Goal: Task Accomplishment & Management: Manage account settings

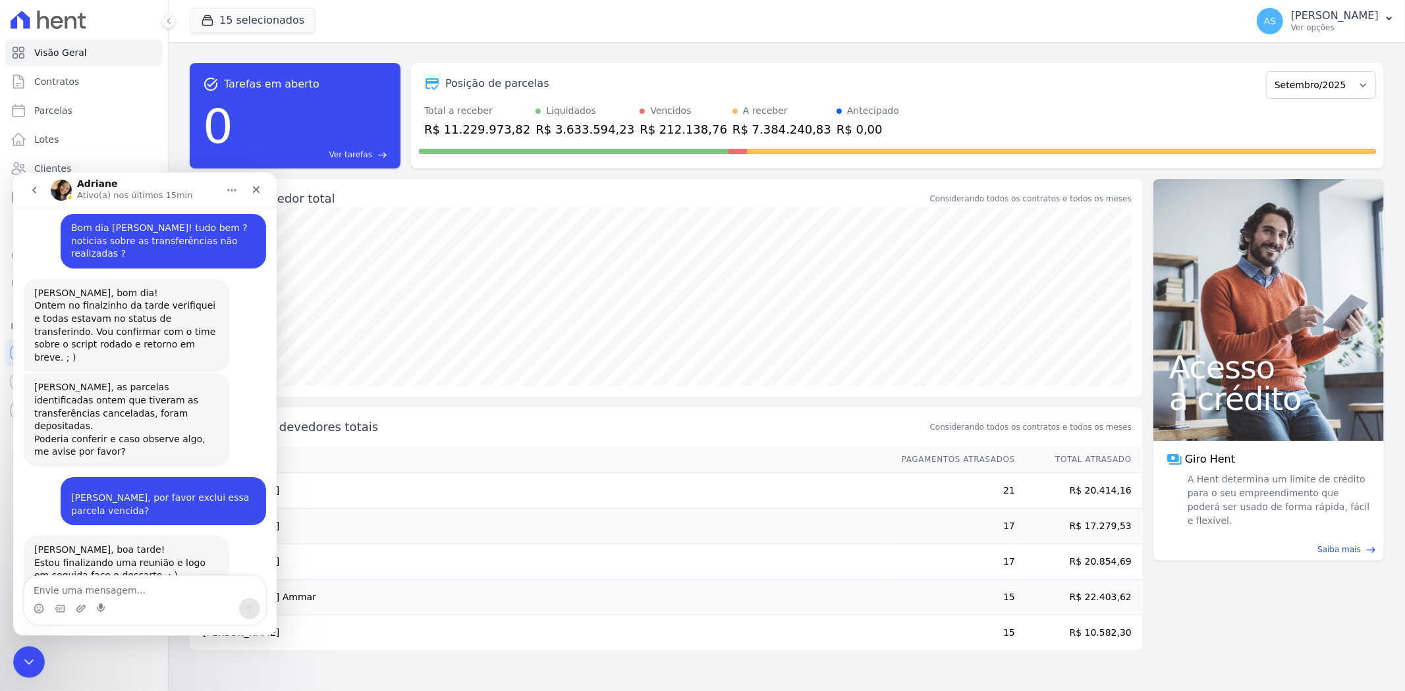
scroll to position [12748, 0]
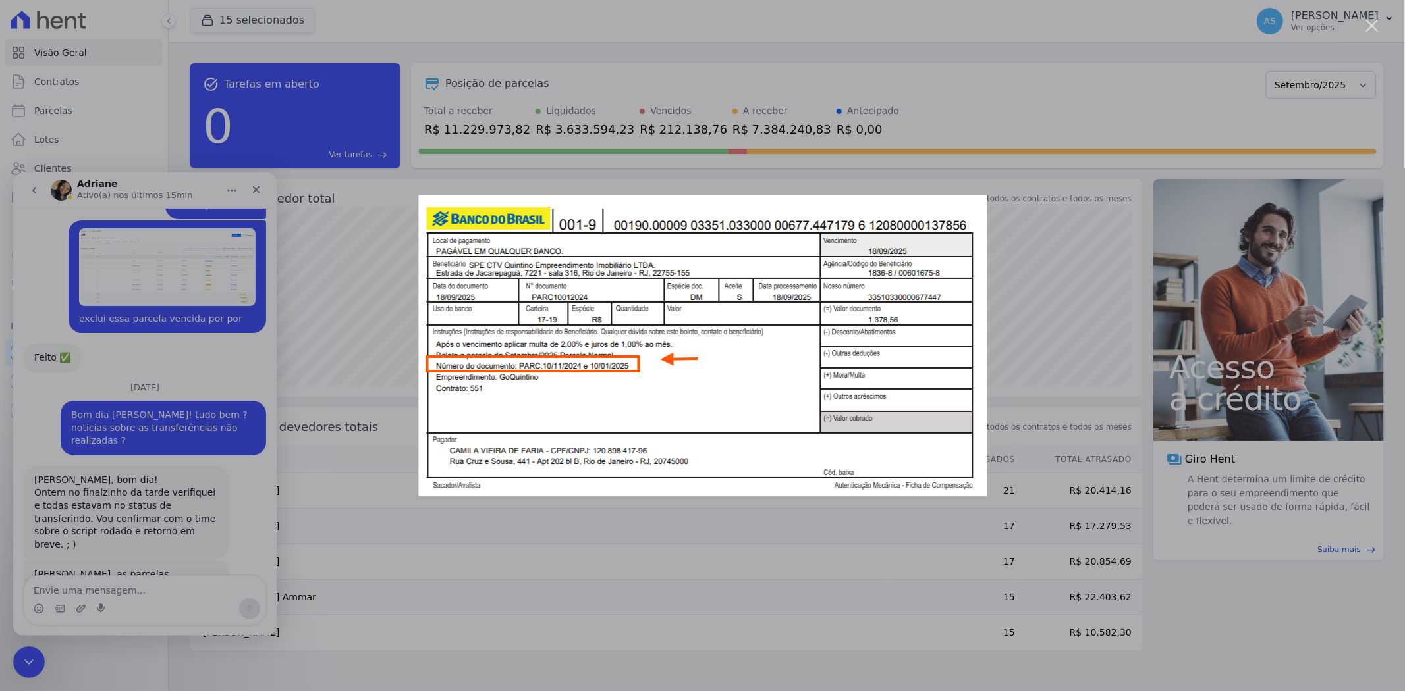
scroll to position [0, 0]
click at [20, 659] on div "Messenger da Intercom" at bounding box center [702, 345] width 1405 height 691
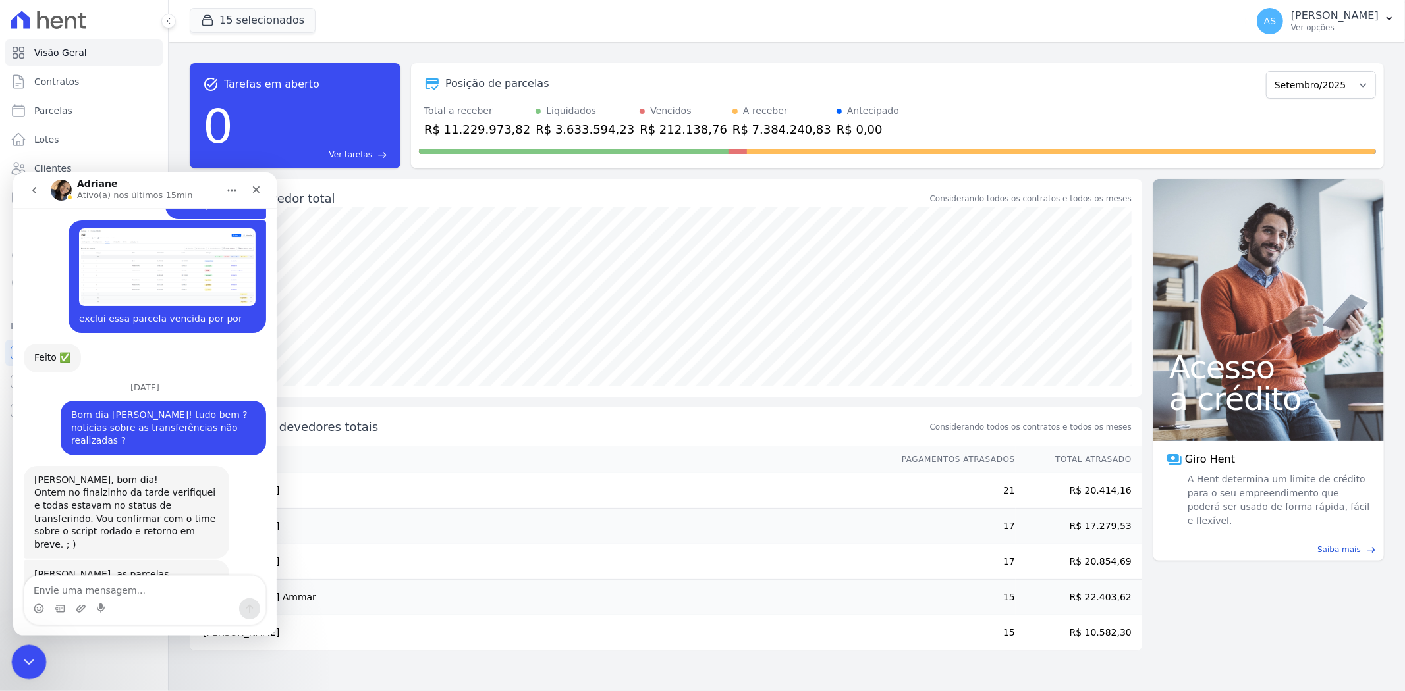
drag, startPoint x: 27, startPoint y: 659, endPoint x: 150, endPoint y: 1244, distance: 598.3
click at [27, 659] on icon "Fechar mensagem da Intercom" at bounding box center [27, 661] width 16 height 16
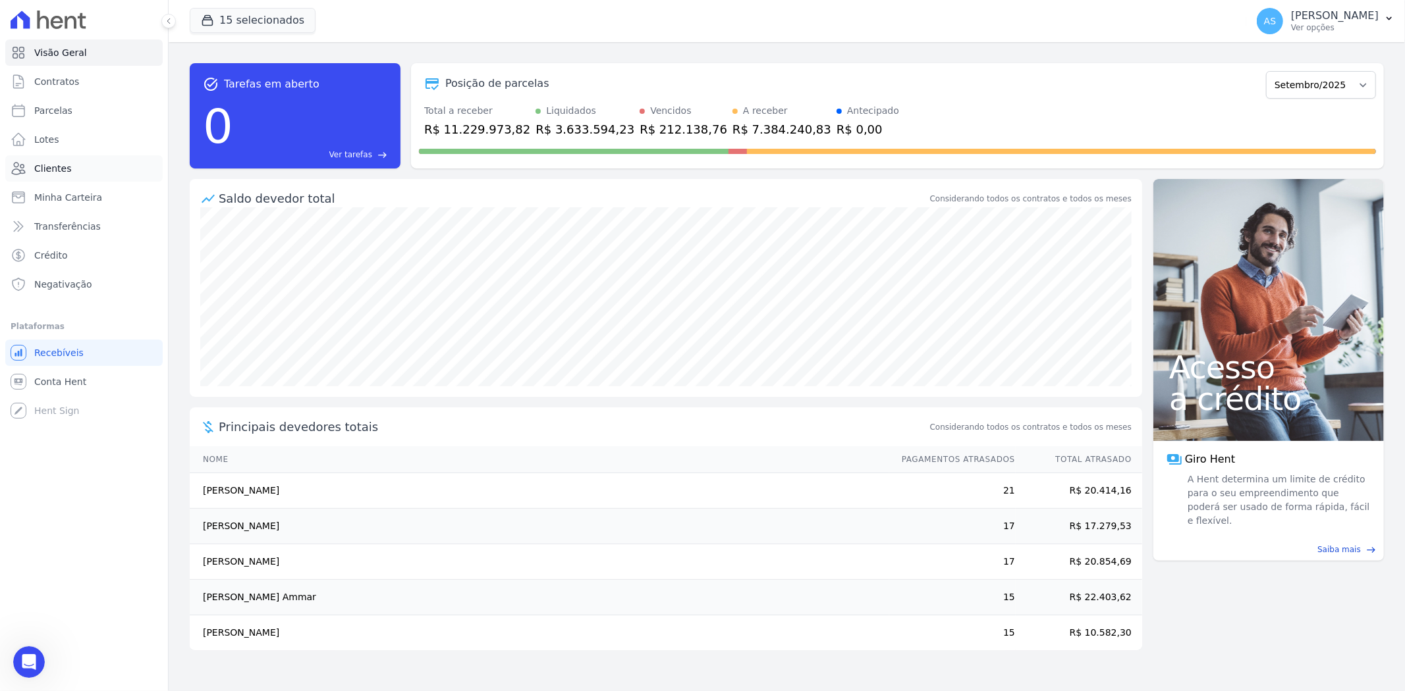
scroll to position [12663, 0]
click at [51, 163] on span "Clientes" at bounding box center [52, 168] width 37 height 13
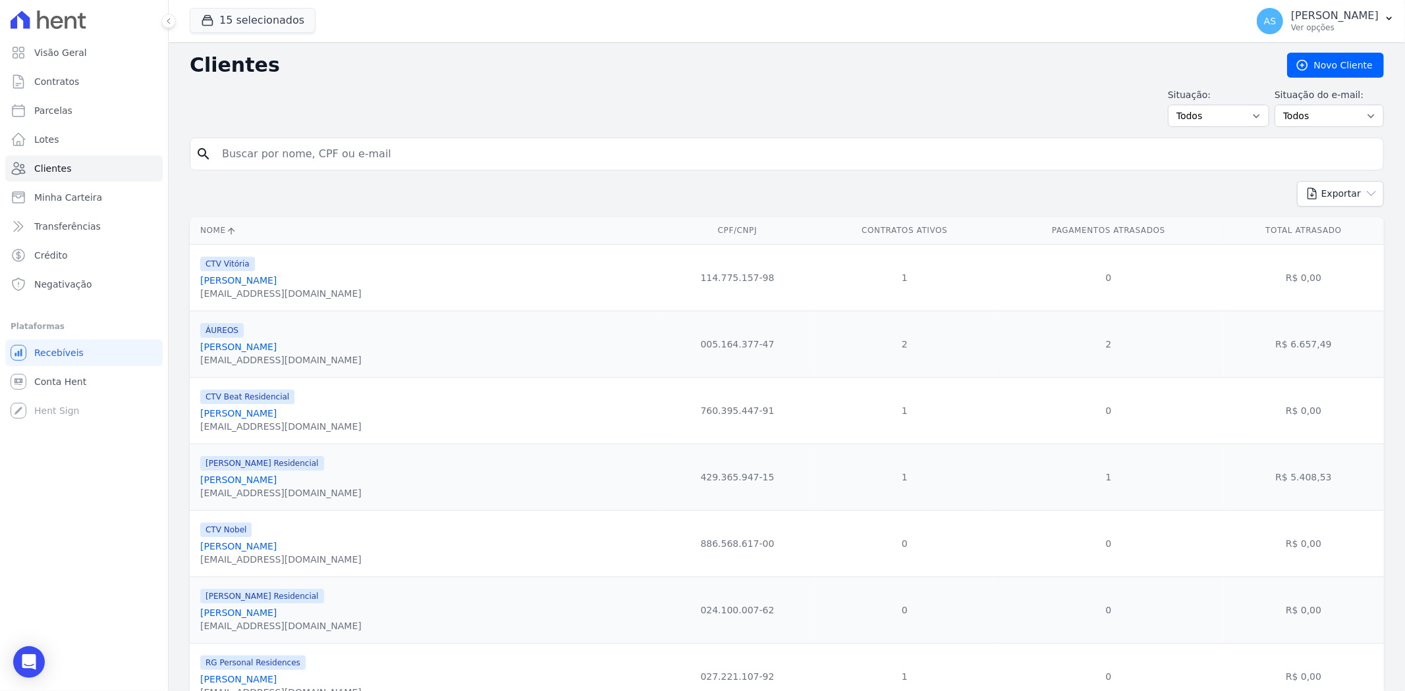
click at [262, 153] on input "search" at bounding box center [796, 154] width 1164 height 26
type input "[PERSON_NAME]"
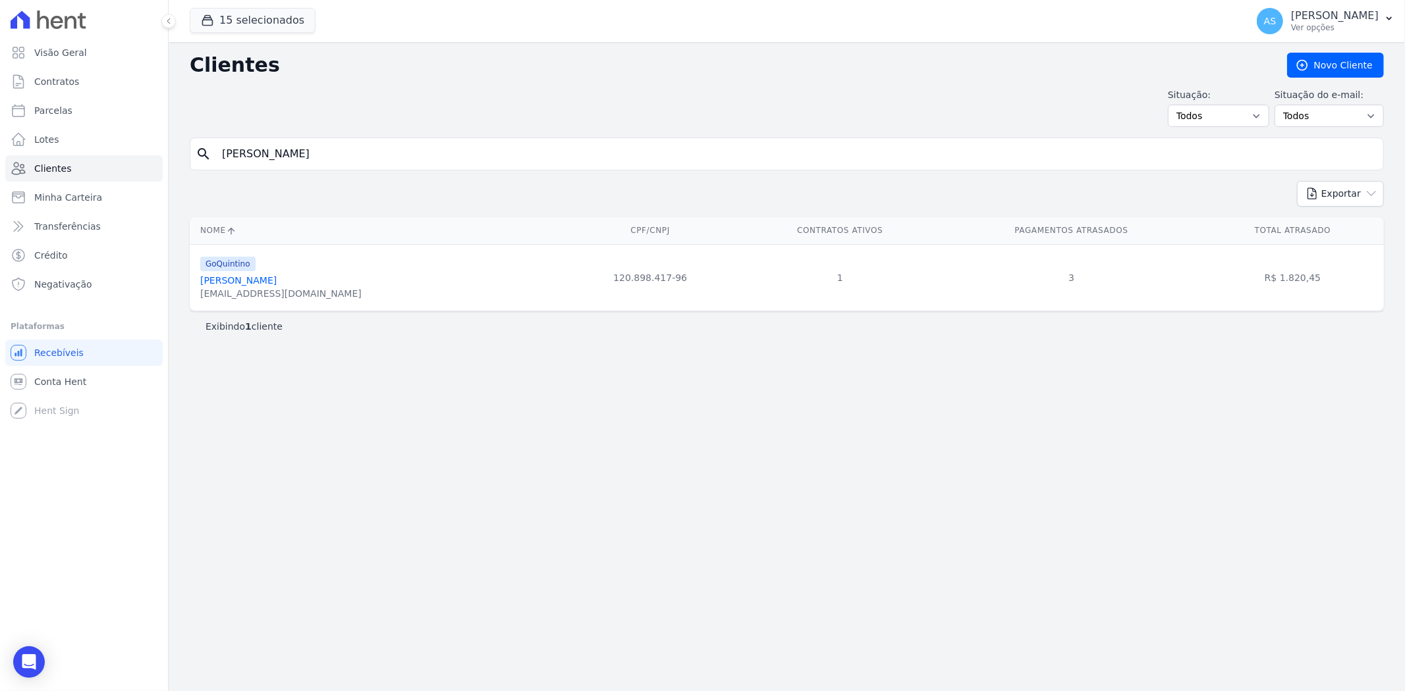
click at [267, 279] on link "[PERSON_NAME]" at bounding box center [238, 280] width 76 height 11
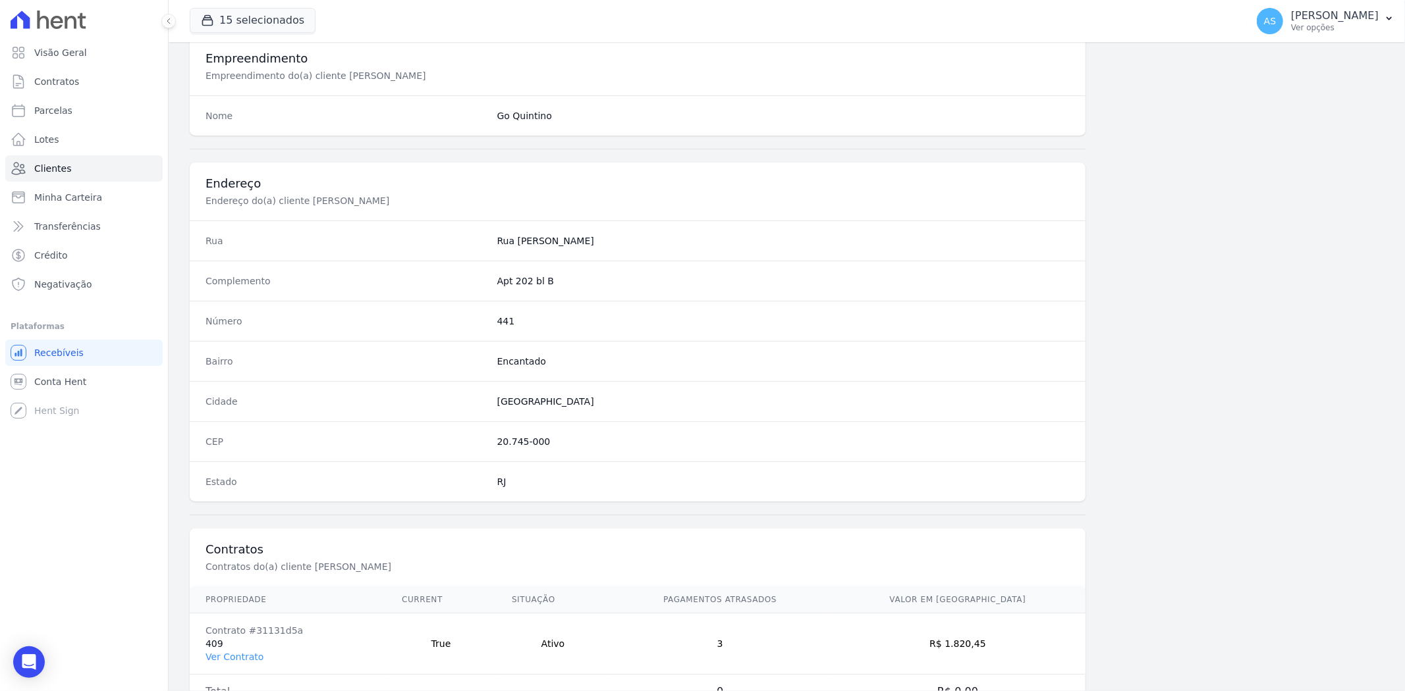
scroll to position [543, 0]
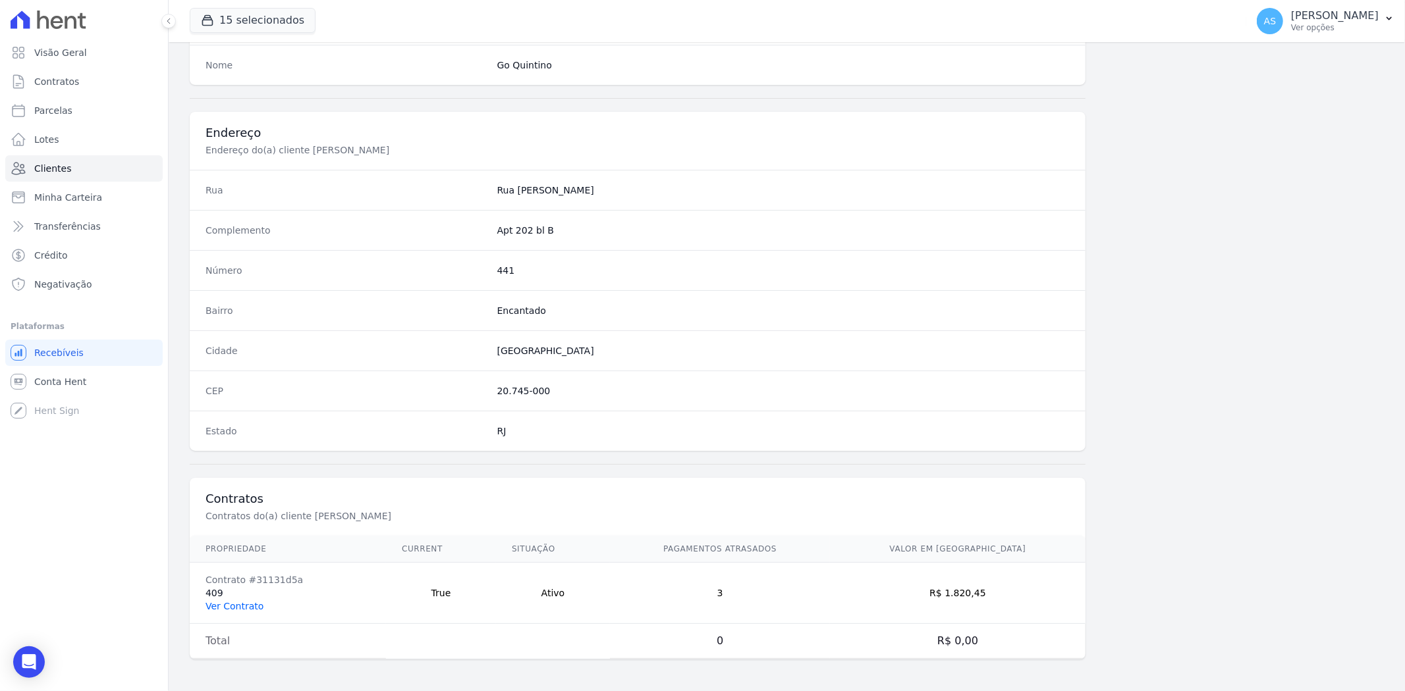
click at [229, 604] on link "Ver Contrato" at bounding box center [234, 606] width 58 height 11
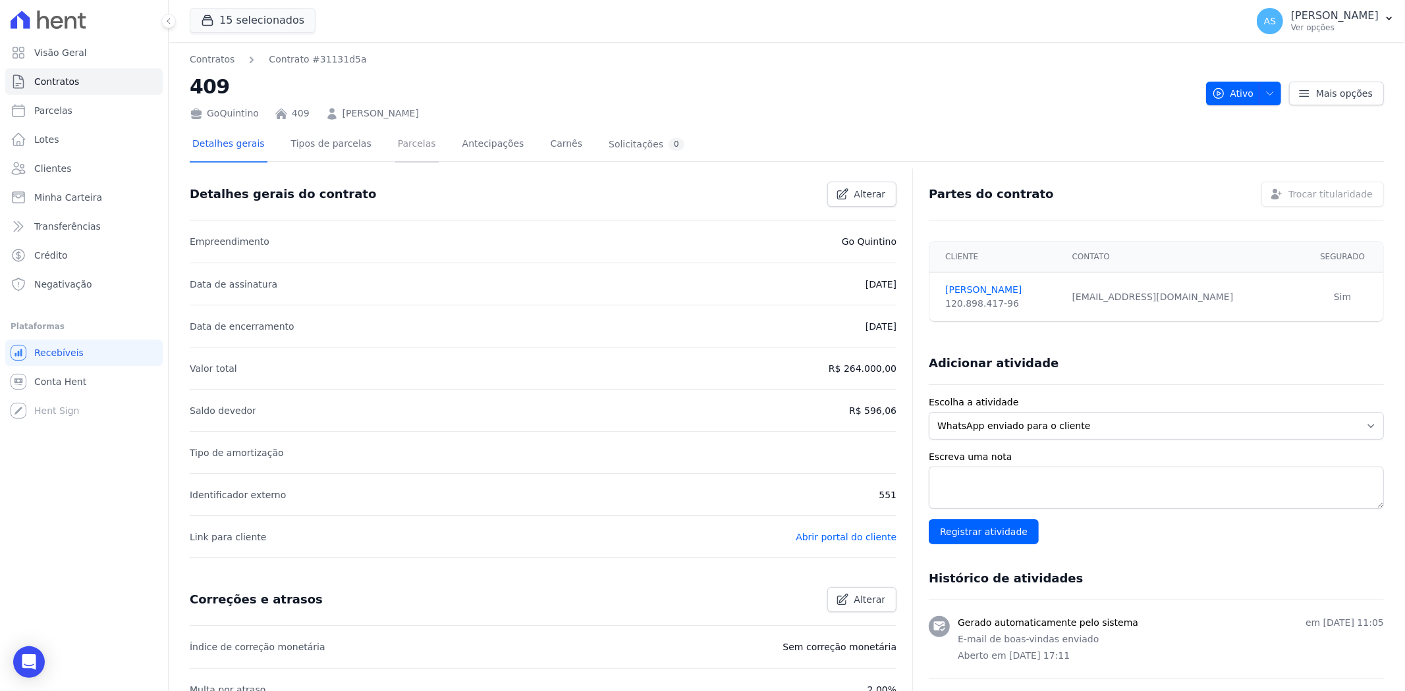
click at [397, 148] on link "Parcelas" at bounding box center [416, 145] width 43 height 35
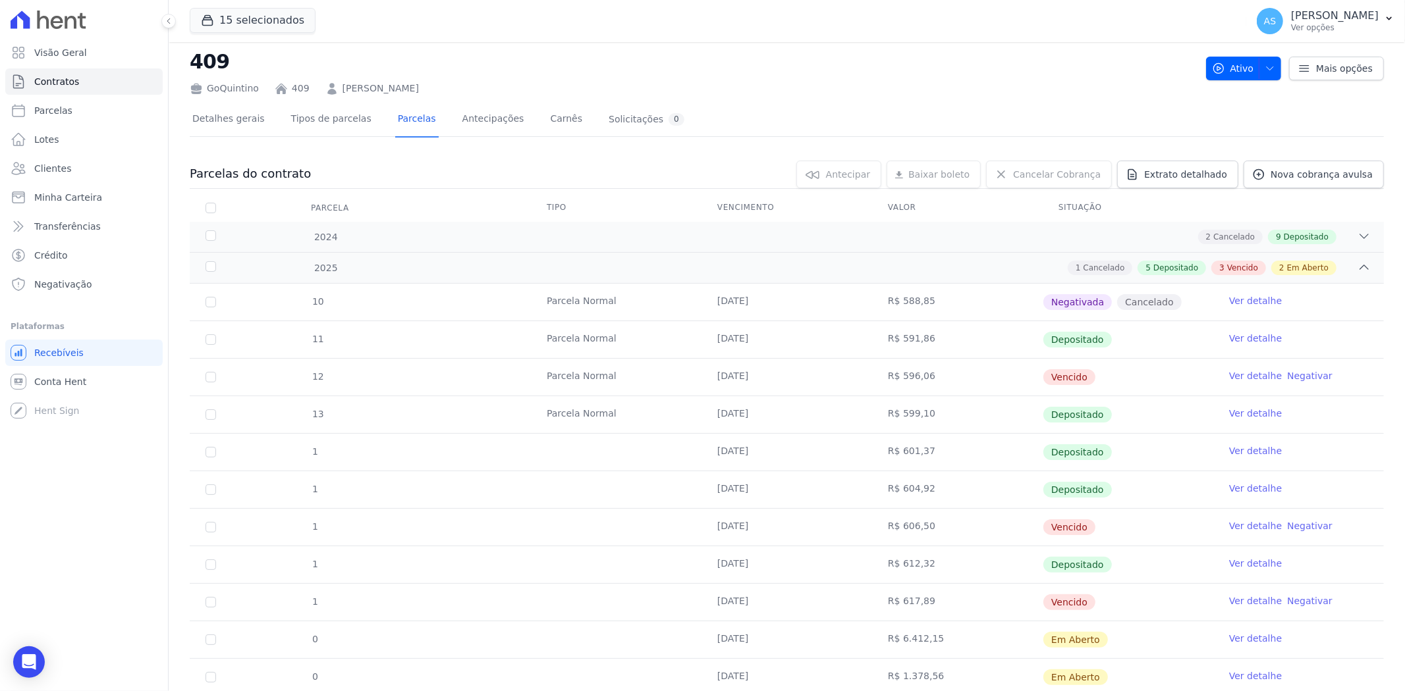
scroll to position [69, 0]
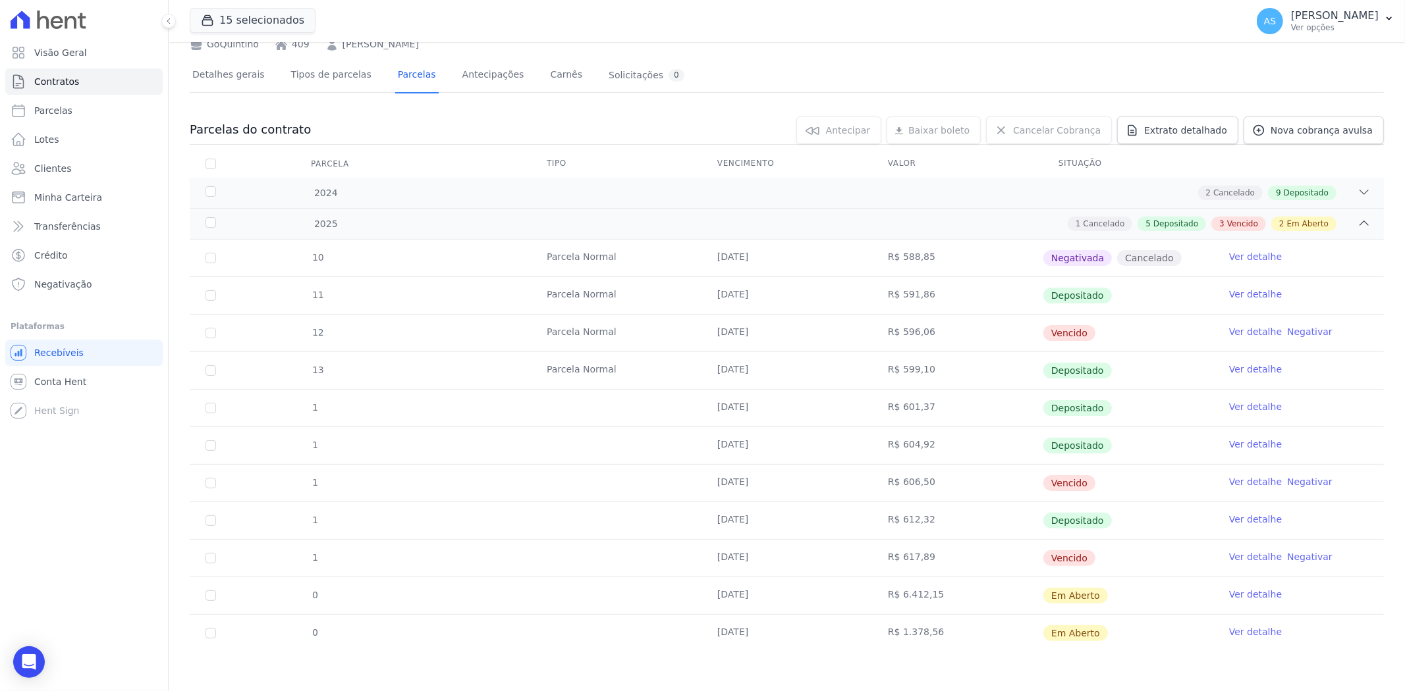
click at [1243, 630] on link "Ver detalhe" at bounding box center [1255, 632] width 53 height 13
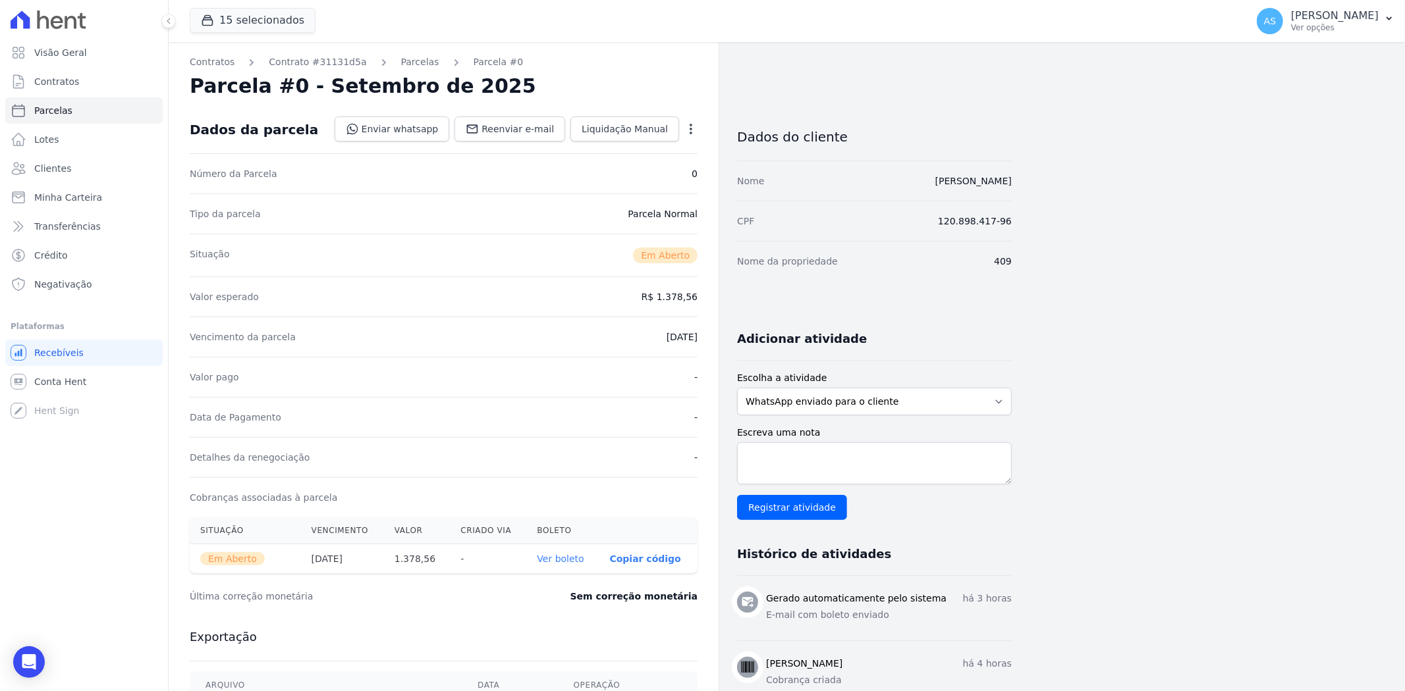
click at [572, 555] on link "Ver boleto" at bounding box center [560, 559] width 47 height 11
click at [40, 660] on div "Open Intercom Messenger" at bounding box center [29, 662] width 35 height 35
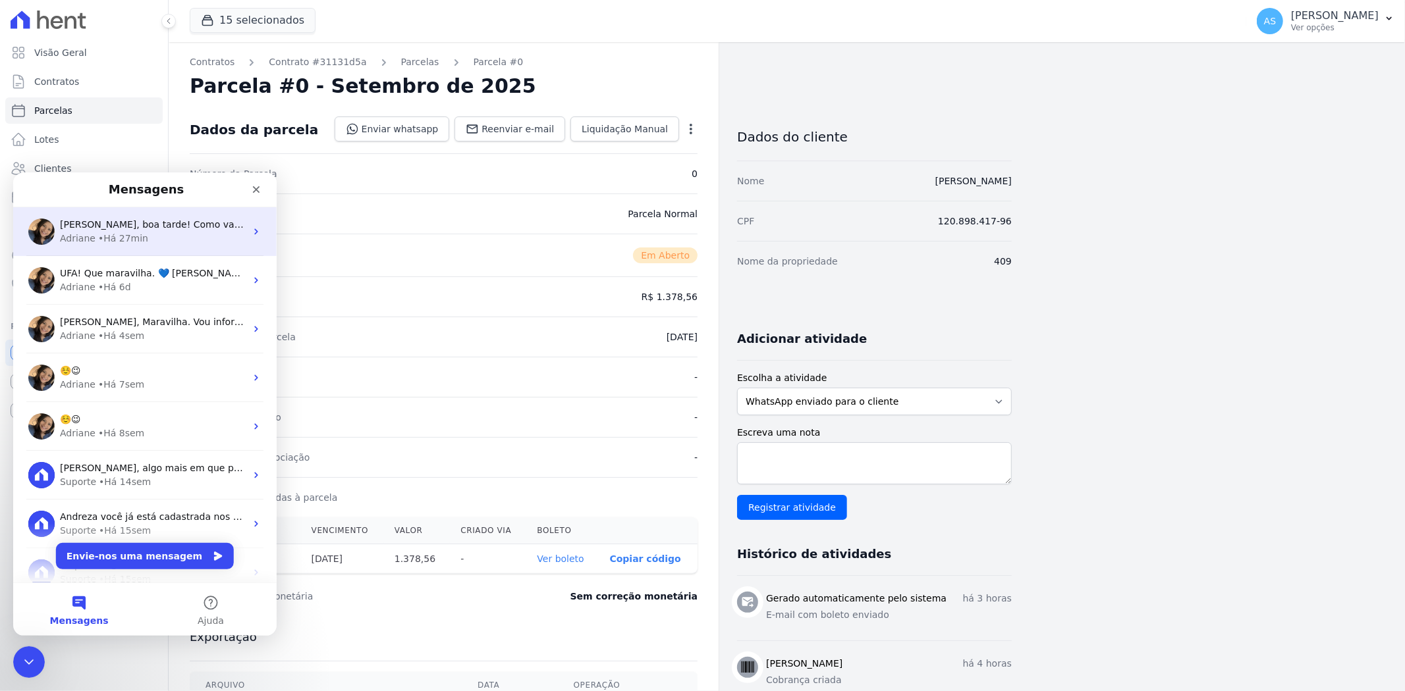
click at [162, 231] on div "[PERSON_NAME] • Há 27min" at bounding box center [153, 238] width 186 height 14
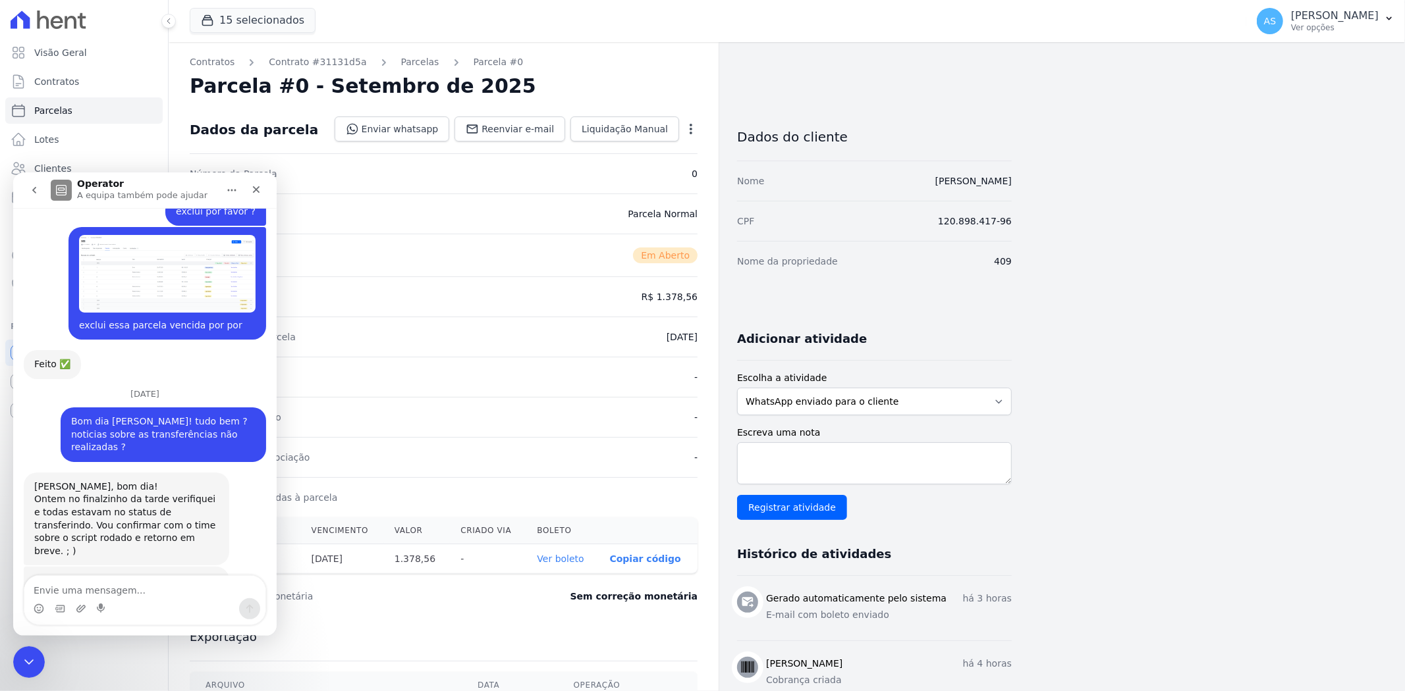
scroll to position [12748, 0]
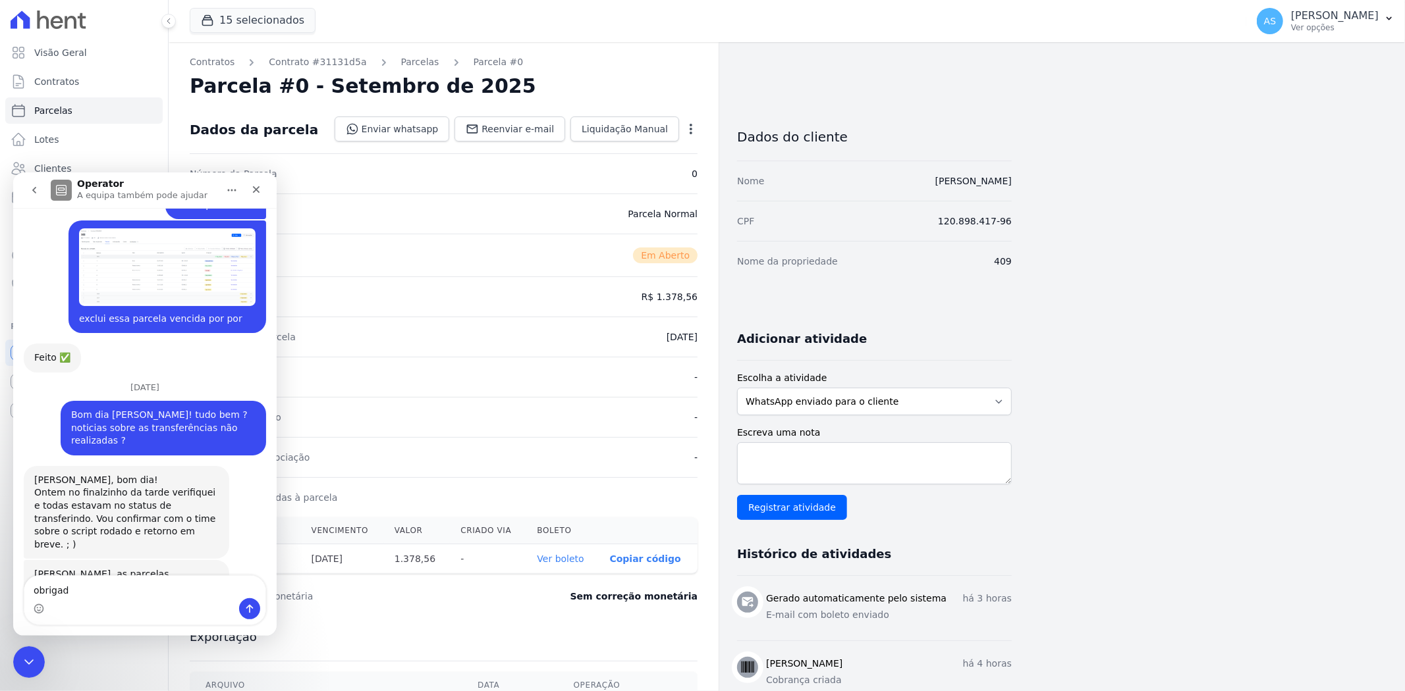
type textarea "obrigada"
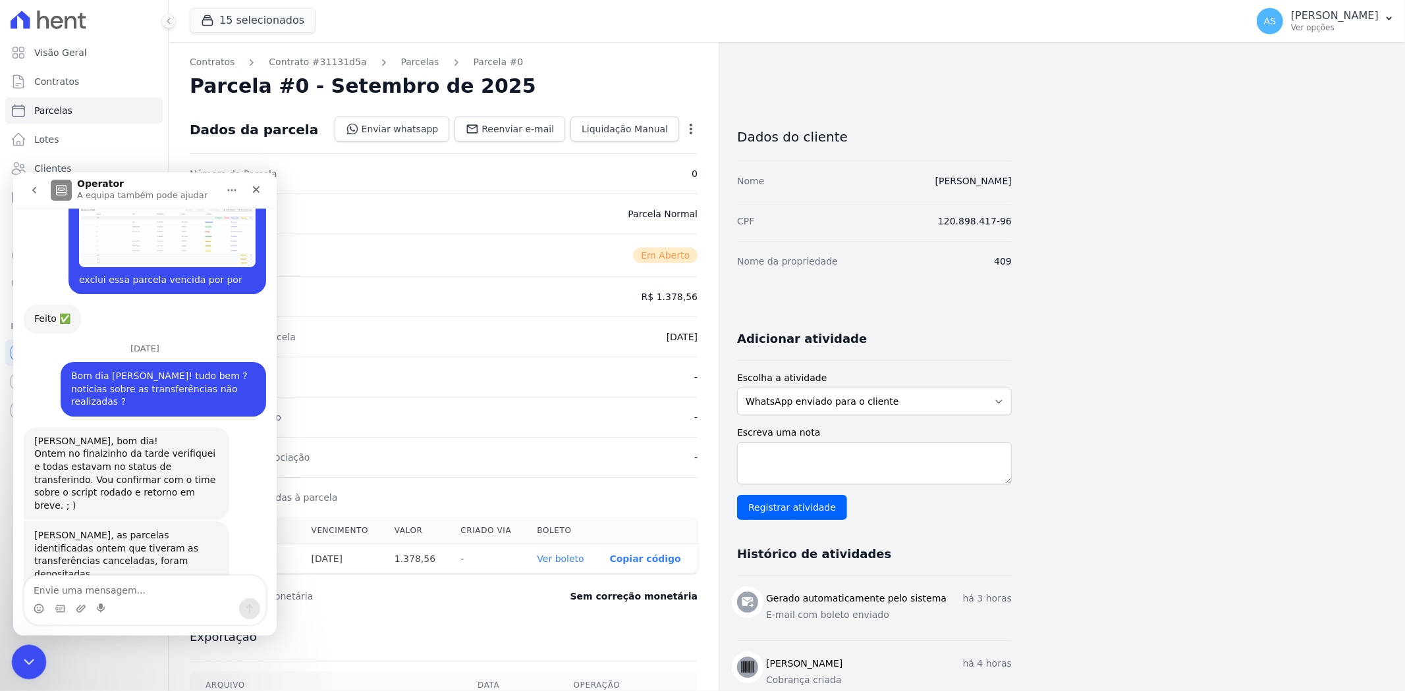
click at [31, 663] on icon "Fechar mensagem da Intercom" at bounding box center [27, 661] width 16 height 16
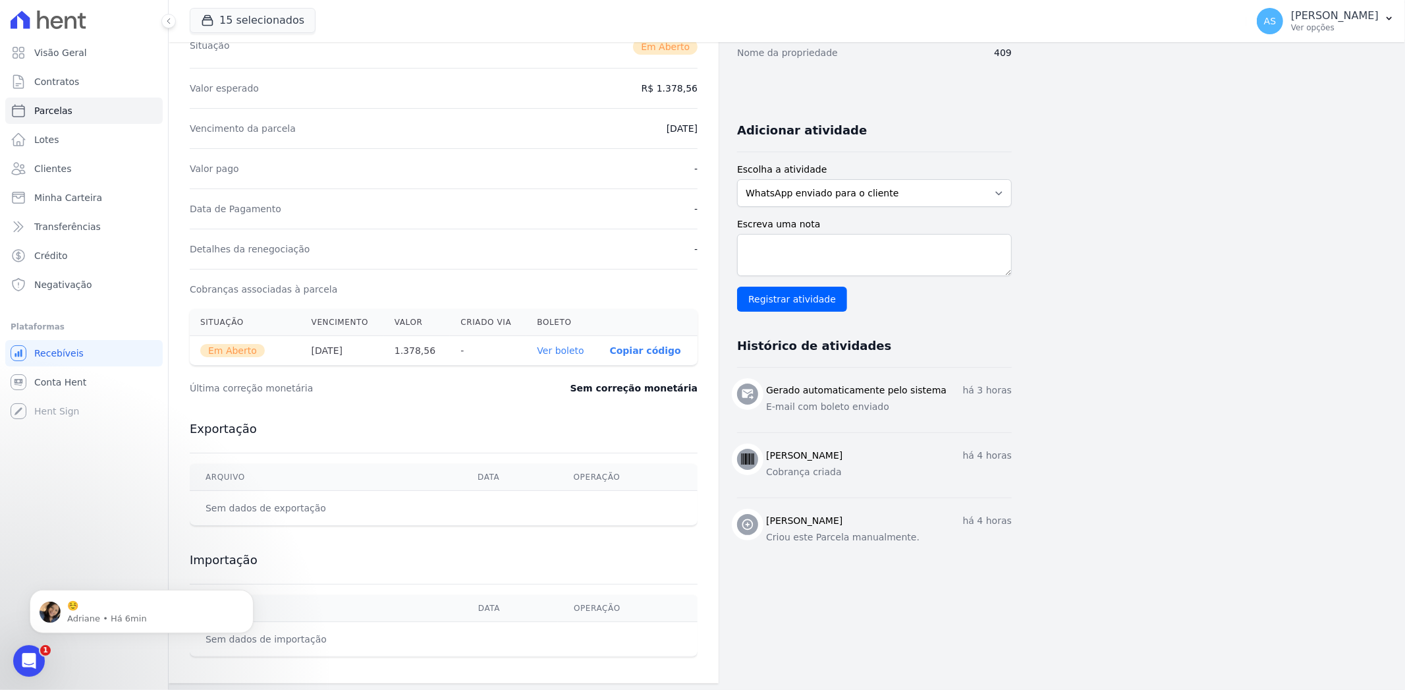
scroll to position [12884, 0]
click at [1392, 20] on icon "button" at bounding box center [1389, 18] width 11 height 11
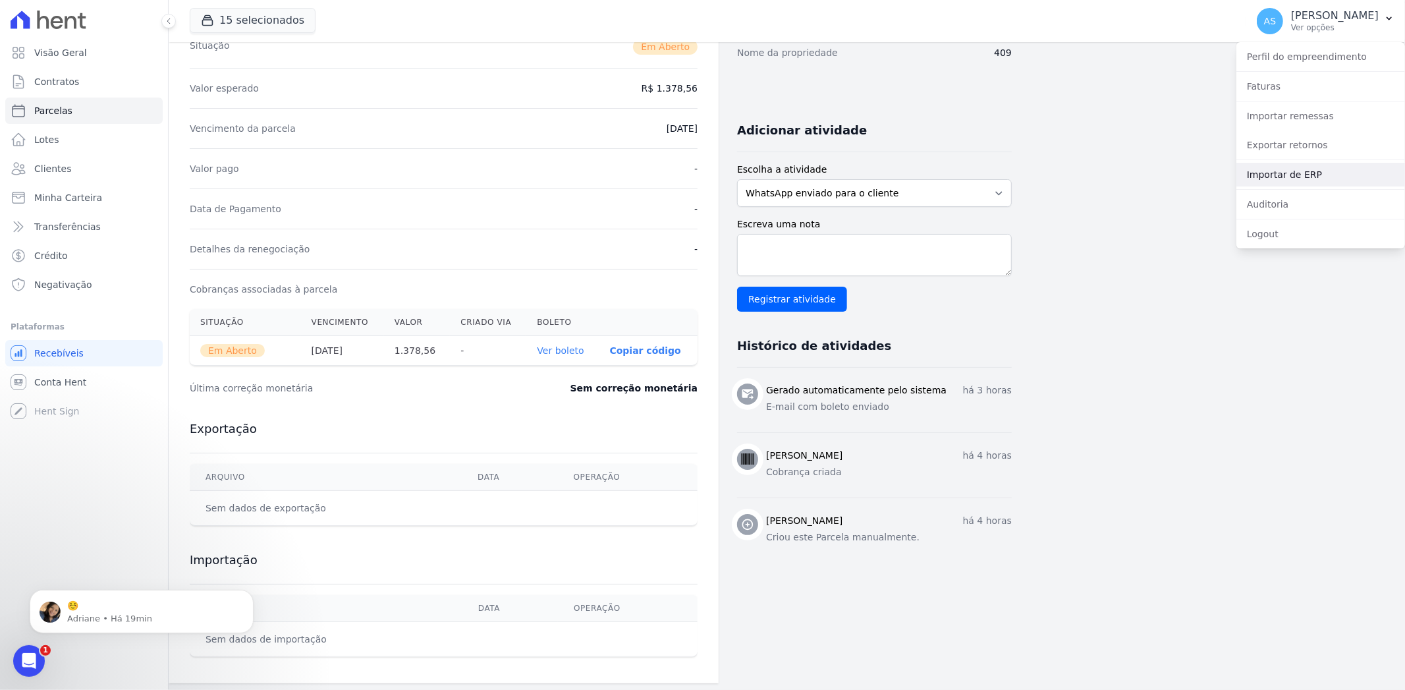
click at [1273, 175] on link "Importar de ERP" at bounding box center [1320, 175] width 169 height 24
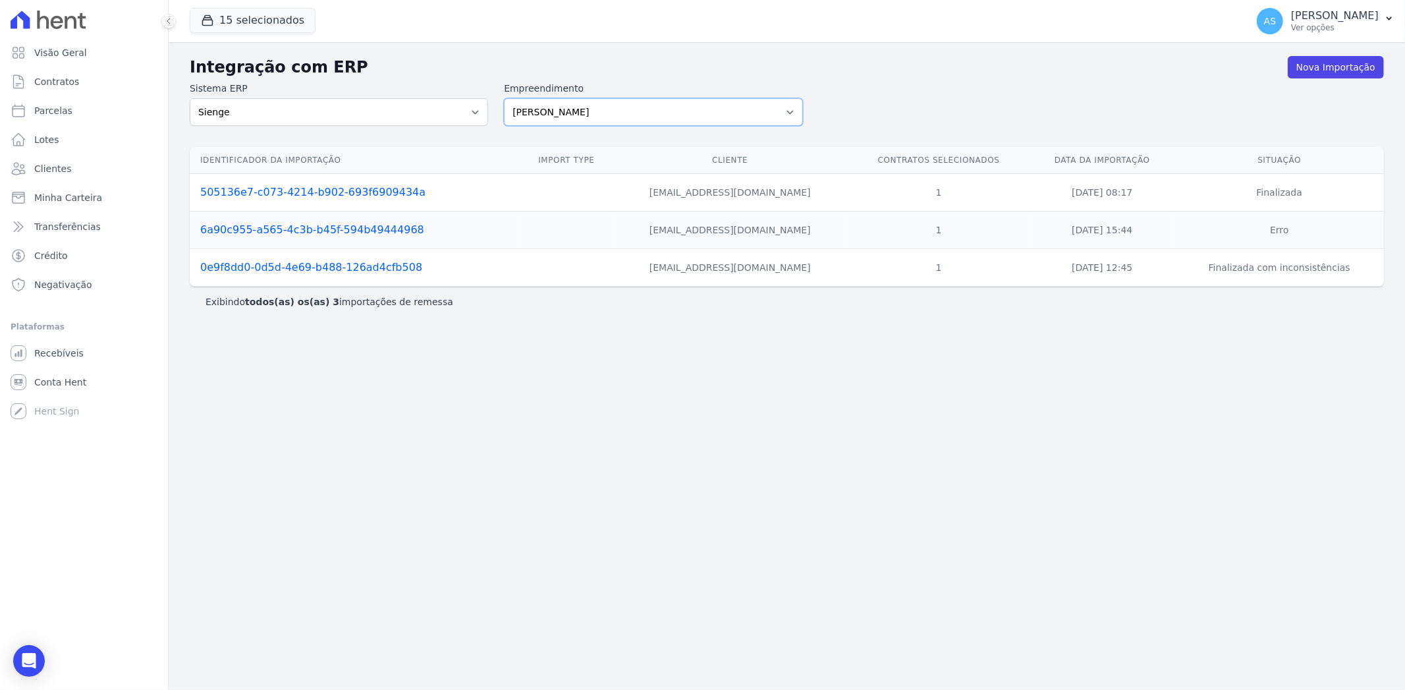
click at [791, 117] on select "[PERSON_NAME] Art Prime - [PERSON_NAME] Unique CTV Beat Residencial CTV Mob CTV…" at bounding box center [653, 112] width 298 height 28
select select "99ecfb74-b06a-4265-b540-74287d60a3a4"
click at [504, 98] on select "[PERSON_NAME] Art Prime - [PERSON_NAME] Unique CTV Beat Residencial CTV Mob CTV…" at bounding box center [653, 112] width 298 height 28
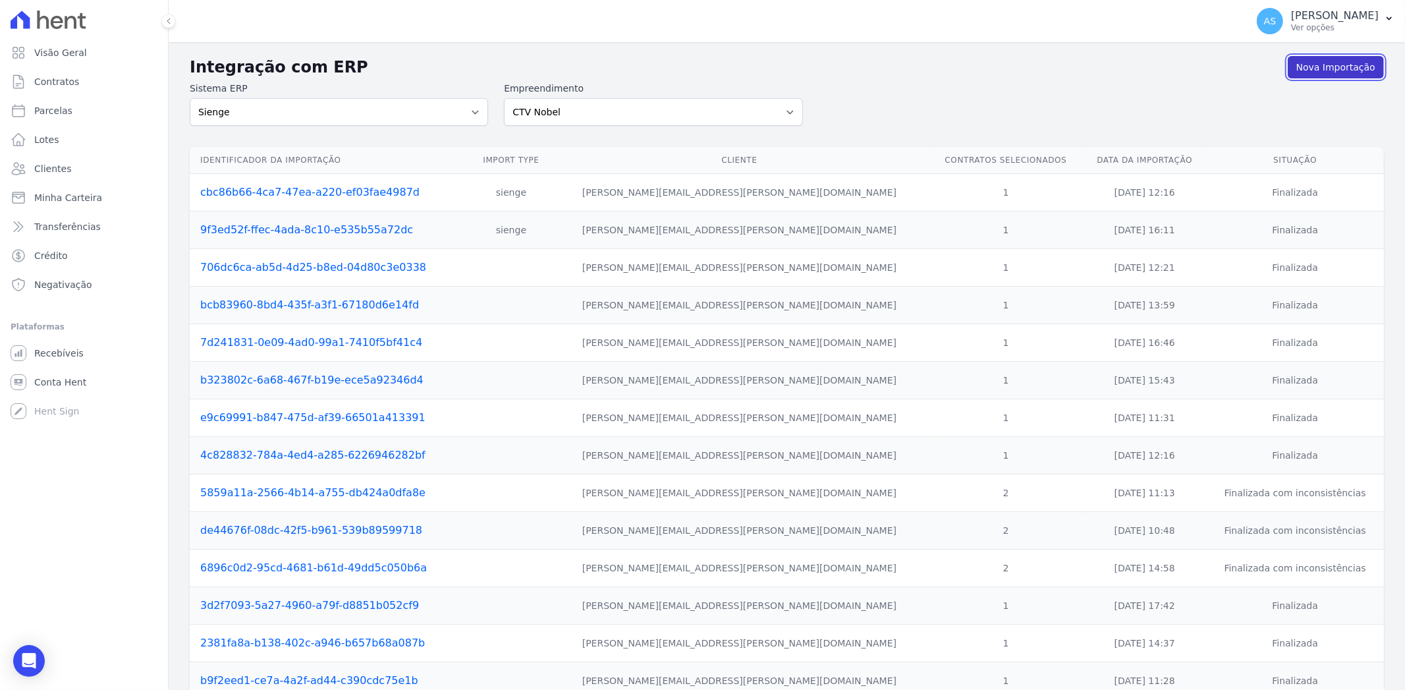
click at [1315, 67] on link "Nova Importação" at bounding box center [1335, 67] width 96 height 22
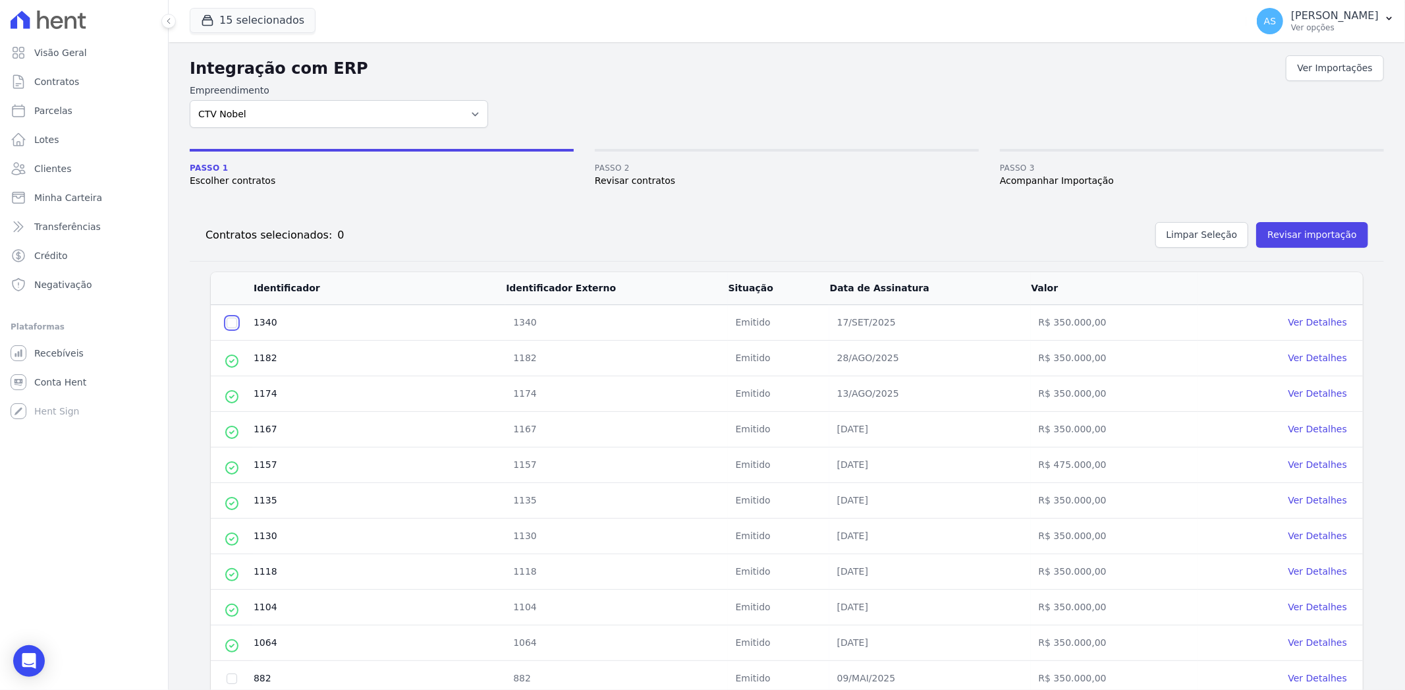
click at [229, 317] on input "checkbox" at bounding box center [232, 322] width 11 height 11
checkbox input "true"
click at [1304, 231] on button "Revisar importação" at bounding box center [1312, 235] width 112 height 26
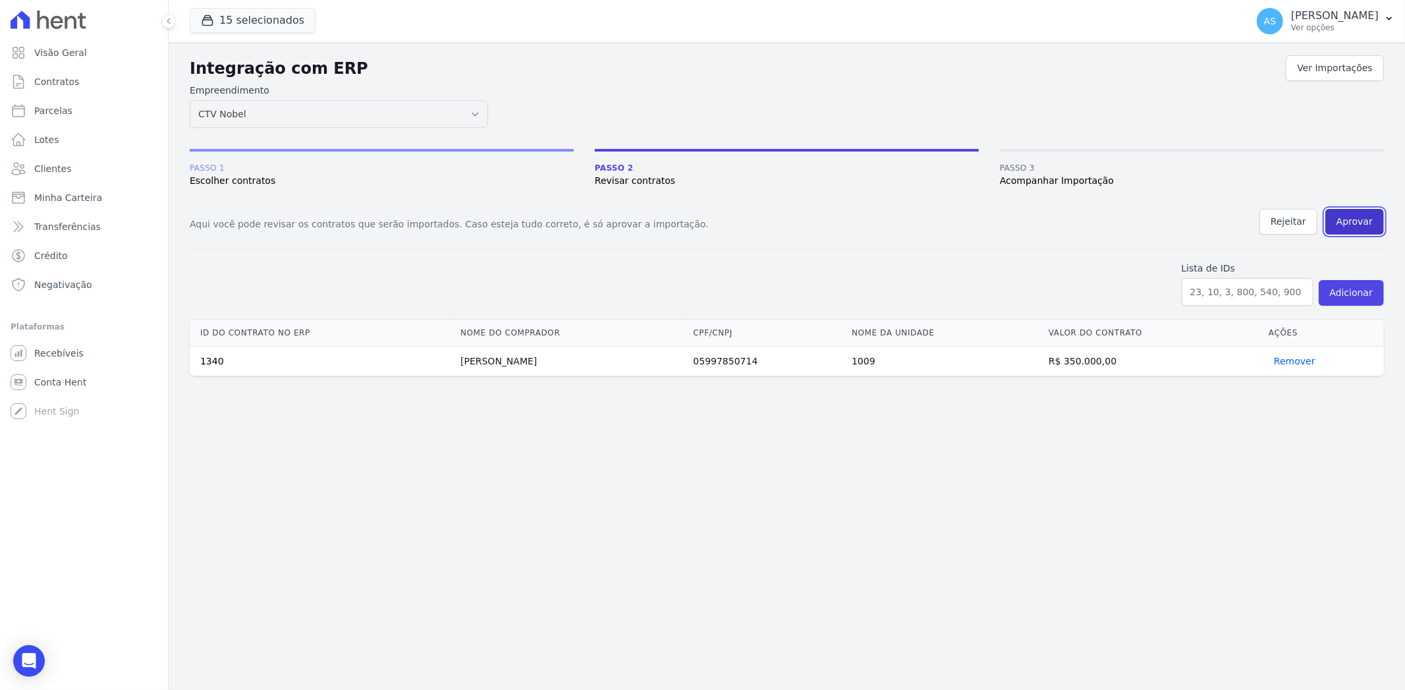
click at [1362, 222] on button "Aprovar" at bounding box center [1354, 222] width 59 height 26
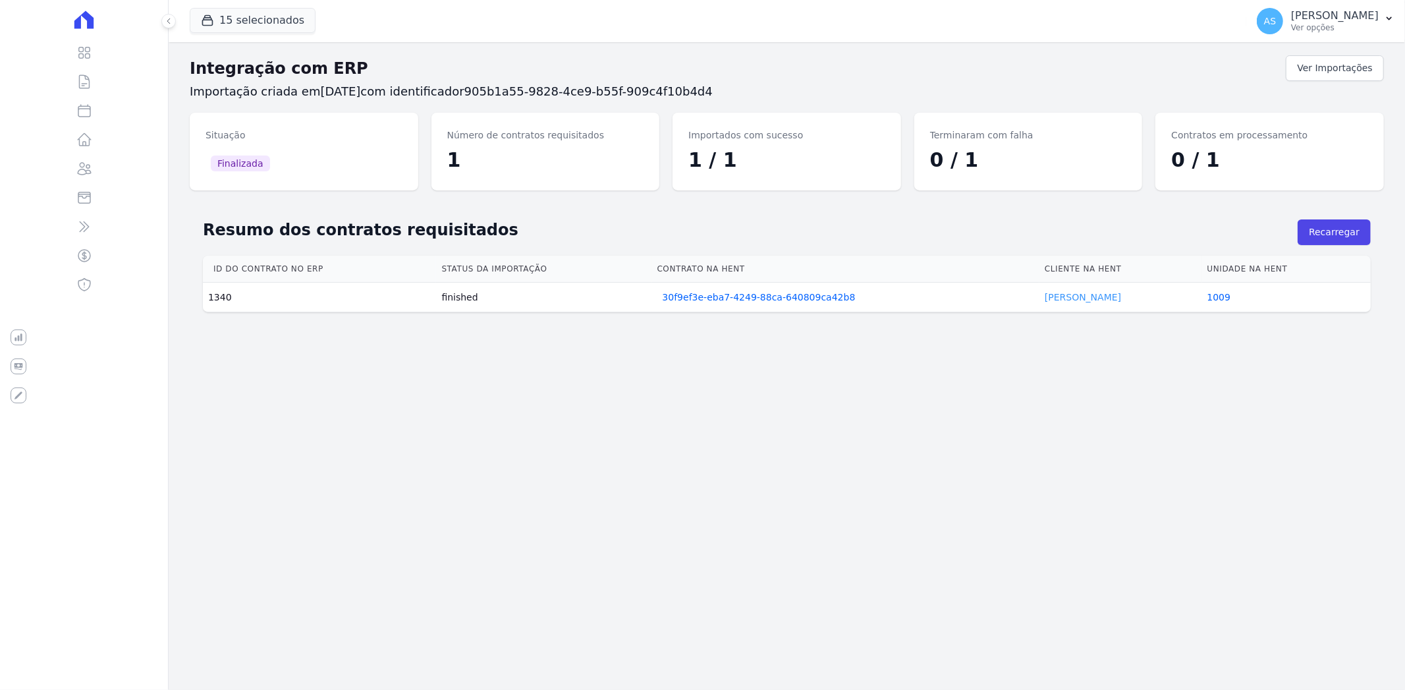
click at [1064, 292] on link "Hygor Pessoa" at bounding box center [1082, 297] width 76 height 11
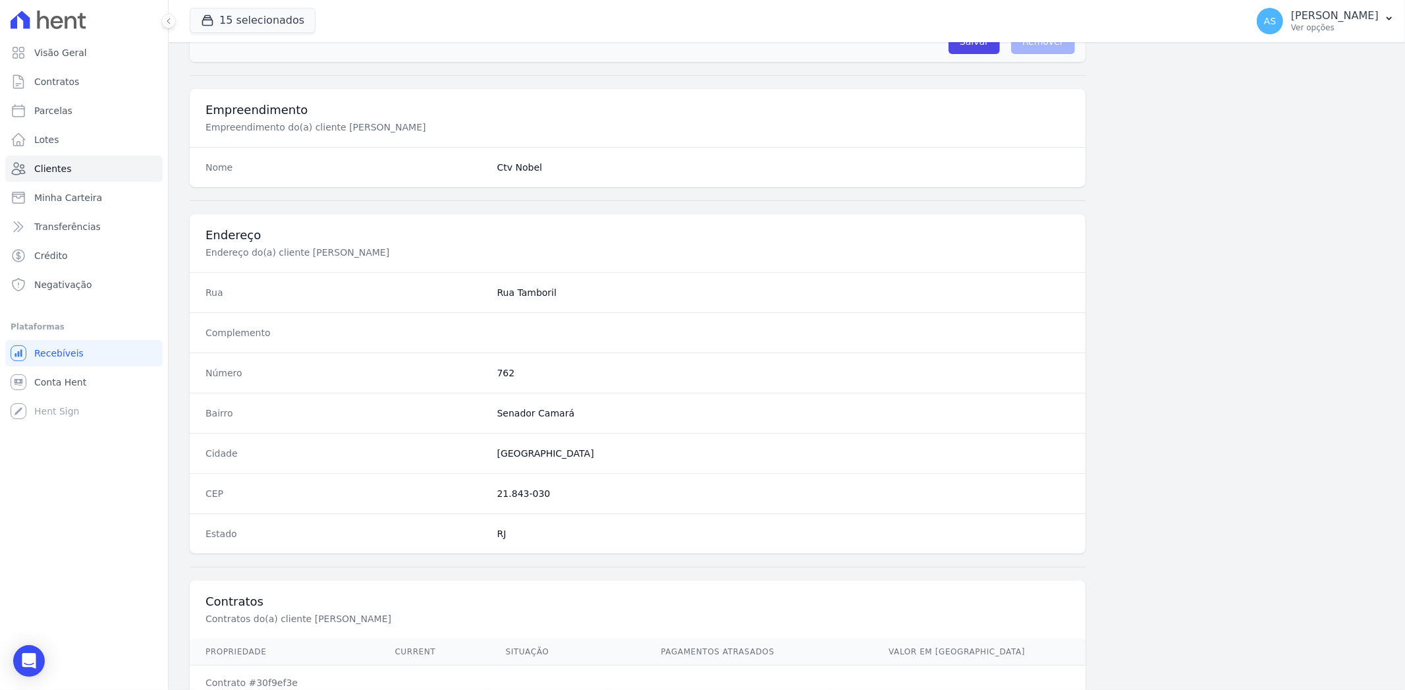
scroll to position [544, 0]
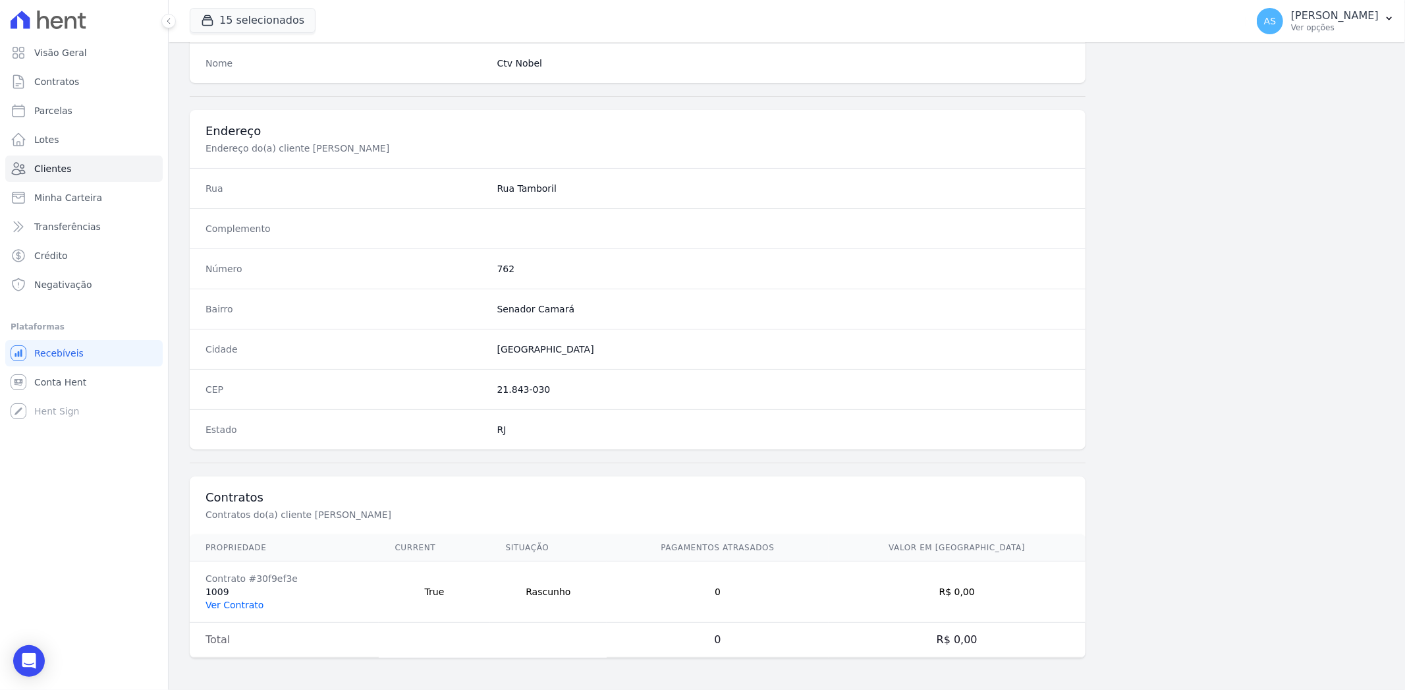
click at [209, 604] on link "Ver Contrato" at bounding box center [234, 604] width 58 height 11
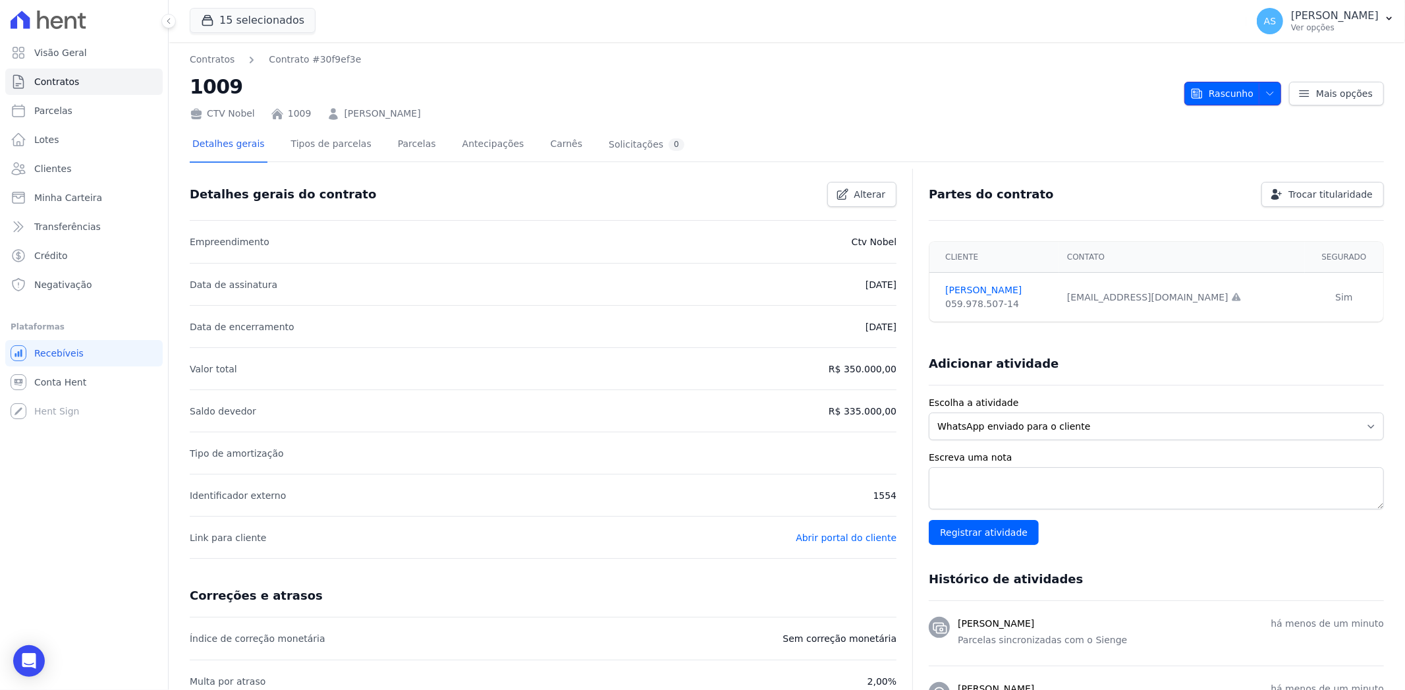
click at [1264, 90] on icon "button" at bounding box center [1269, 93] width 11 height 11
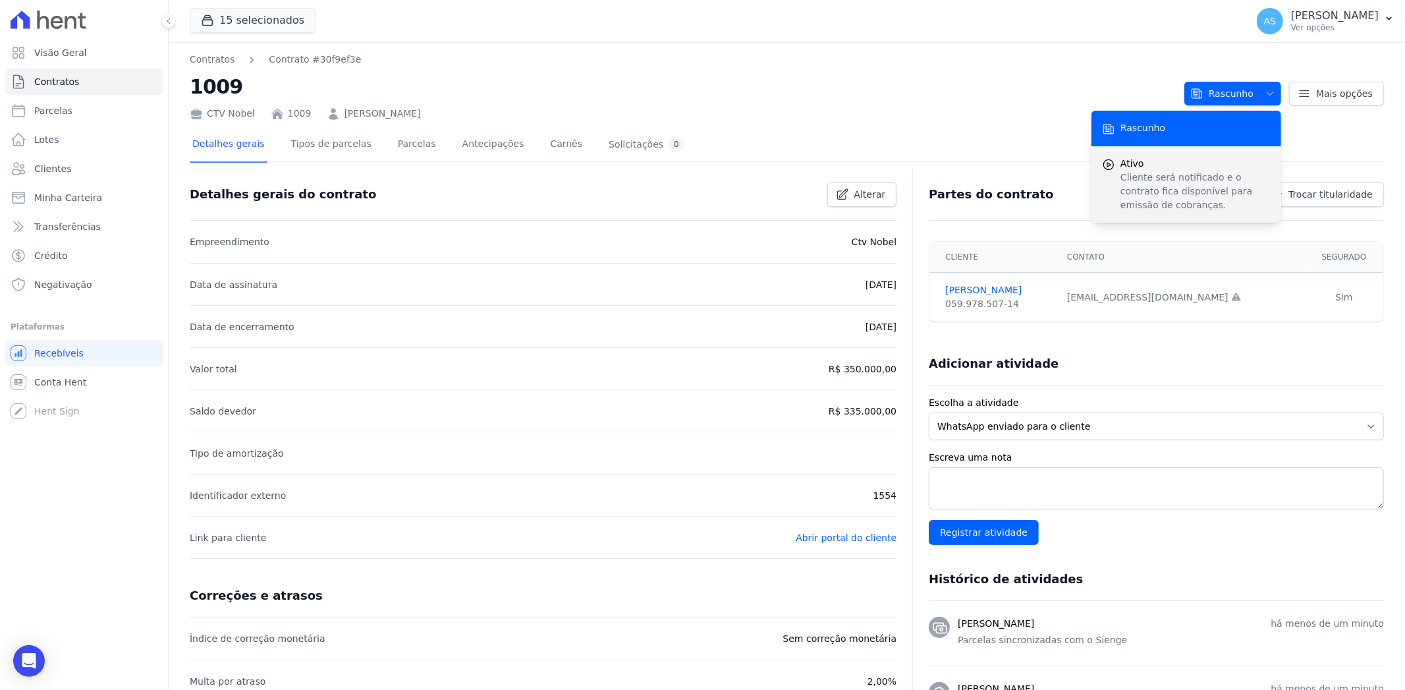
click at [1161, 174] on p "Cliente será notificado e o contrato fica disponível para emissão de cobranças." at bounding box center [1195, 191] width 150 height 41
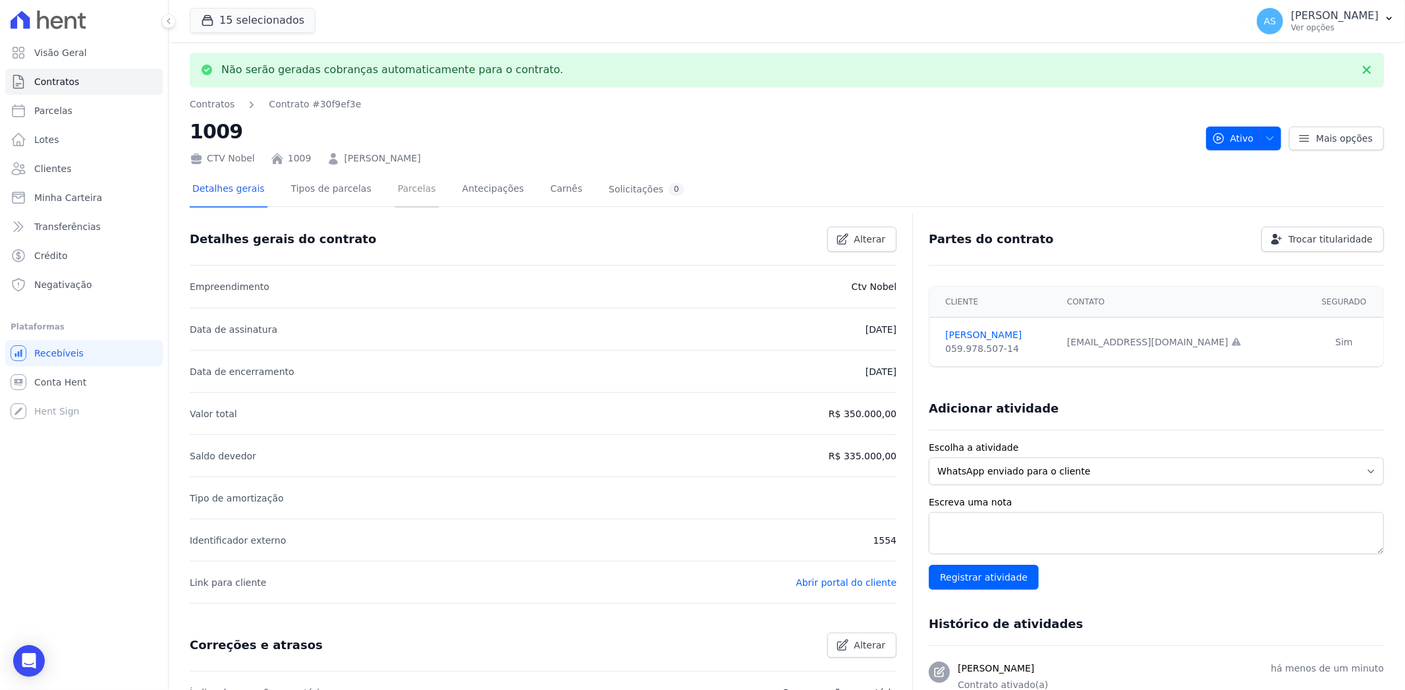
click at [395, 192] on link "Parcelas" at bounding box center [416, 190] width 43 height 35
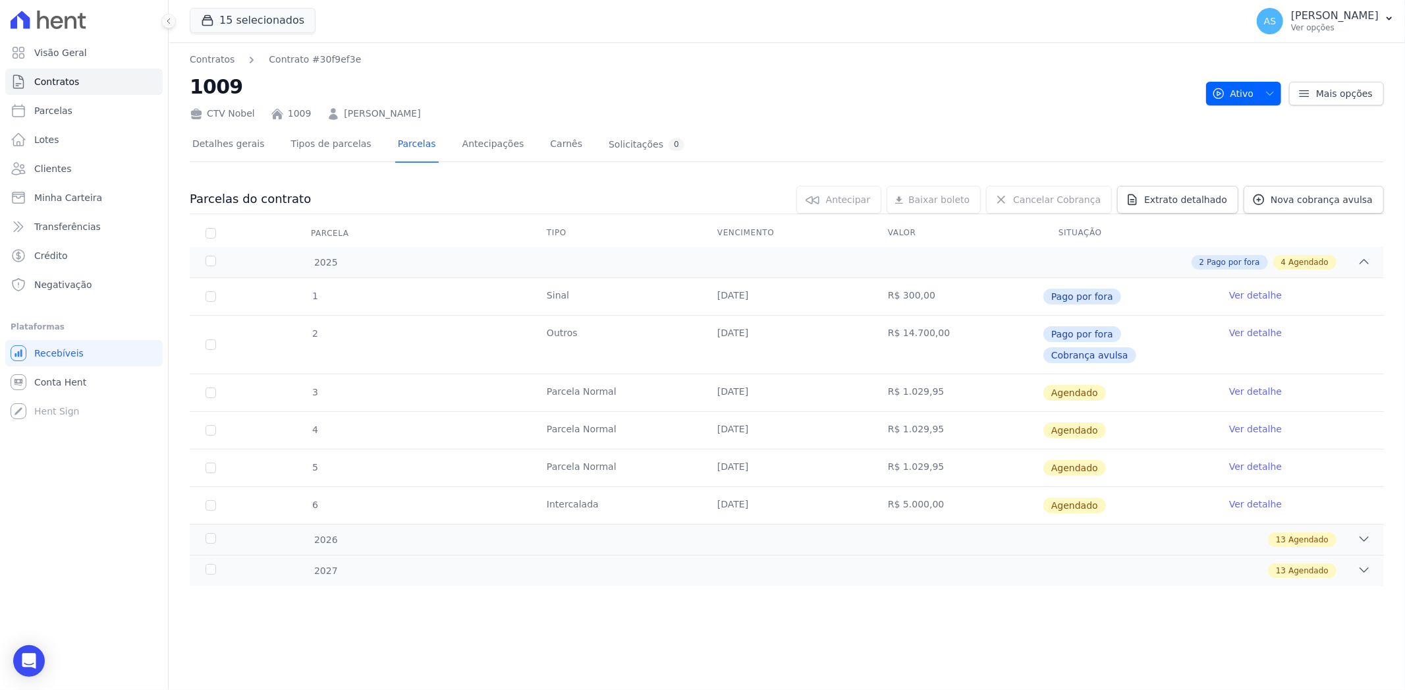
click at [623, 657] on div "Contratos Contrato #30f9ef3e 1009 CTV Nobel 1009 Hygor Dias Pessoa Ativo Ativo …" at bounding box center [787, 365] width 1236 height 647
click at [1385, 20] on icon "button" at bounding box center [1389, 18] width 11 height 11
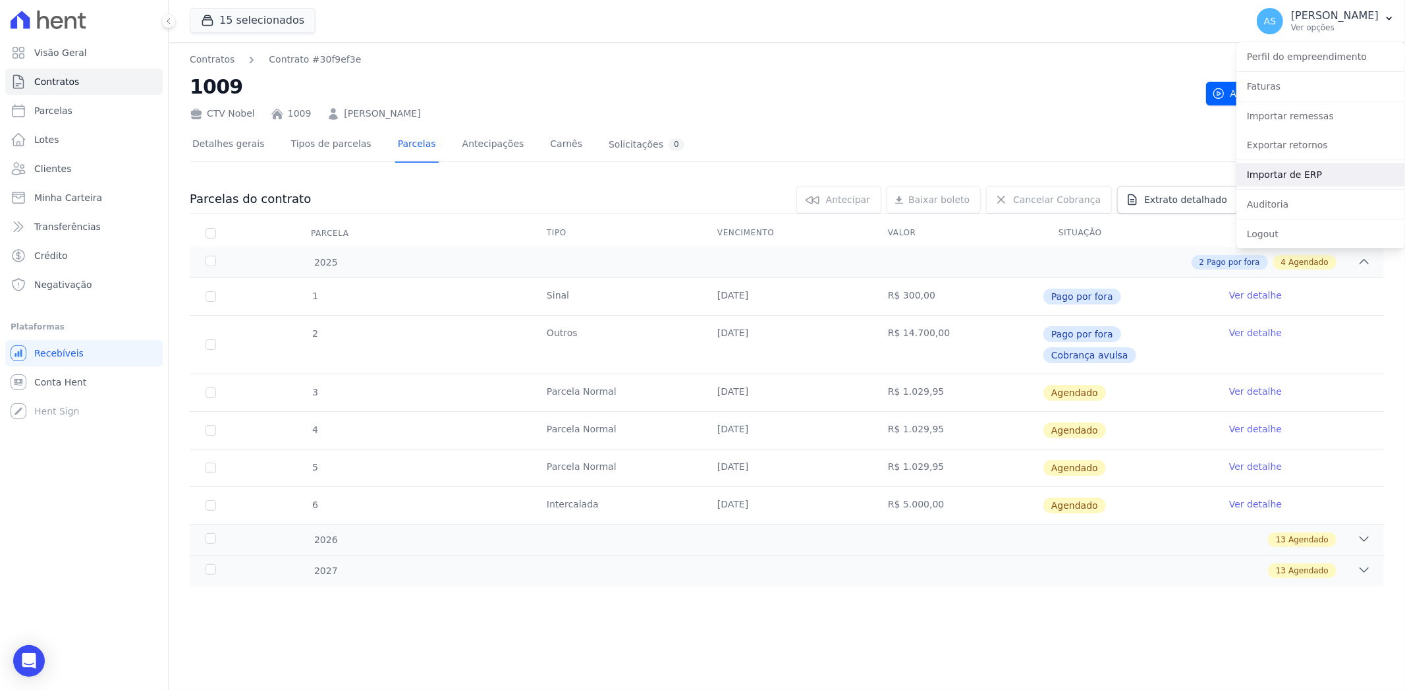
click at [1275, 173] on link "Importar de ERP" at bounding box center [1320, 175] width 169 height 24
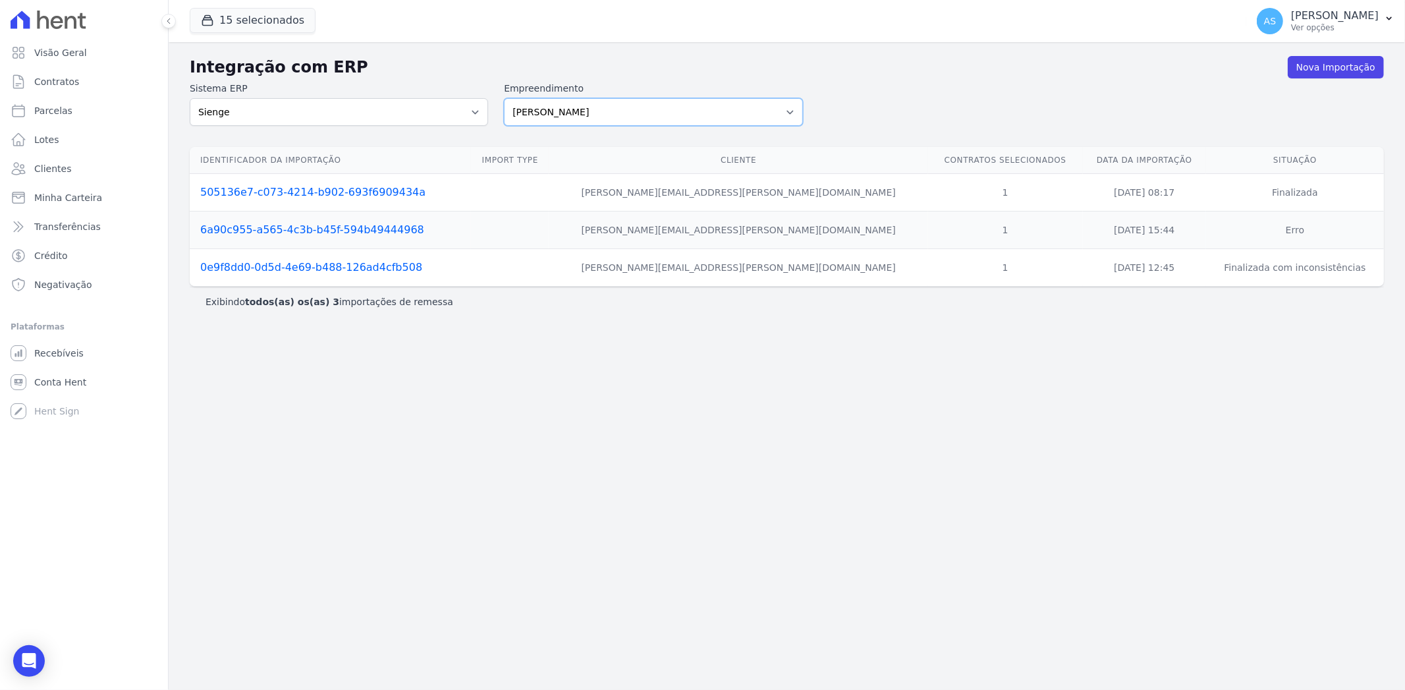
click at [789, 112] on select "[PERSON_NAME] Art Prime - [PERSON_NAME] Unique CTV Beat Residencial CTV Mob CTV…" at bounding box center [653, 112] width 298 height 28
select select "99ecfb74-b06a-4265-b540-74287d60a3a4"
click at [504, 98] on select "[PERSON_NAME] Art Prime - [PERSON_NAME] Unique CTV Beat Residencial CTV Mob CTV…" at bounding box center [653, 112] width 298 height 28
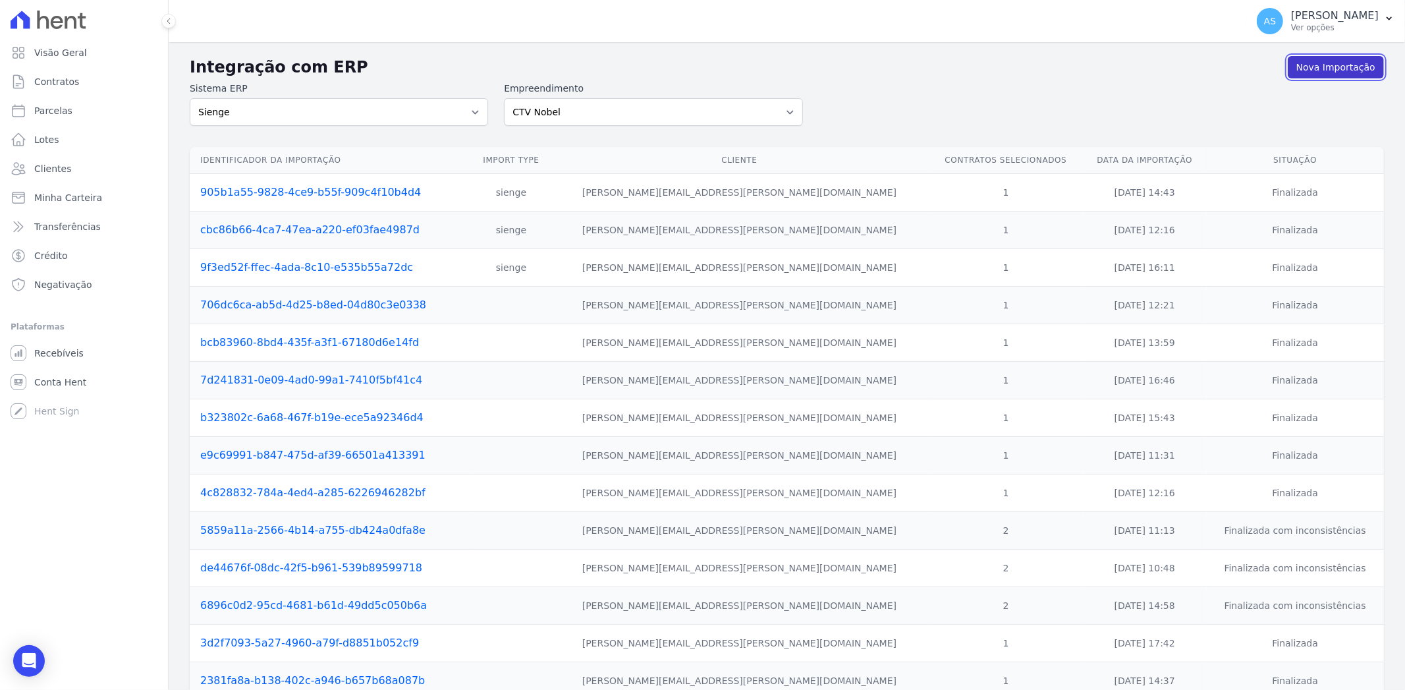
click at [1314, 71] on link "Nova Importação" at bounding box center [1335, 67] width 96 height 22
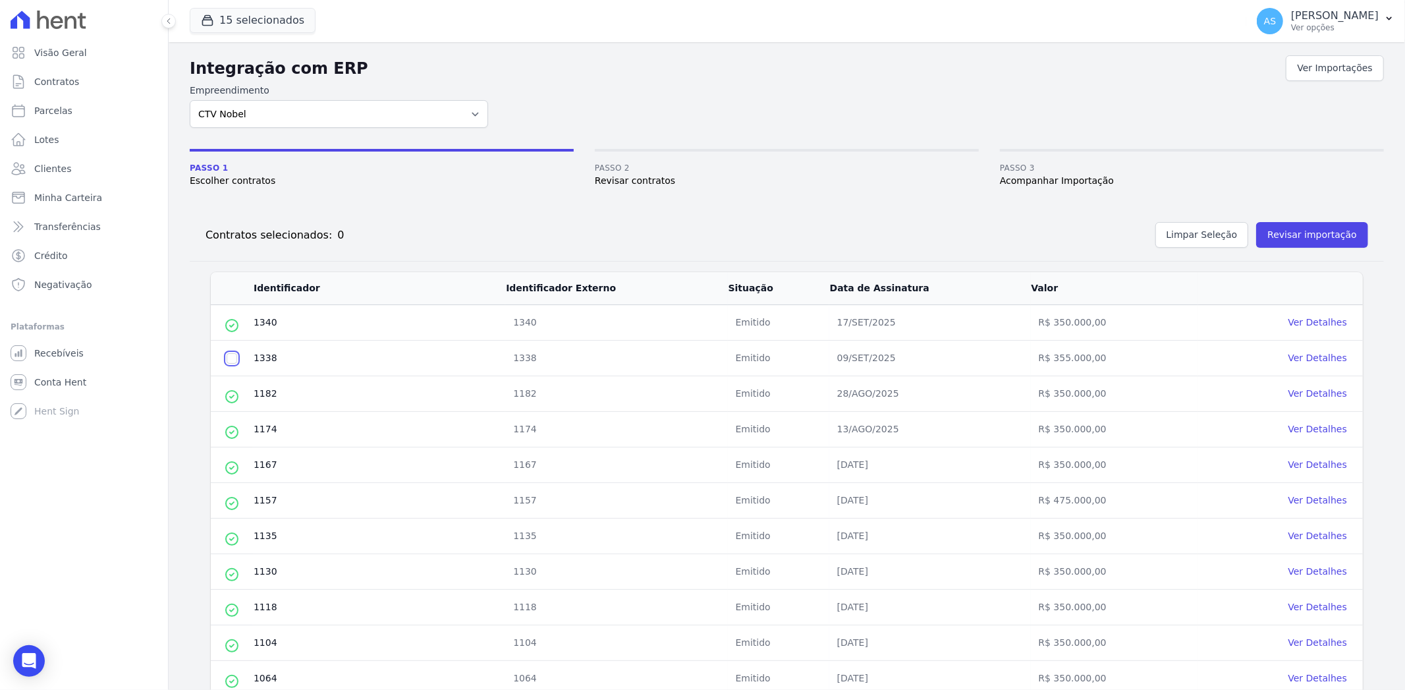
click at [232, 359] on input "checkbox" at bounding box center [232, 358] width 11 height 11
checkbox input "true"
click at [1280, 240] on button "Revisar importação" at bounding box center [1312, 235] width 112 height 26
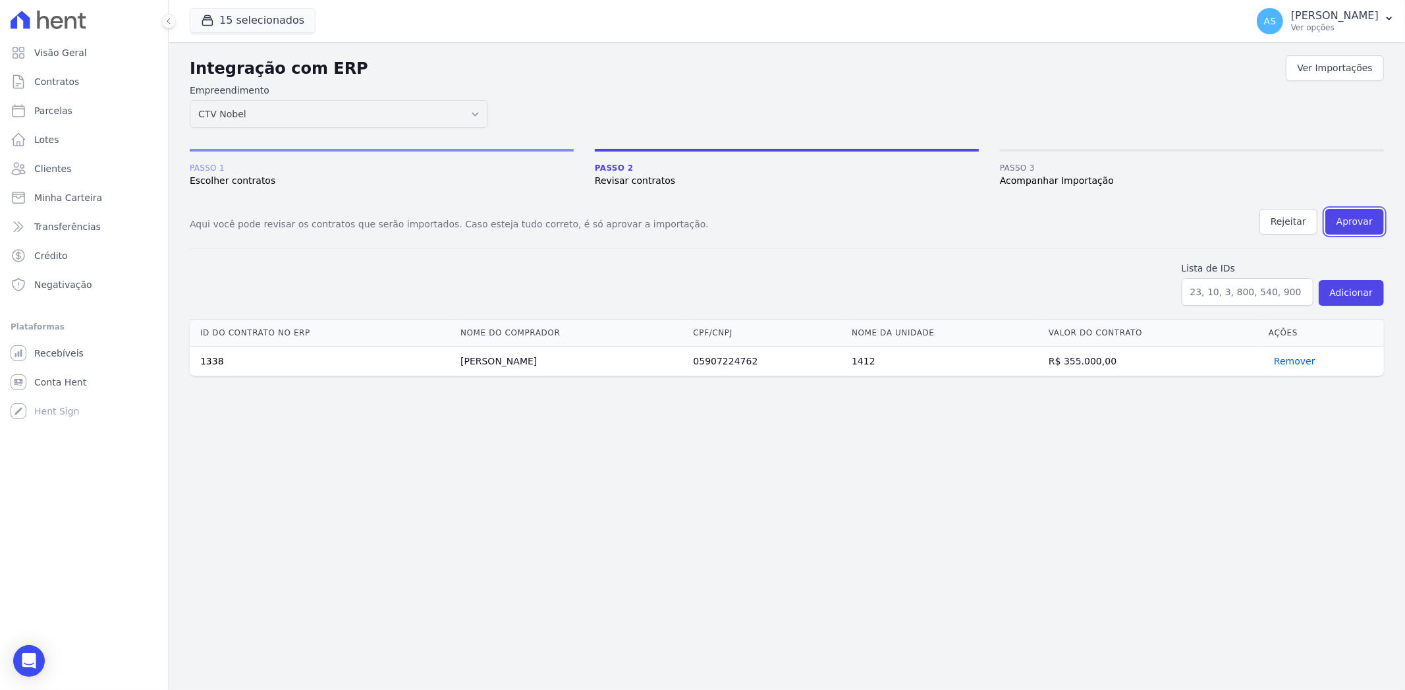
drag, startPoint x: 1338, startPoint y: 222, endPoint x: 751, endPoint y: 92, distance: 600.9
click at [1338, 221] on button "Aprovar" at bounding box center [1354, 222] width 59 height 26
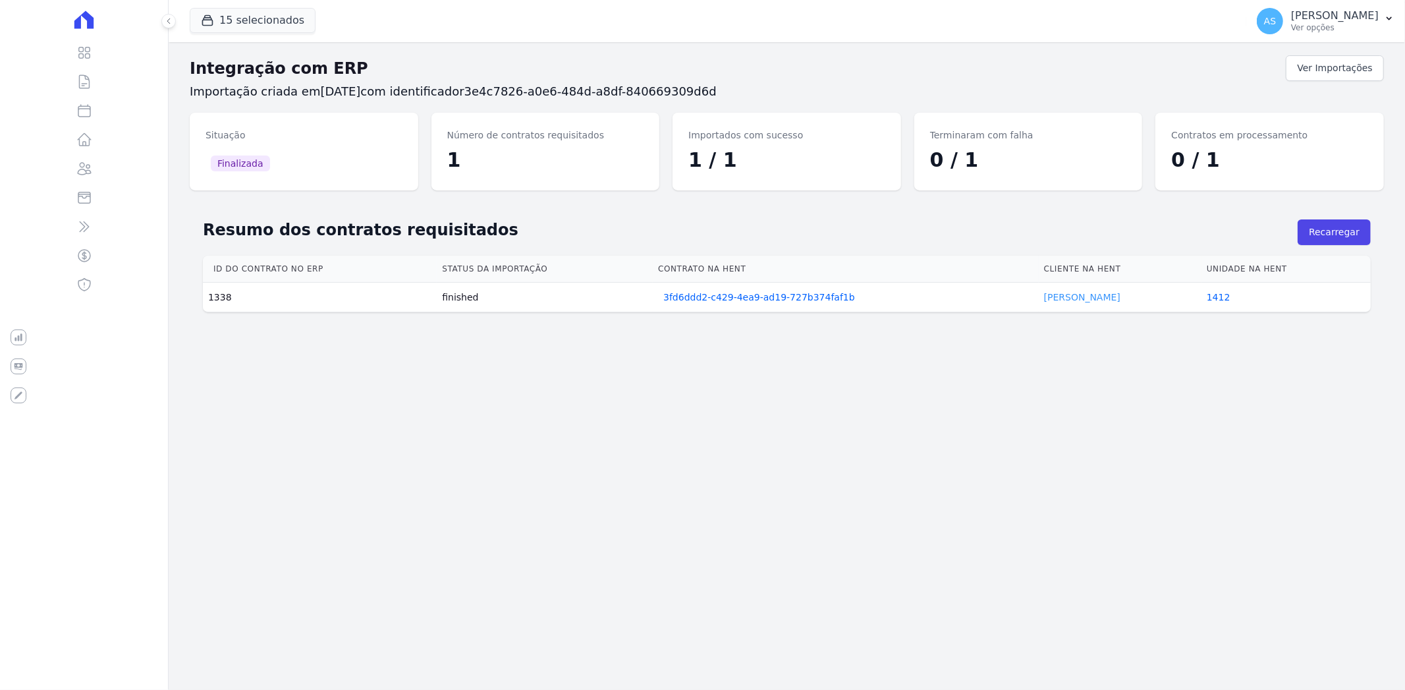
click at [1068, 294] on link "Rachel Carvalho" at bounding box center [1082, 297] width 76 height 11
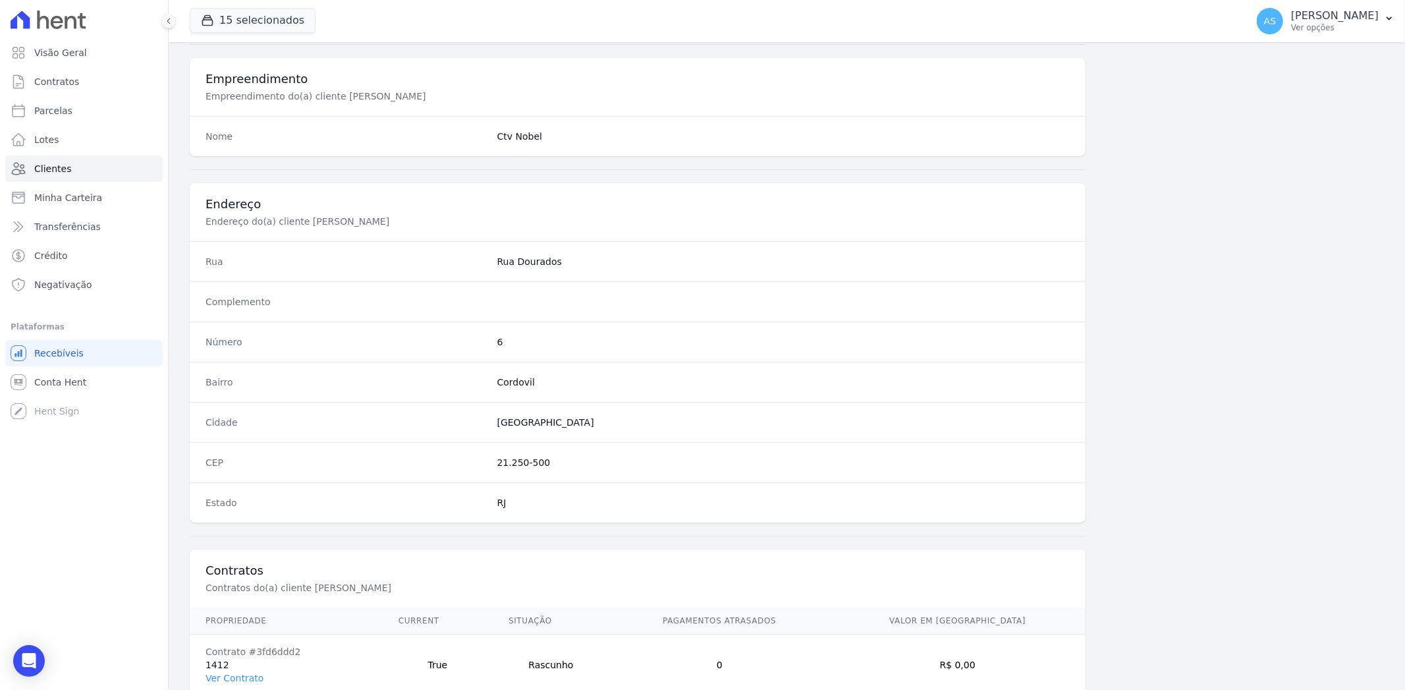
scroll to position [544, 0]
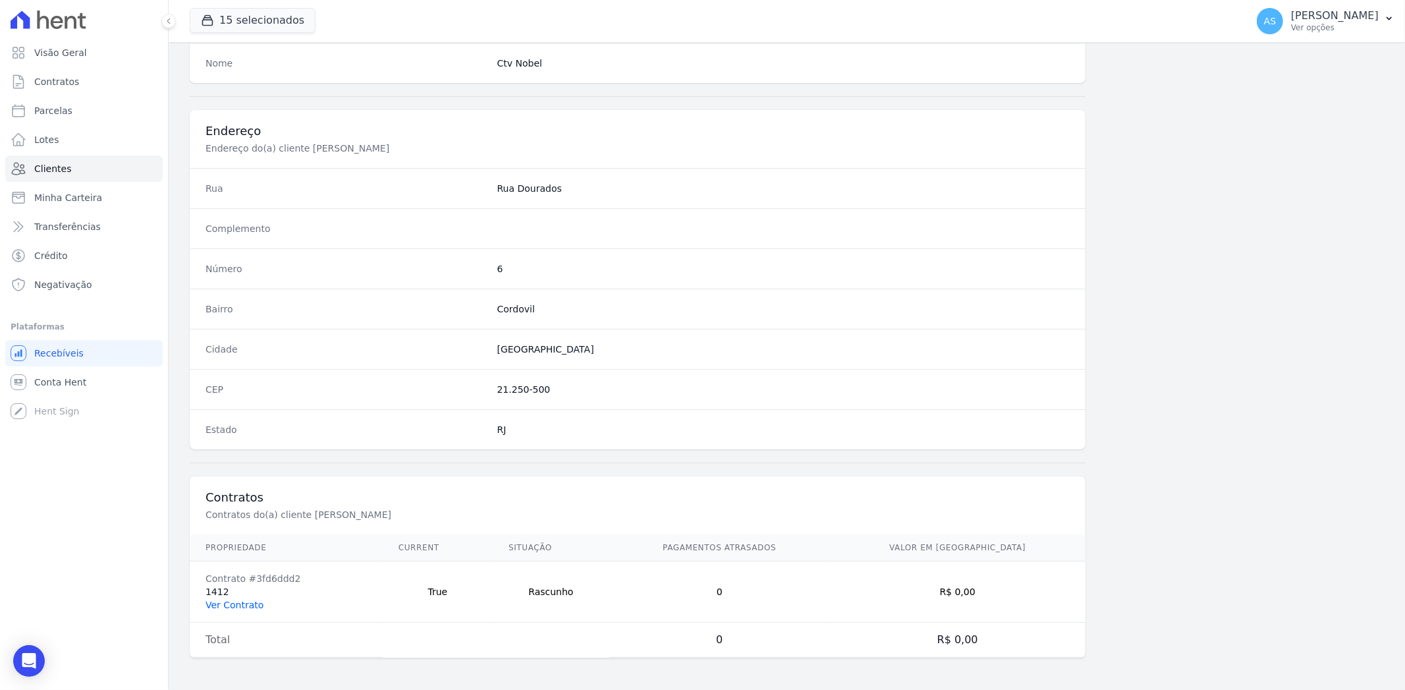
click at [213, 605] on link "Ver Contrato" at bounding box center [234, 604] width 58 height 11
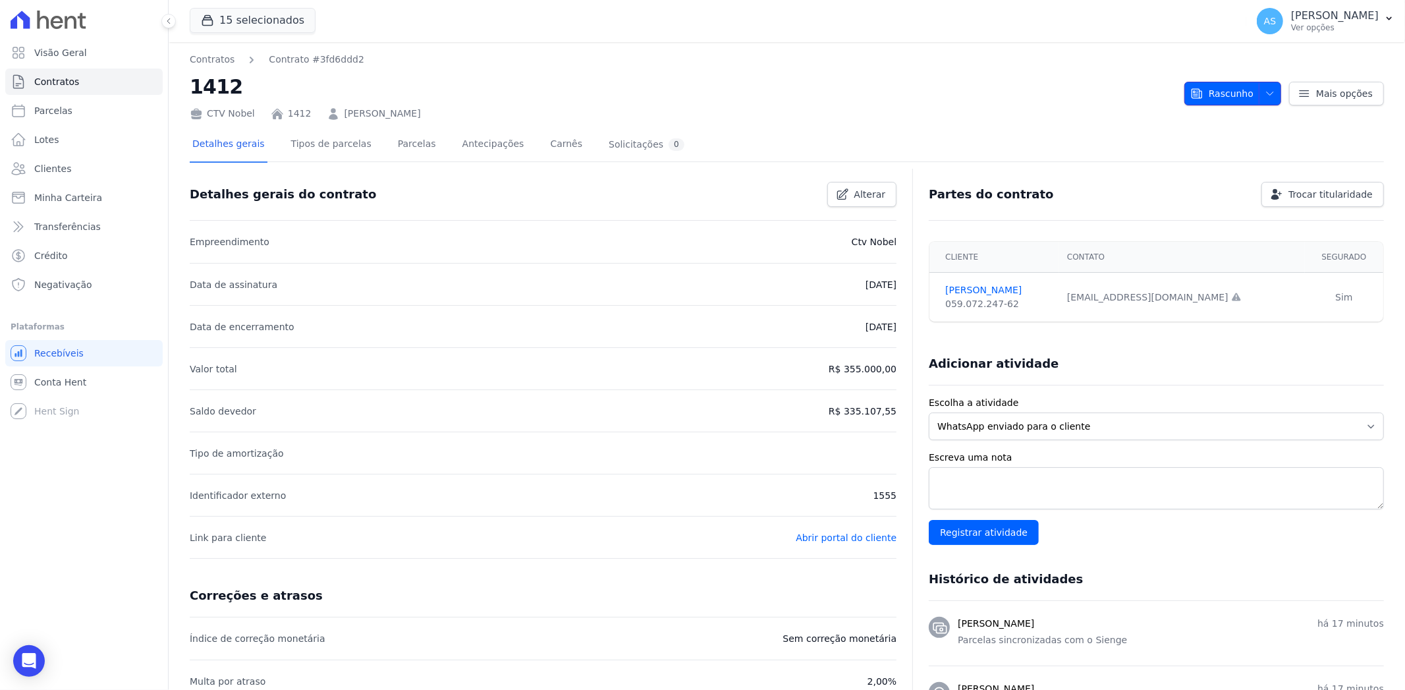
click at [1266, 92] on icon "button" at bounding box center [1269, 93] width 7 height 3
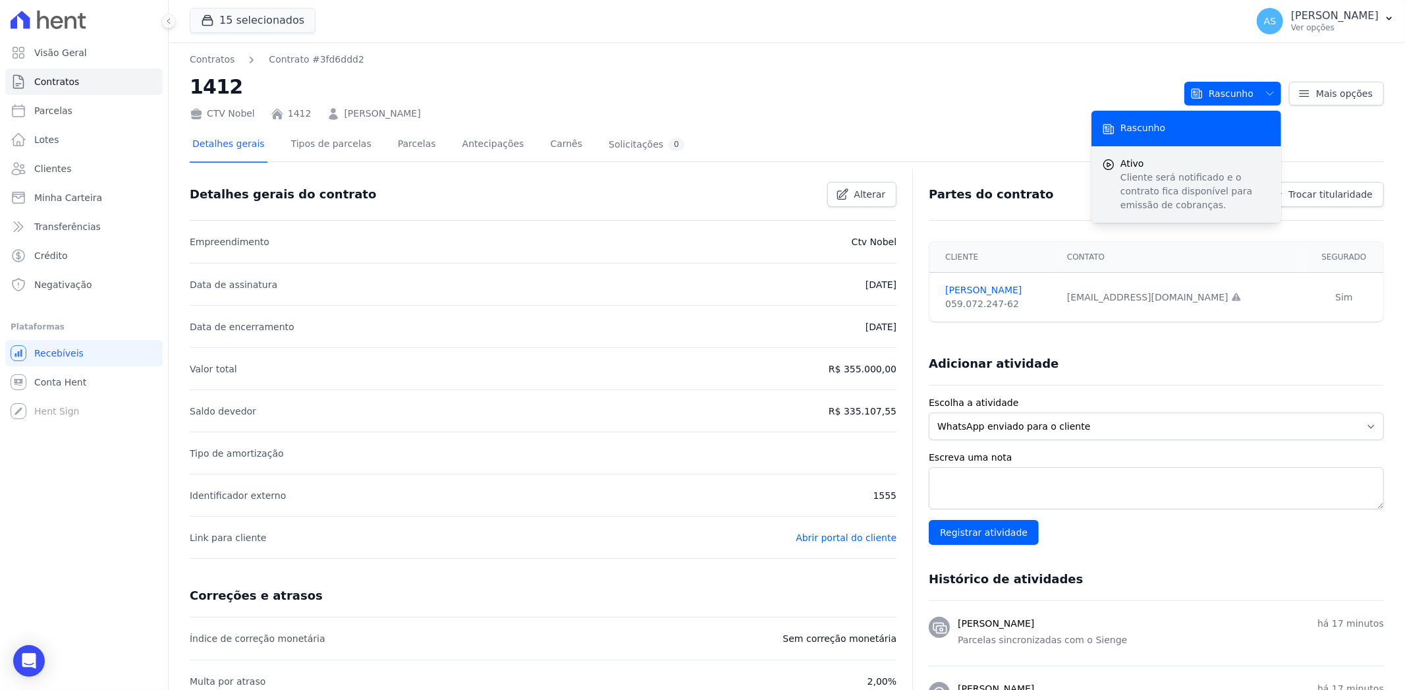
click at [1143, 171] on p "Cliente será notificado e o contrato fica disponível para emissão de cobranças." at bounding box center [1195, 191] width 150 height 41
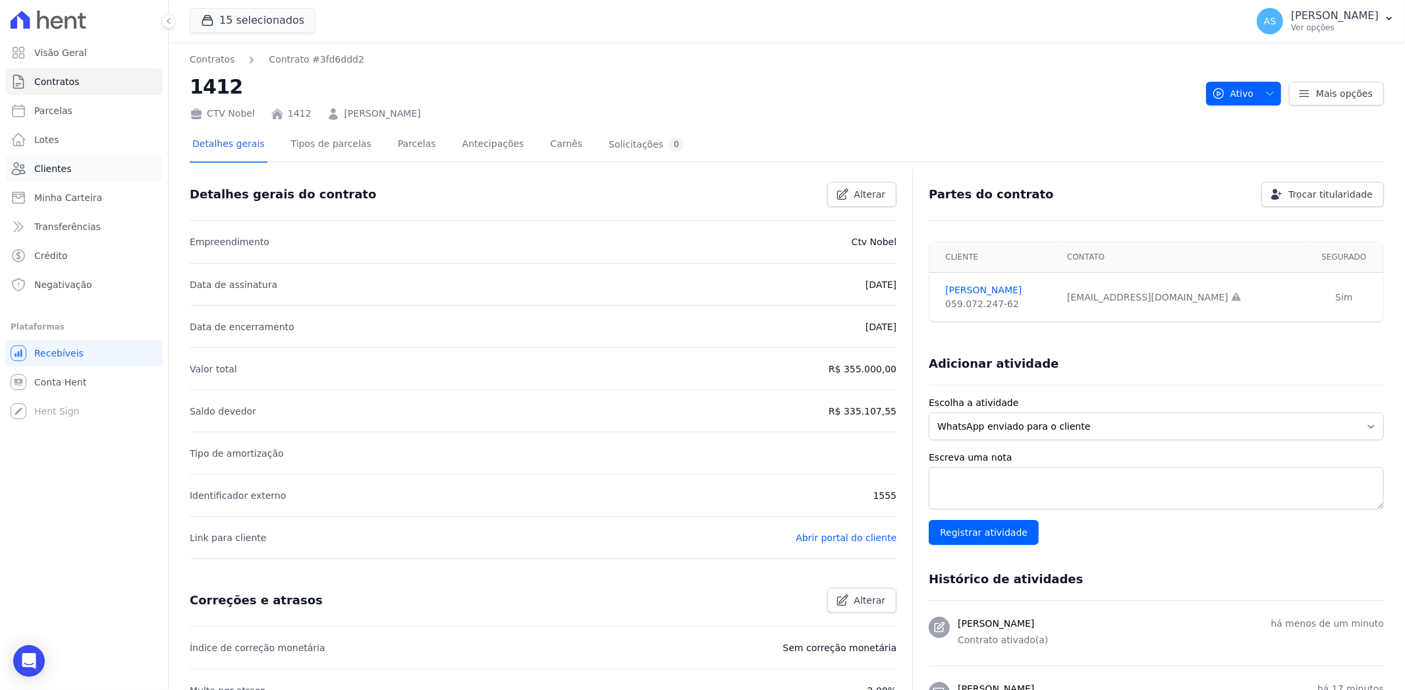
click at [41, 168] on span "Clientes" at bounding box center [52, 168] width 37 height 13
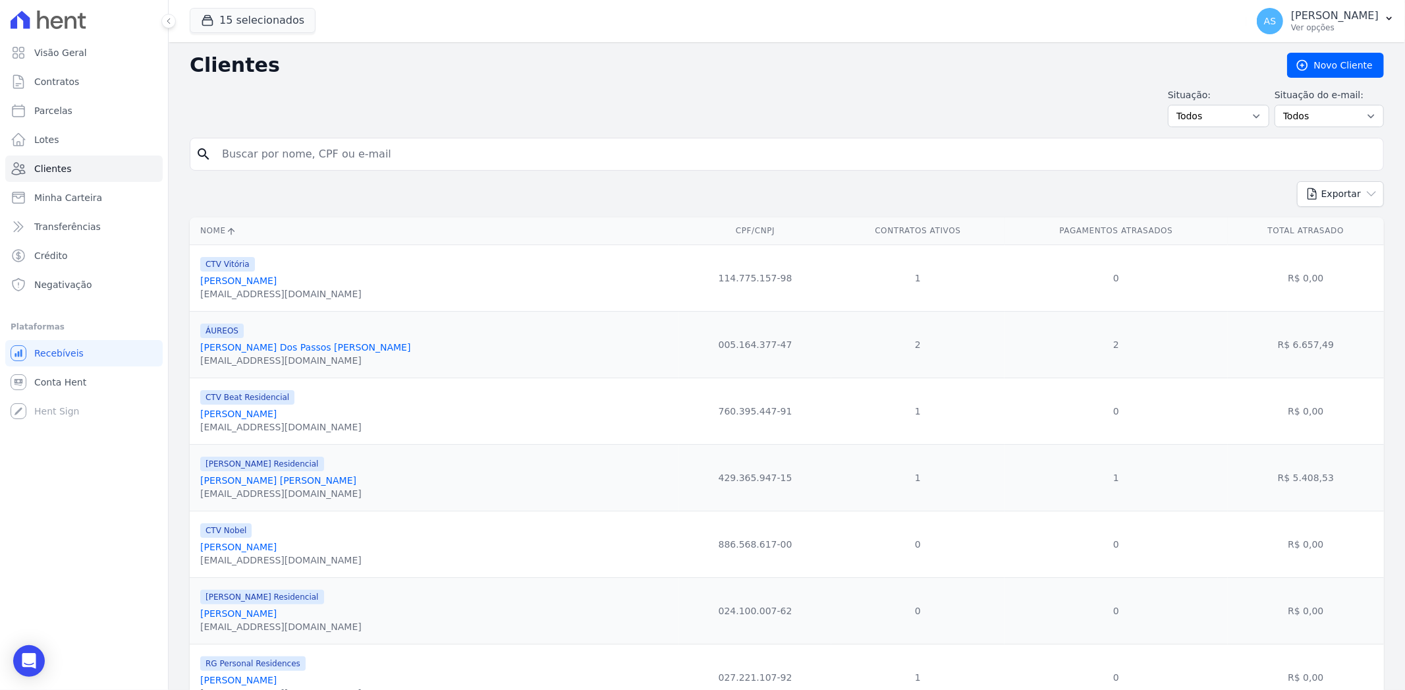
click at [252, 155] on input "search" at bounding box center [796, 154] width 1164 height 26
click at [42, 83] on span "Contratos" at bounding box center [56, 81] width 45 height 13
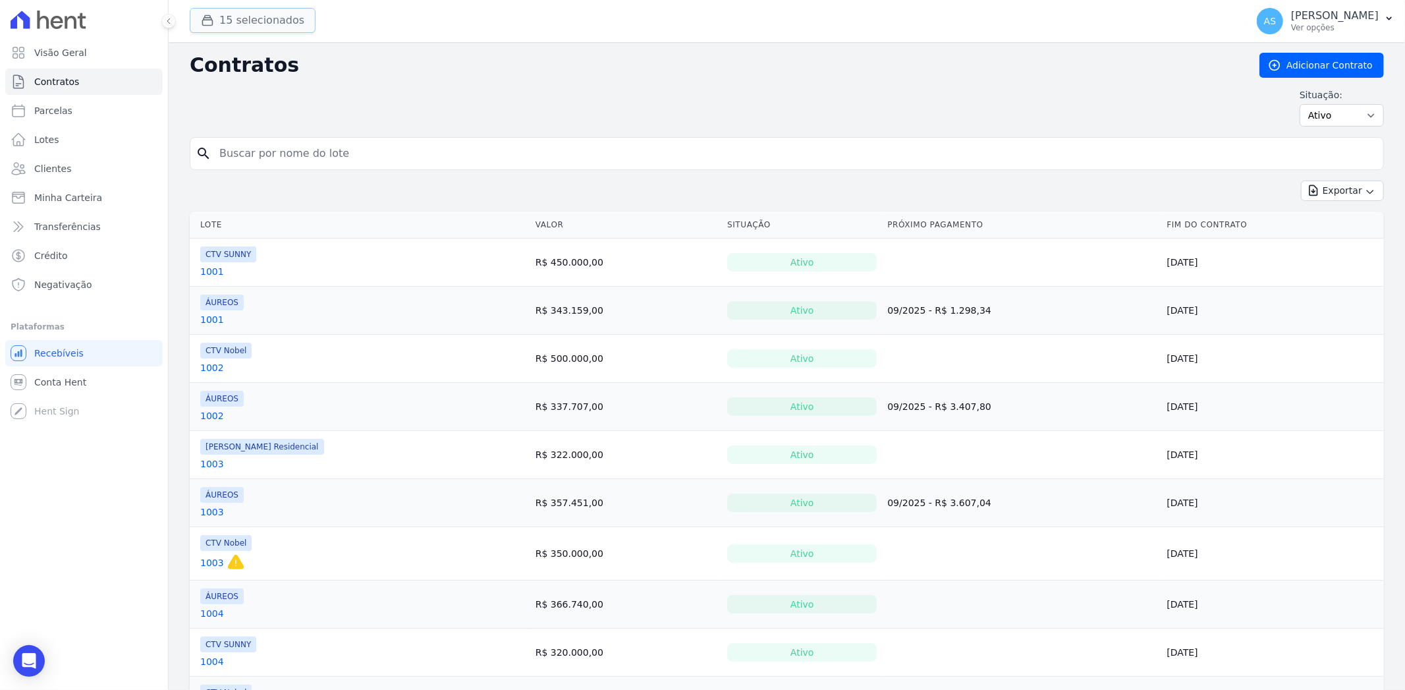
click at [239, 18] on button "15 selecionados" at bounding box center [253, 20] width 126 height 25
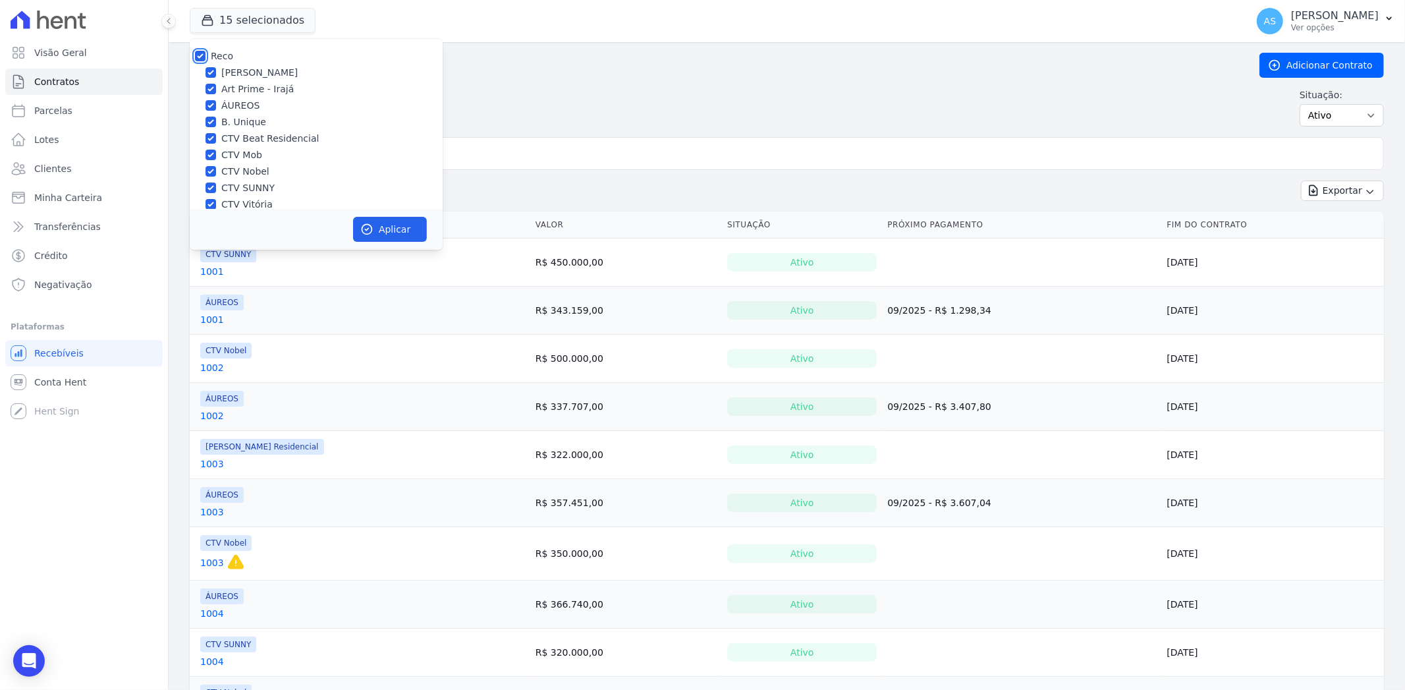
click at [198, 51] on input "Reco" at bounding box center [200, 56] width 11 height 11
checkbox input "false"
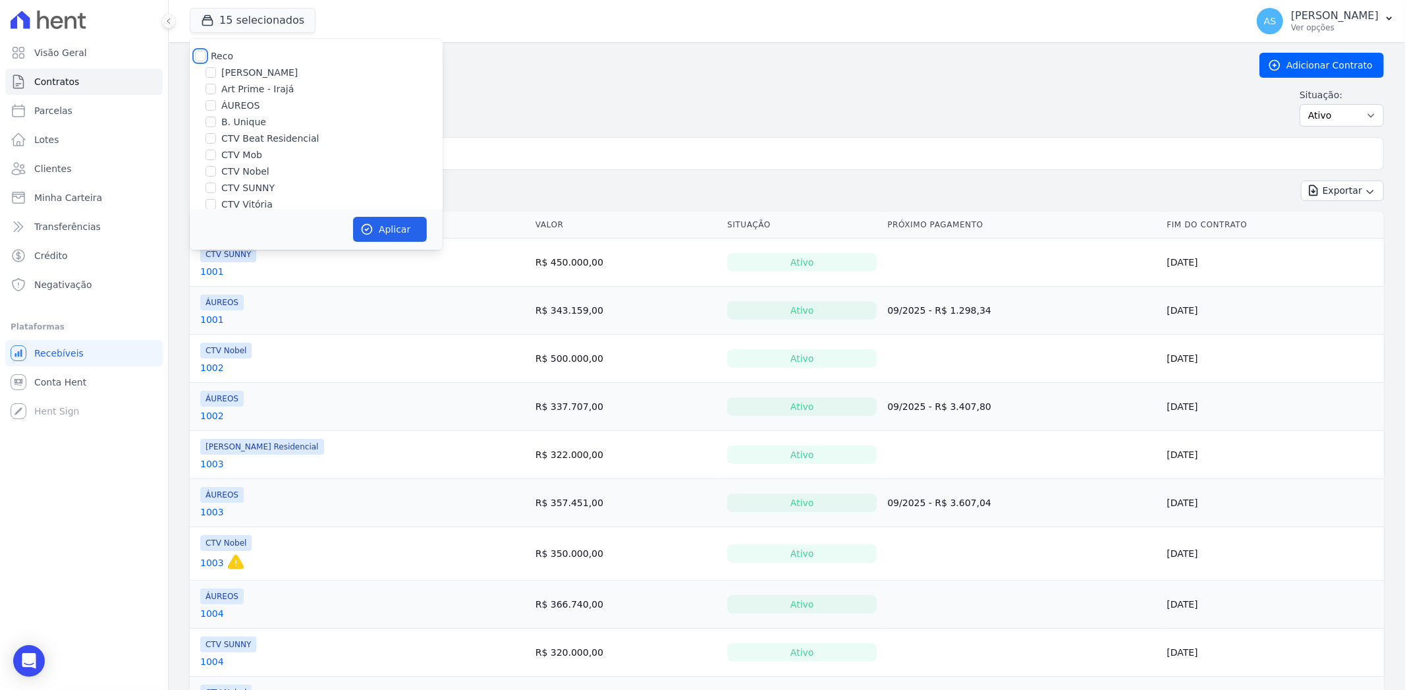
checkbox input "false"
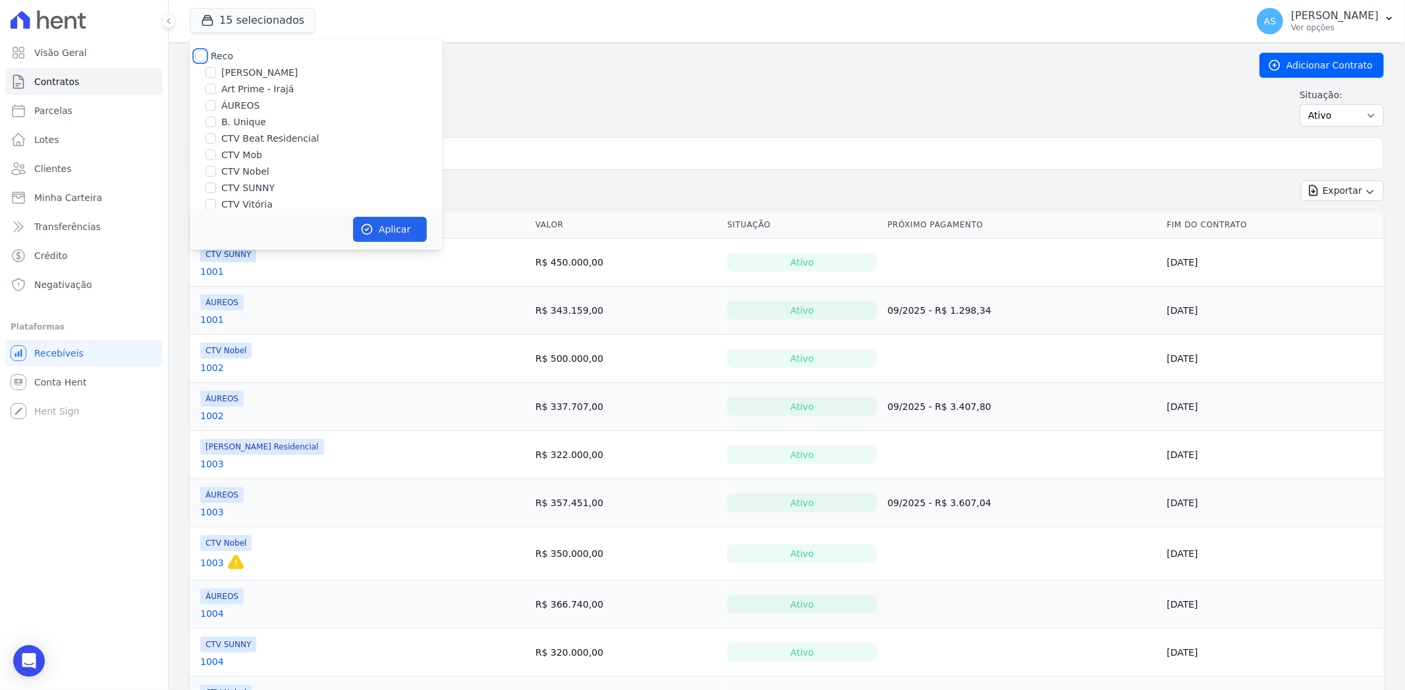
checkbox input "false"
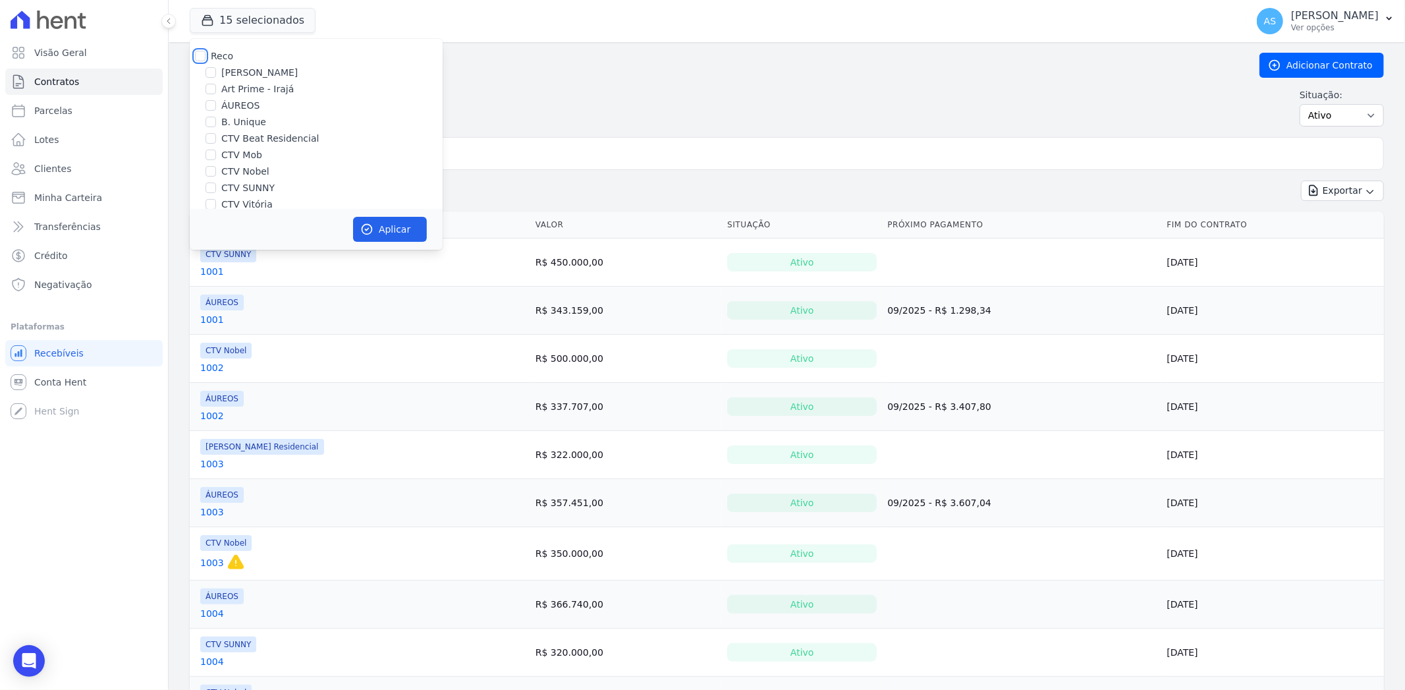
checkbox input "false"
click at [231, 107] on label "ÁUREOS" at bounding box center [240, 106] width 38 height 14
click at [216, 107] on input "ÁUREOS" at bounding box center [210, 105] width 11 height 11
checkbox input "true"
click at [386, 227] on button "Aplicar" at bounding box center [390, 229] width 74 height 25
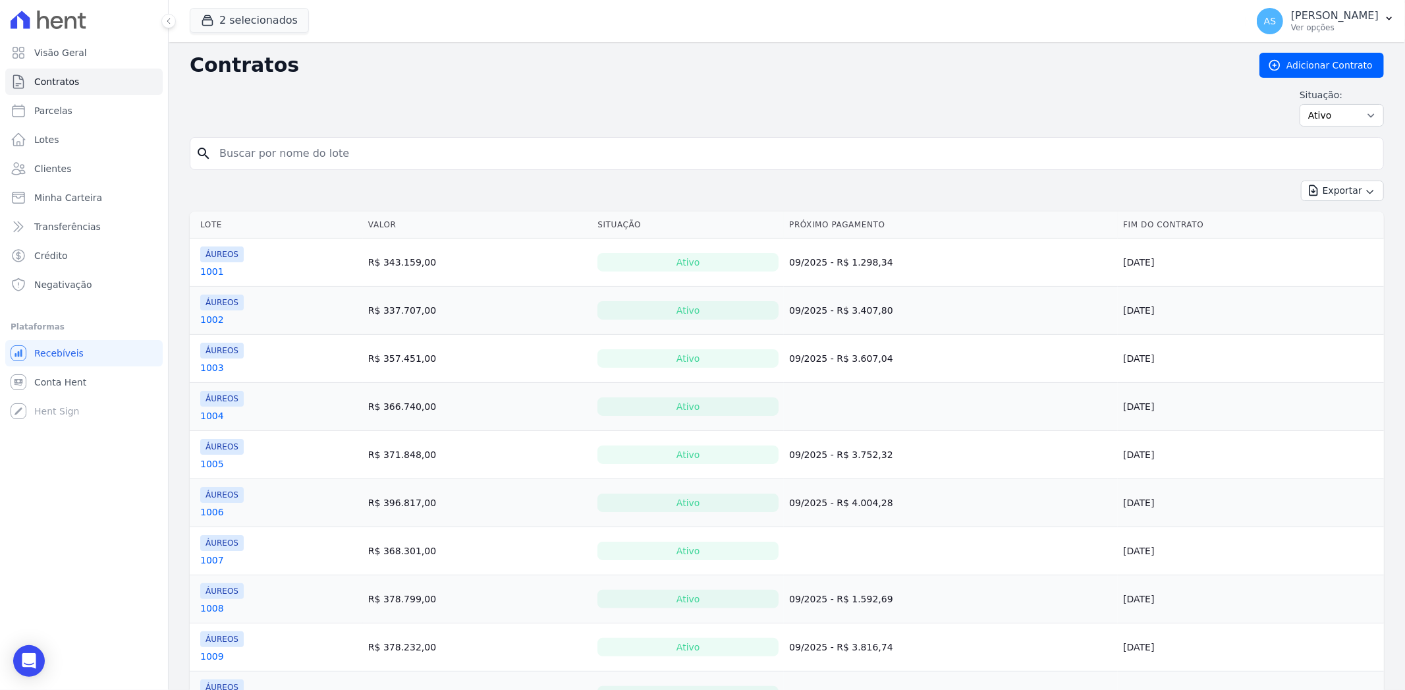
click at [242, 154] on input "search" at bounding box center [794, 153] width 1166 height 26
type input "707"
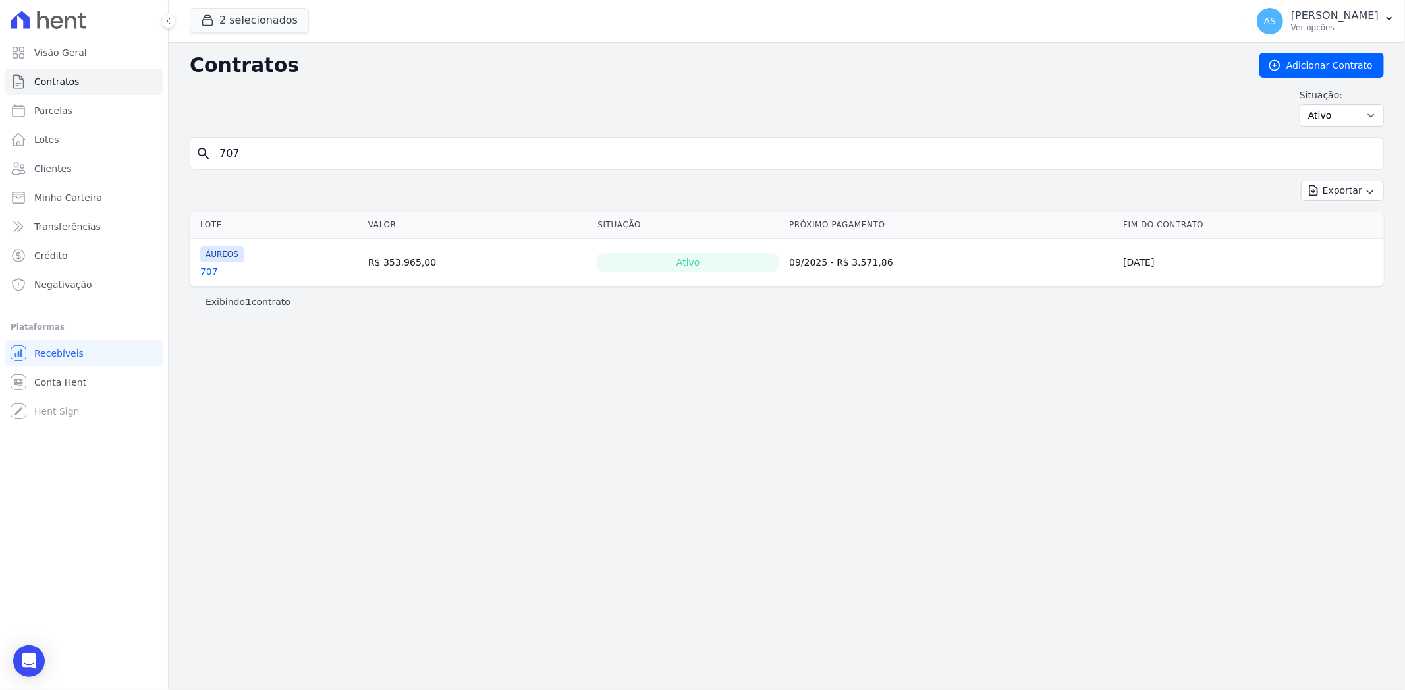
click at [207, 273] on link "707" at bounding box center [209, 271] width 18 height 13
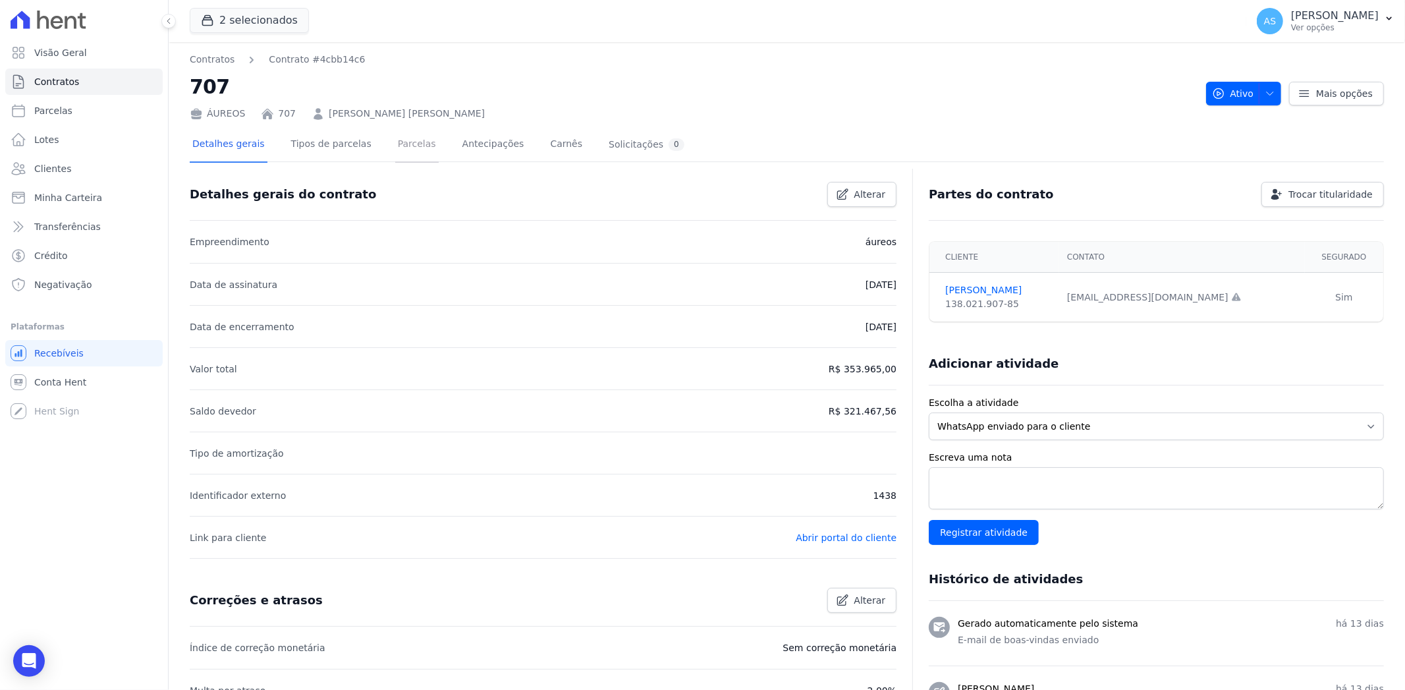
click at [395, 142] on link "Parcelas" at bounding box center [416, 145] width 43 height 35
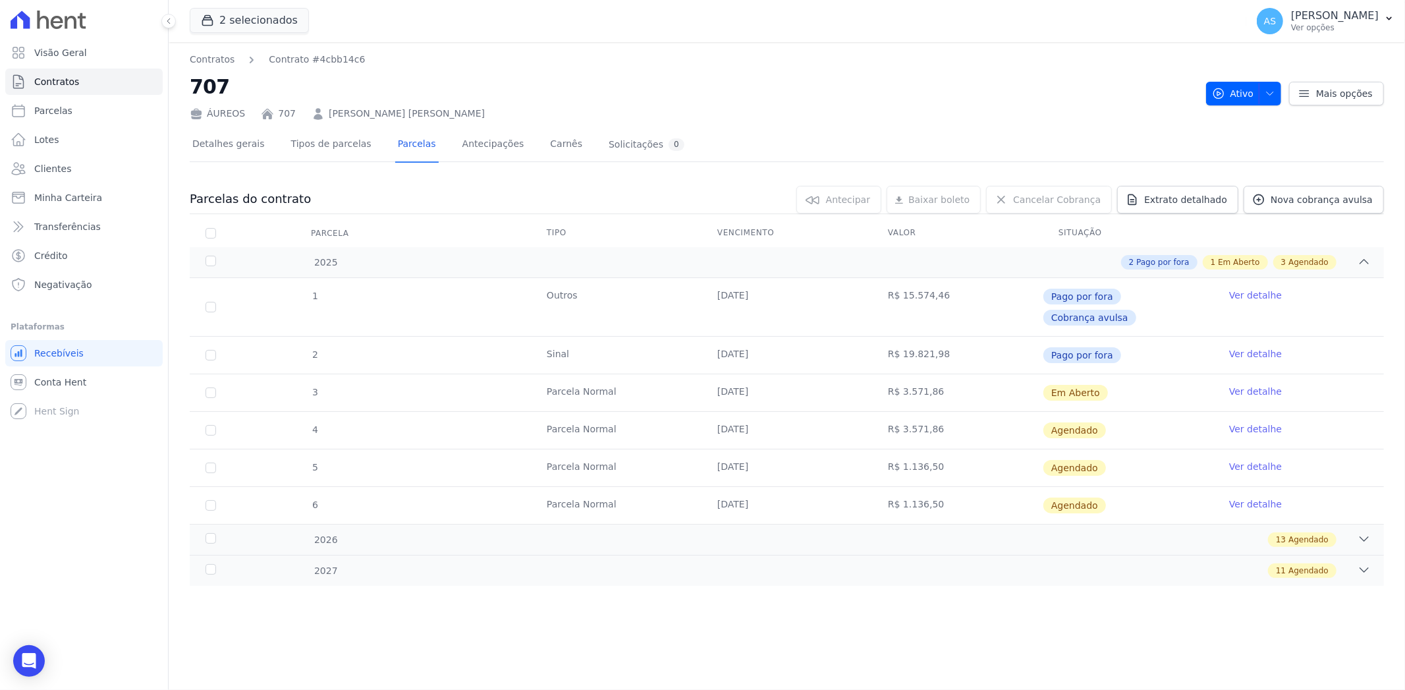
click at [1251, 385] on link "Ver detalhe" at bounding box center [1255, 391] width 53 height 13
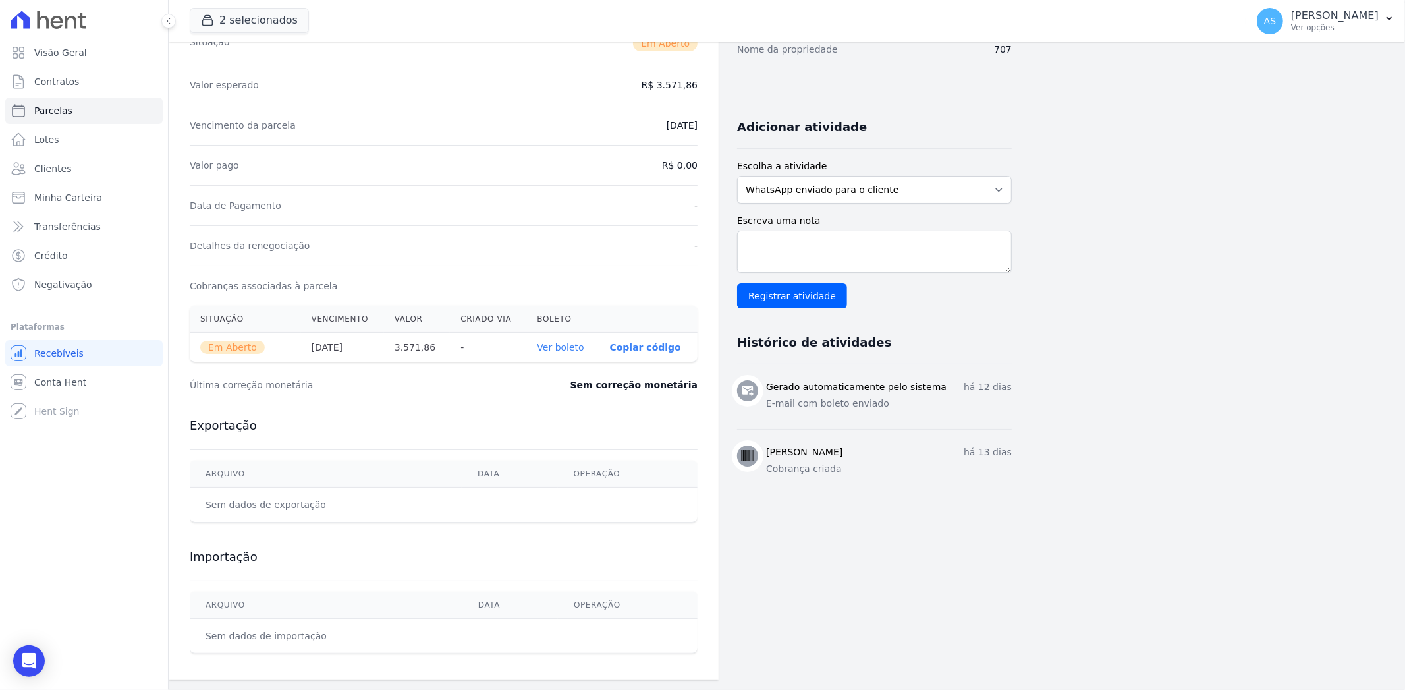
scroll to position [213, 0]
click at [568, 344] on link "Ver boleto" at bounding box center [560, 346] width 47 height 11
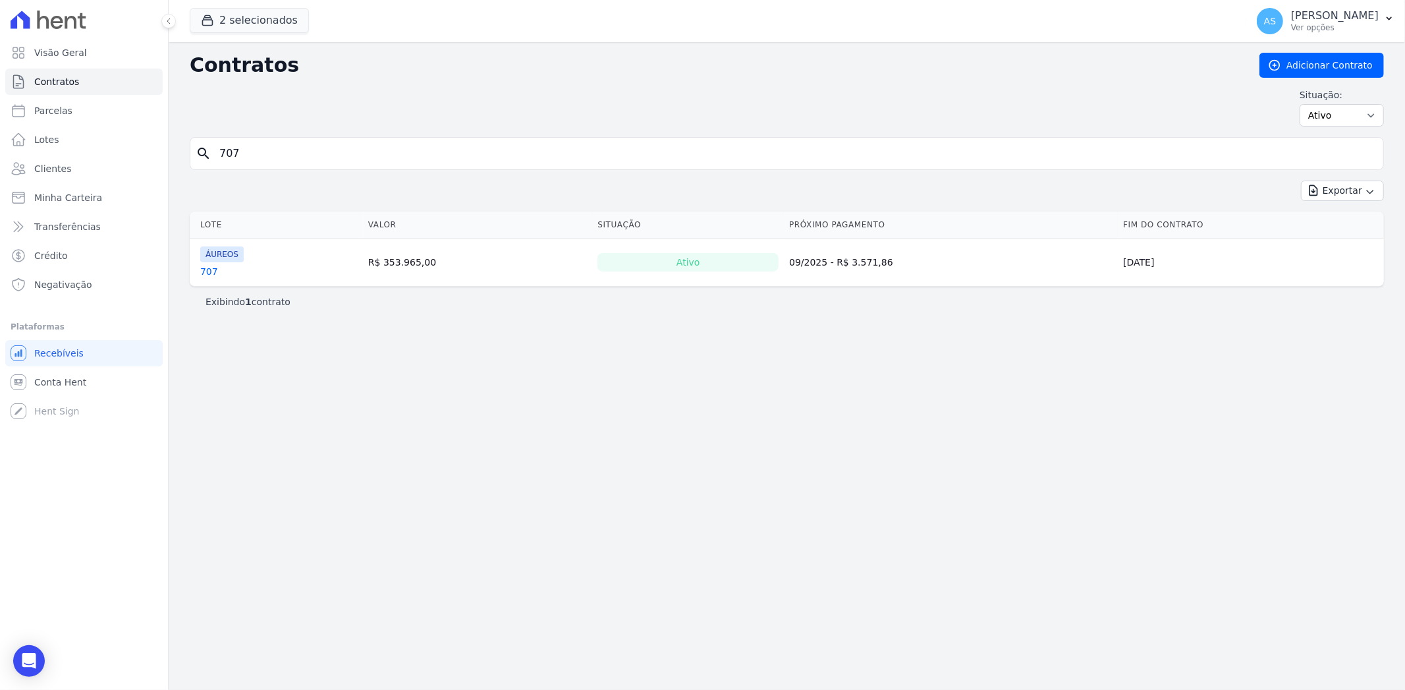
drag, startPoint x: 269, startPoint y: 153, endPoint x: 1, endPoint y: 179, distance: 268.7
click at [1, 179] on div "Visão Geral Contratos Parcelas Lotes Clientes Minha Carteira Transferências Cré…" at bounding box center [702, 345] width 1405 height 690
type input "402"
click at [211, 275] on link "402" at bounding box center [209, 271] width 18 height 13
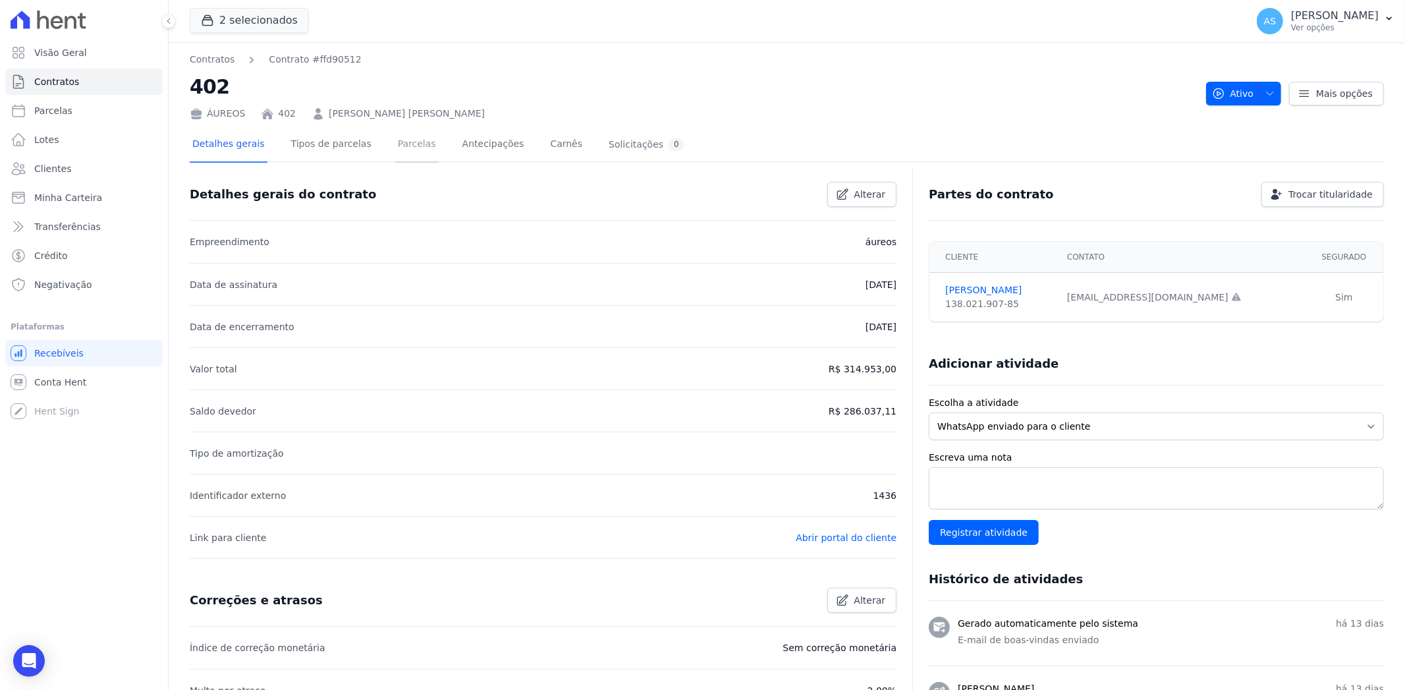
click at [396, 145] on link "Parcelas" at bounding box center [416, 145] width 43 height 35
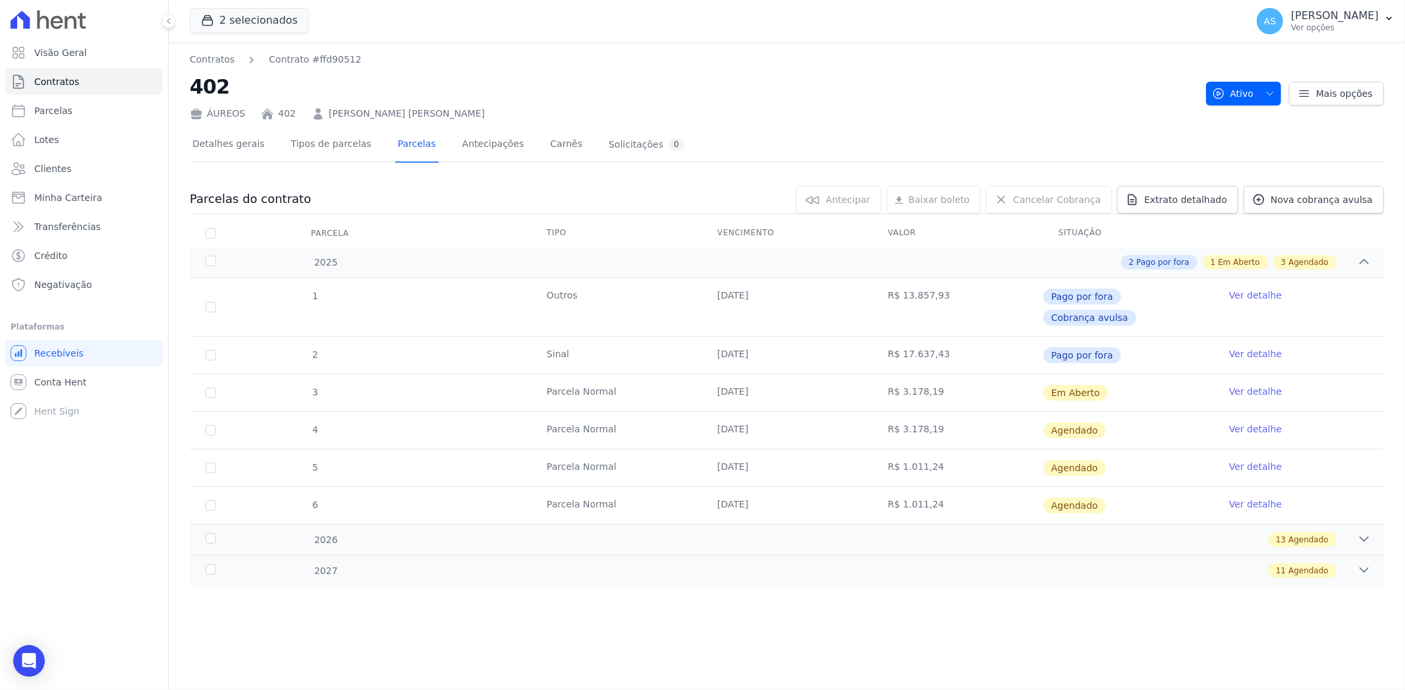
click at [1260, 385] on link "Ver detalhe" at bounding box center [1255, 391] width 53 height 13
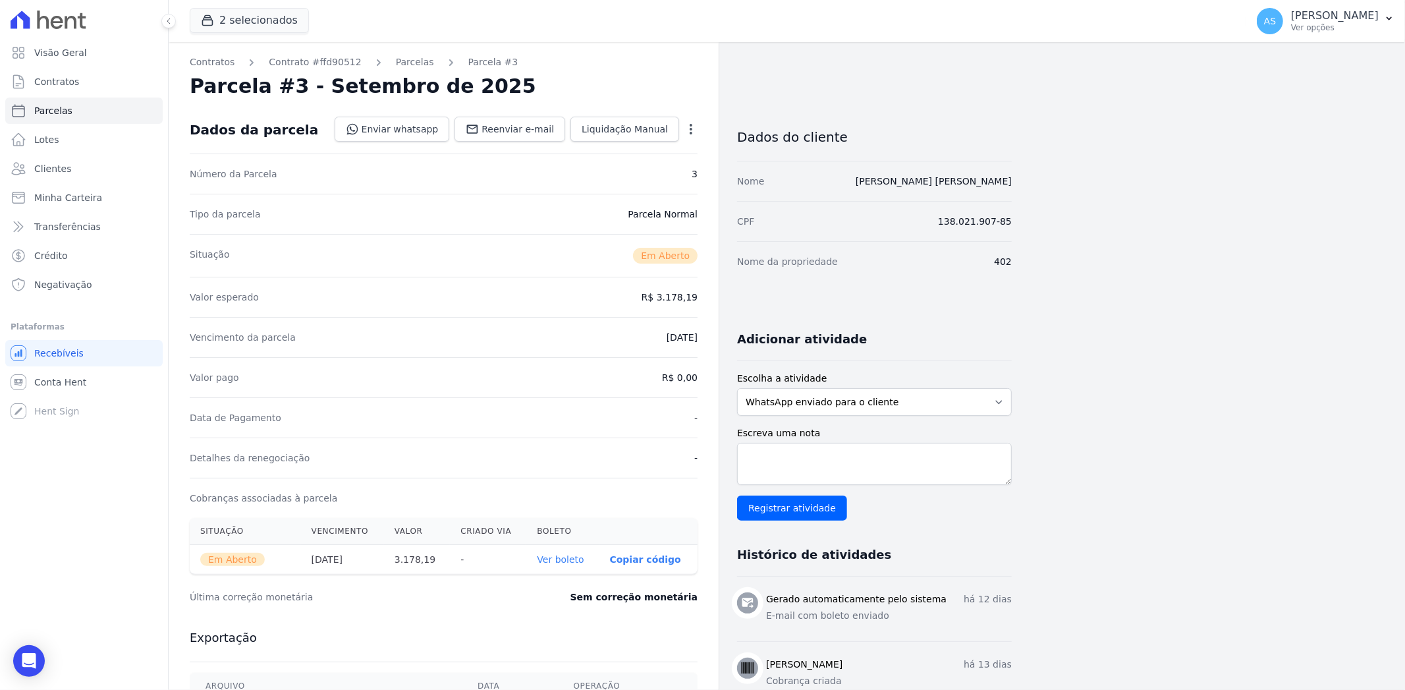
click at [557, 561] on link "Ver boleto" at bounding box center [560, 559] width 47 height 11
click at [54, 76] on span "Contratos" at bounding box center [56, 81] width 45 height 13
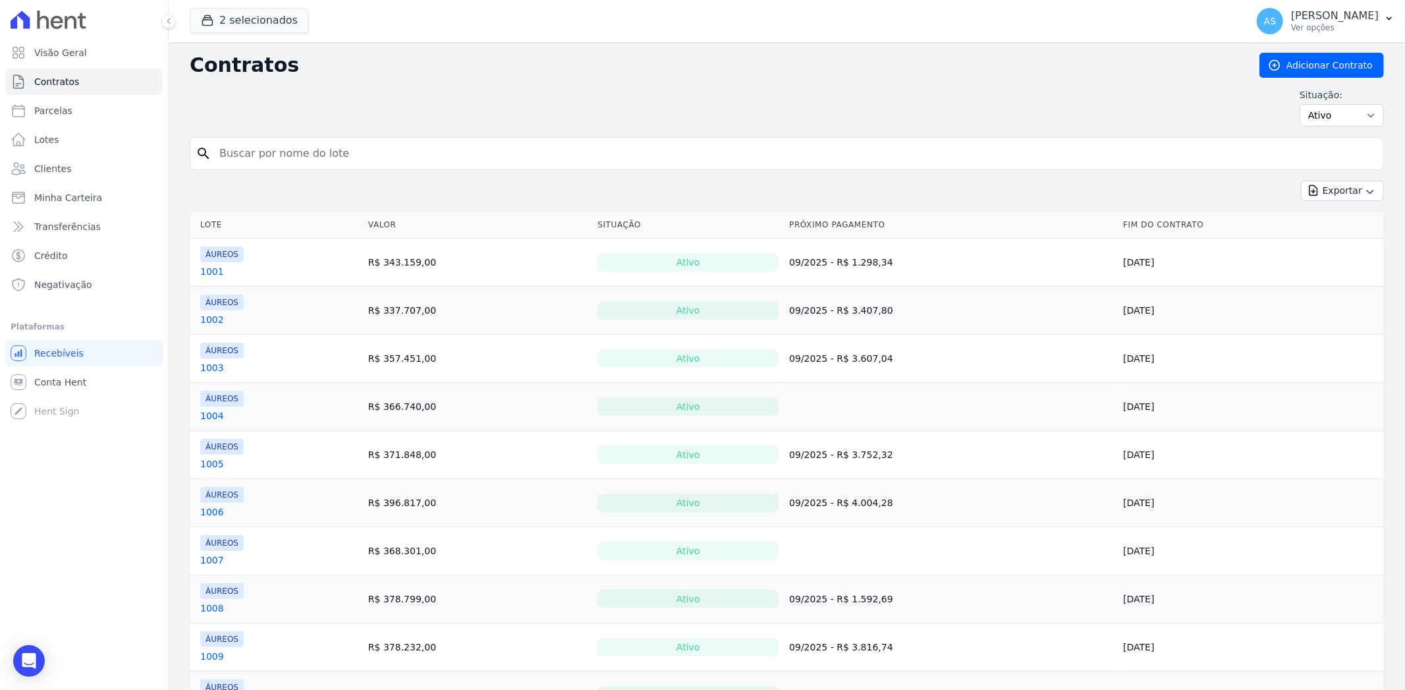
click at [241, 153] on input "search" at bounding box center [794, 153] width 1166 height 26
type input "804"
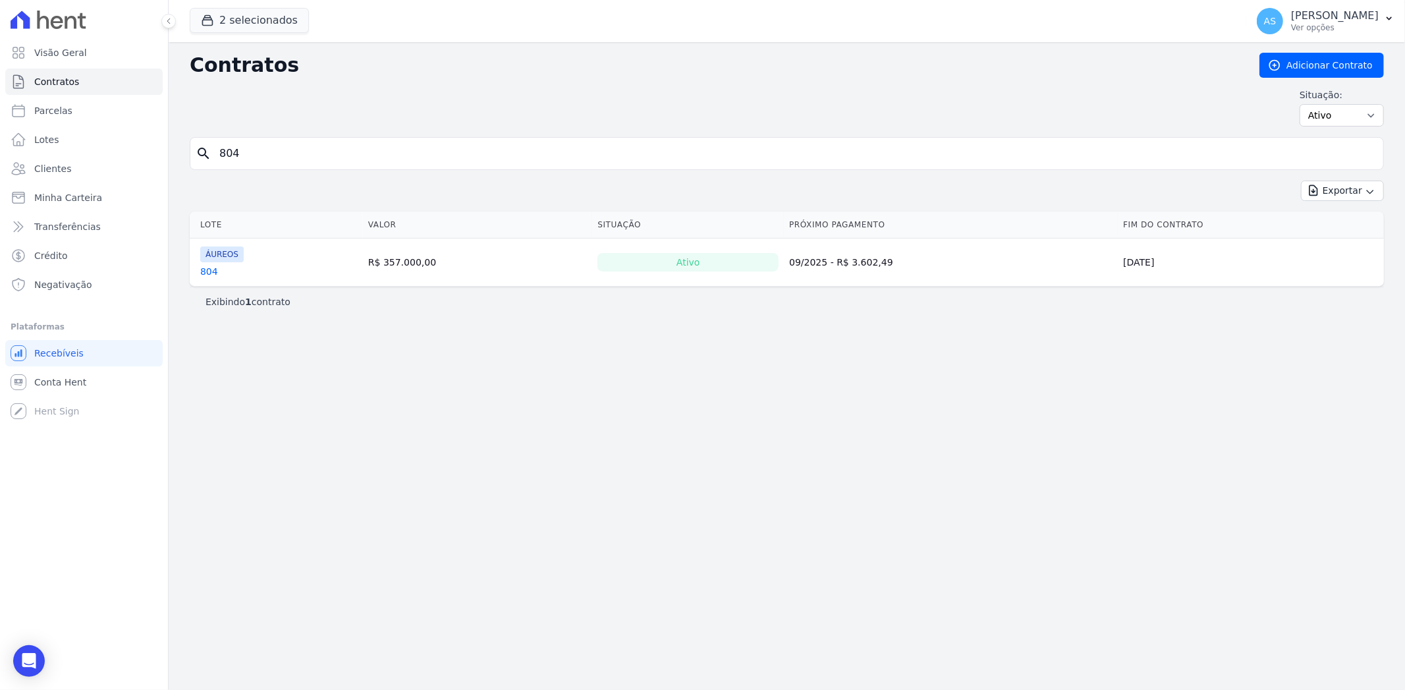
click at [202, 269] on link "804" at bounding box center [209, 271] width 18 height 13
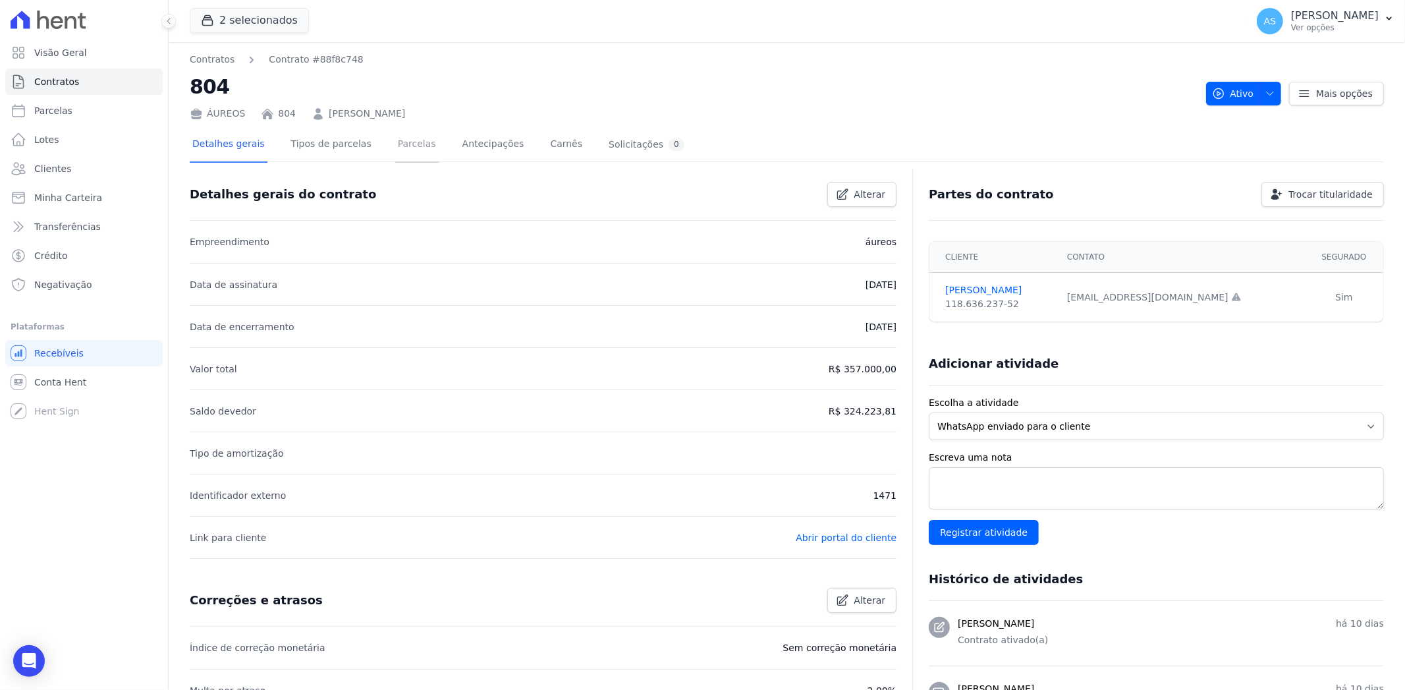
click at [404, 146] on link "Parcelas" at bounding box center [416, 145] width 43 height 35
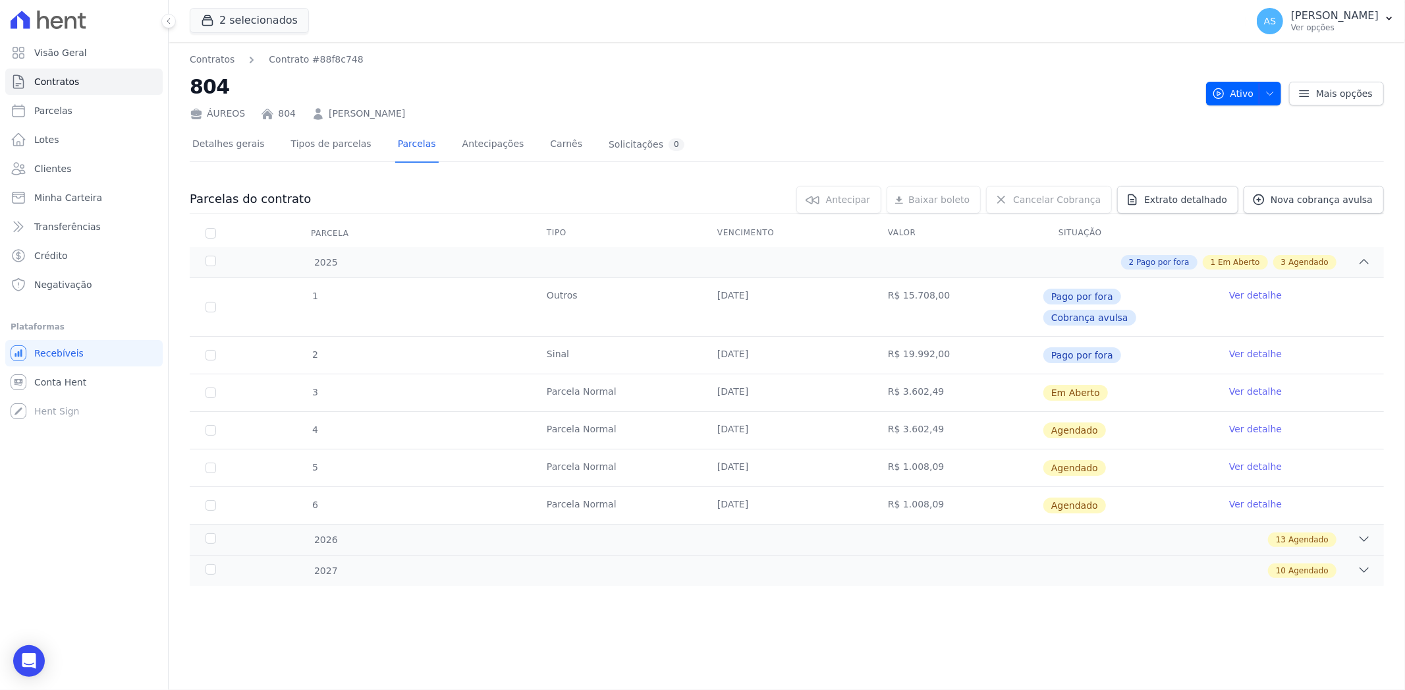
click at [1260, 385] on link "Ver detalhe" at bounding box center [1255, 391] width 53 height 13
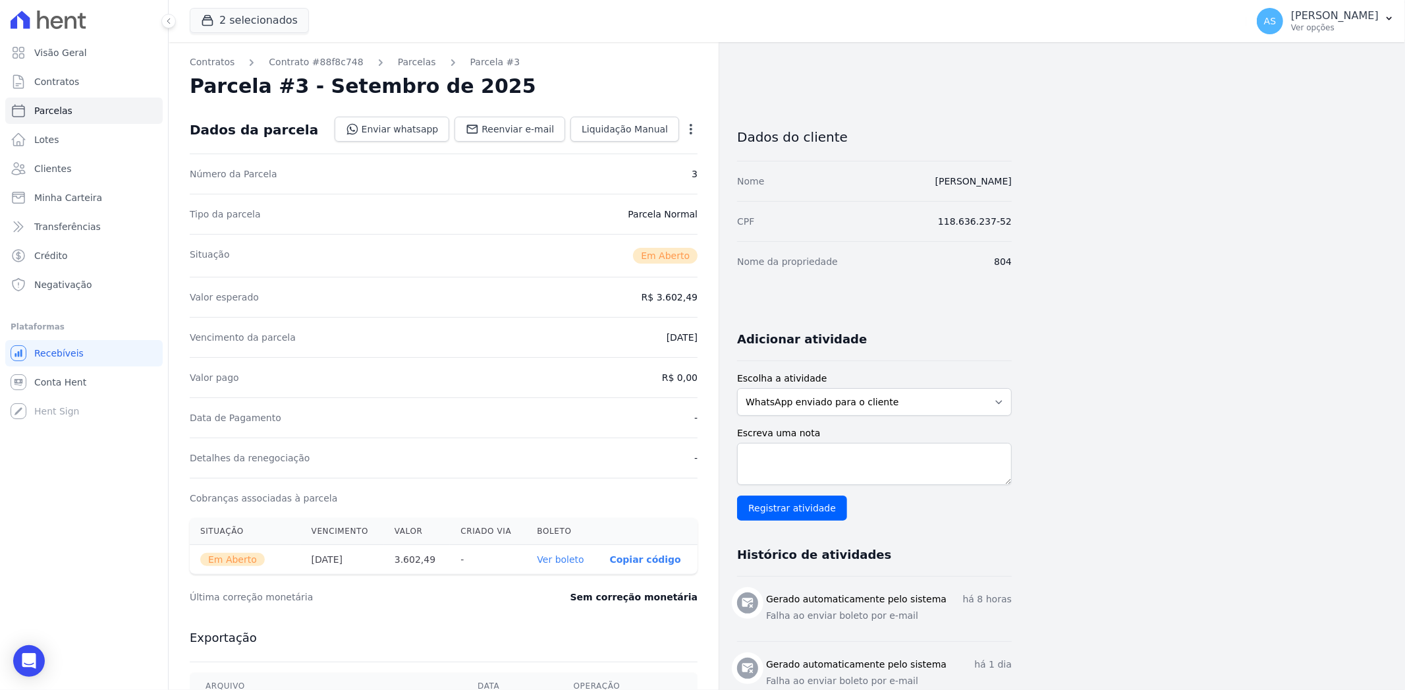
click at [574, 561] on link "Ver boleto" at bounding box center [560, 559] width 47 height 11
click at [949, 181] on link "Bruna Gonçalves da Silva" at bounding box center [973, 181] width 76 height 11
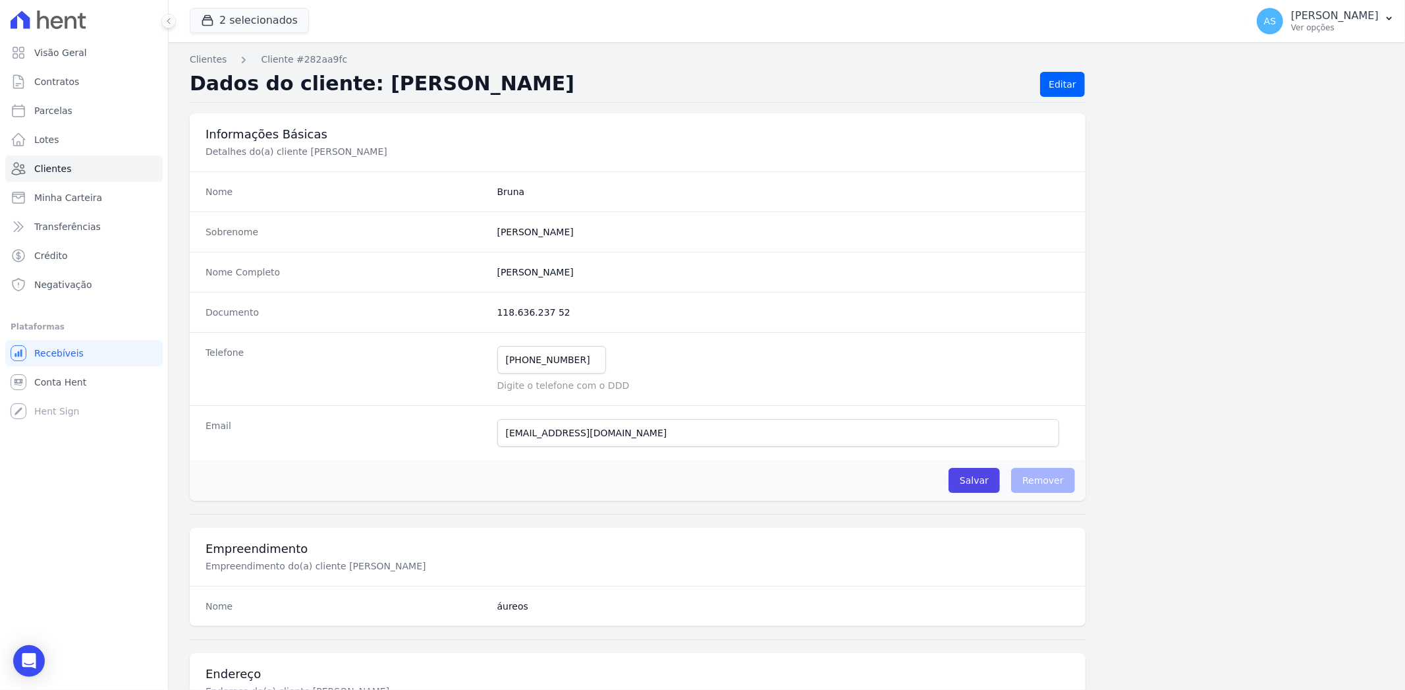
scroll to position [73, 0]
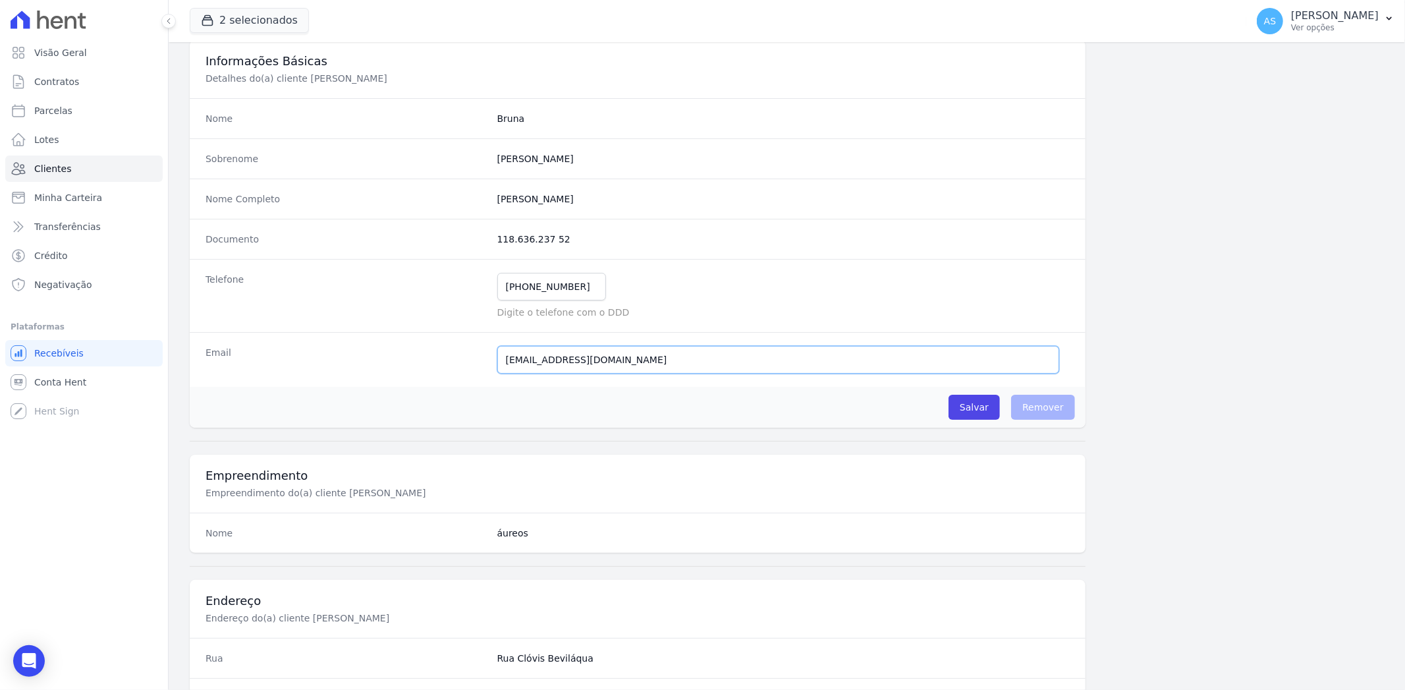
click at [545, 356] on input "bruninha.fstc@gmail.com" at bounding box center [778, 360] width 562 height 28
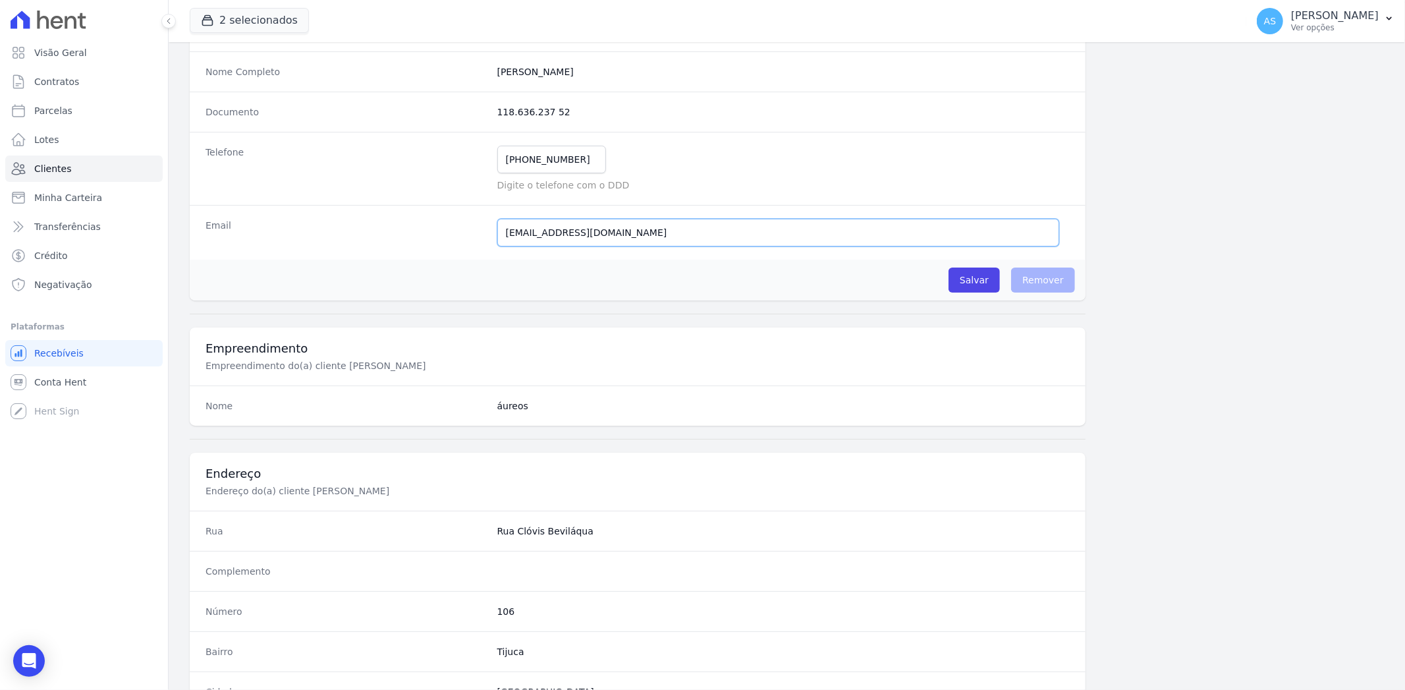
scroll to position [219, 0]
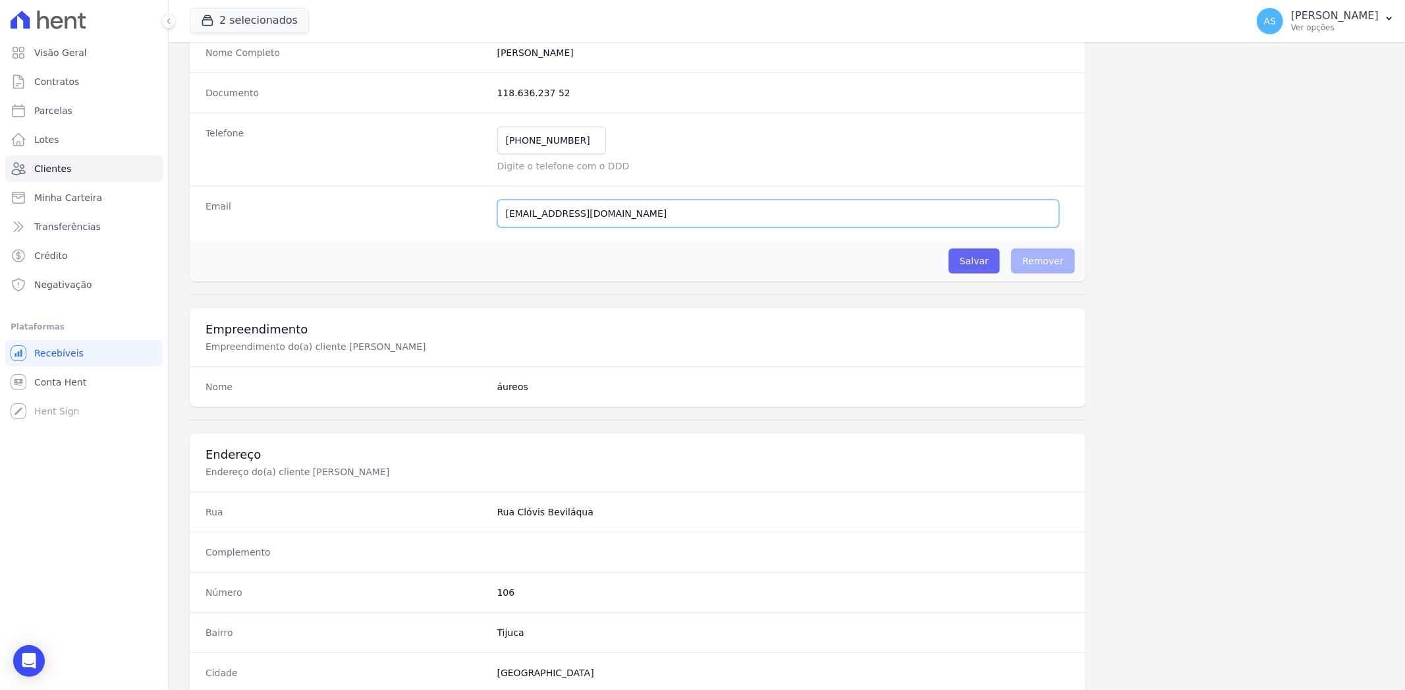
type input "bruninha.gstc@gmail.com"
click at [979, 265] on input "Salvar" at bounding box center [973, 260] width 51 height 25
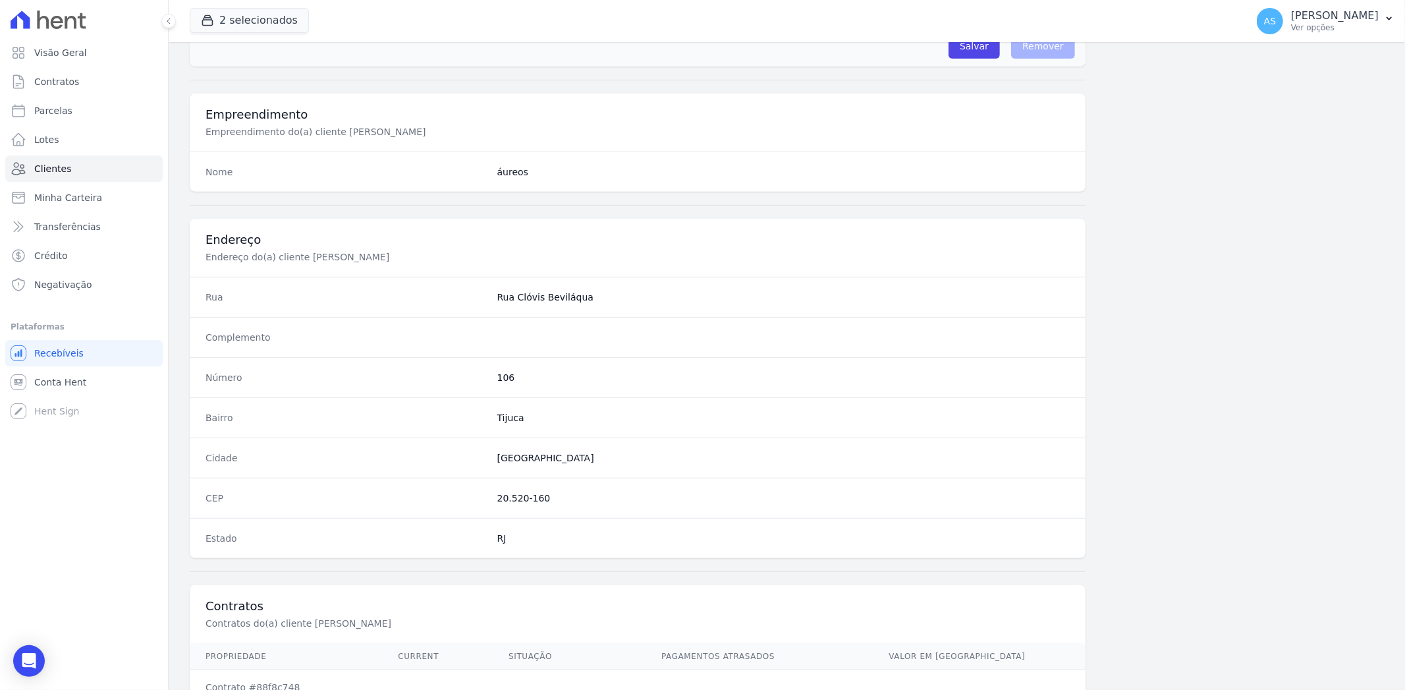
scroll to position [589, 0]
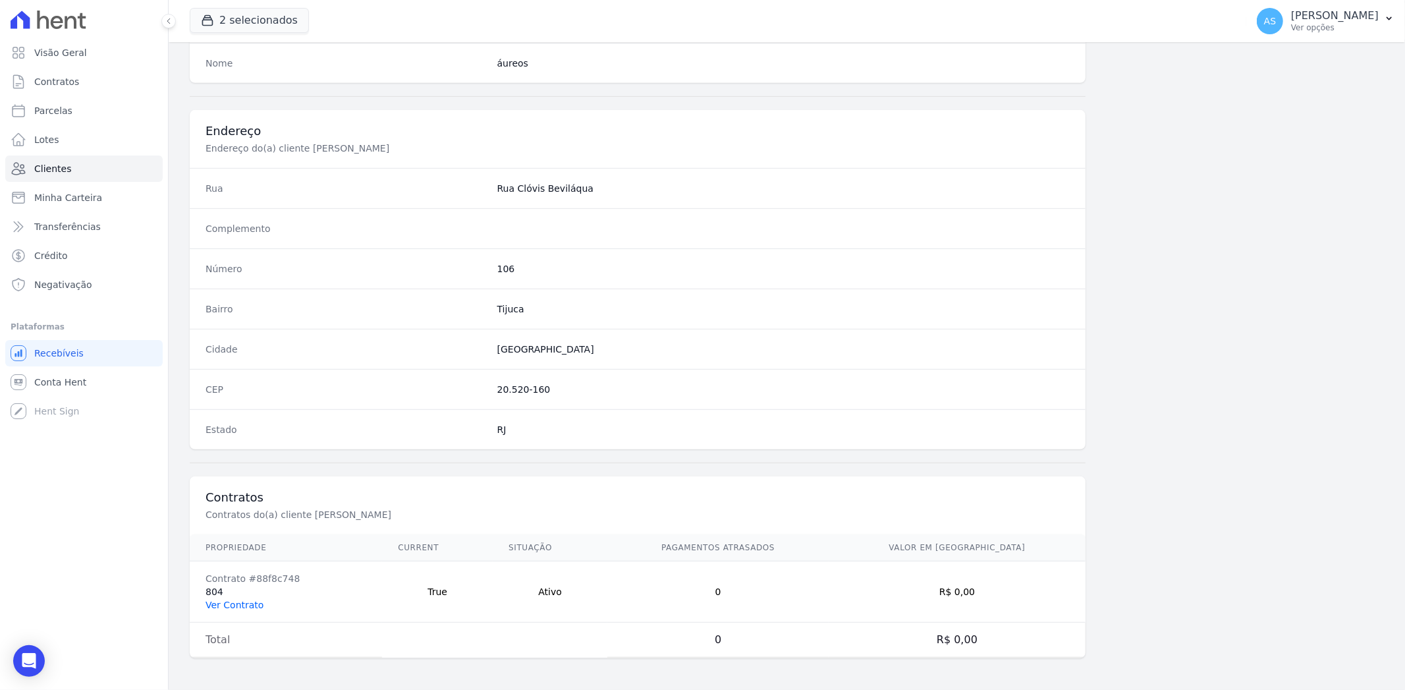
click at [242, 607] on link "Ver Contrato" at bounding box center [234, 604] width 58 height 11
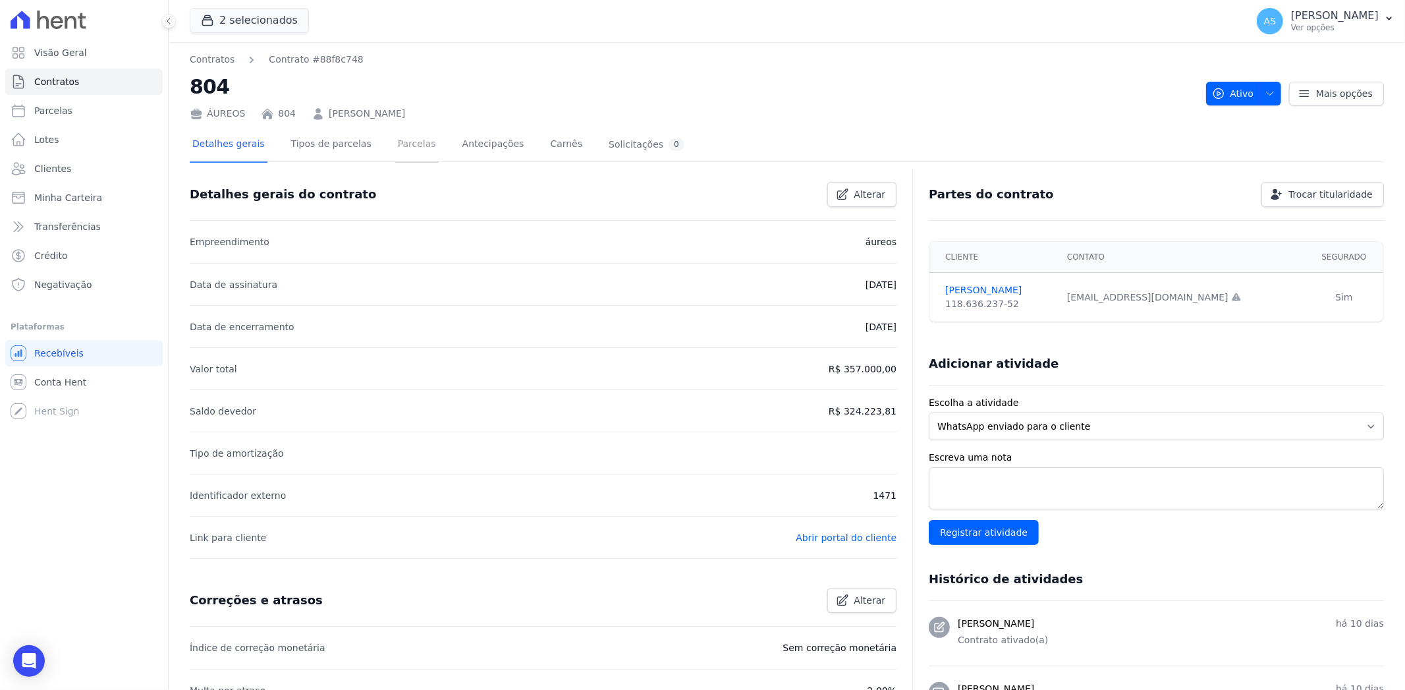
click at [400, 146] on link "Parcelas" at bounding box center [416, 145] width 43 height 35
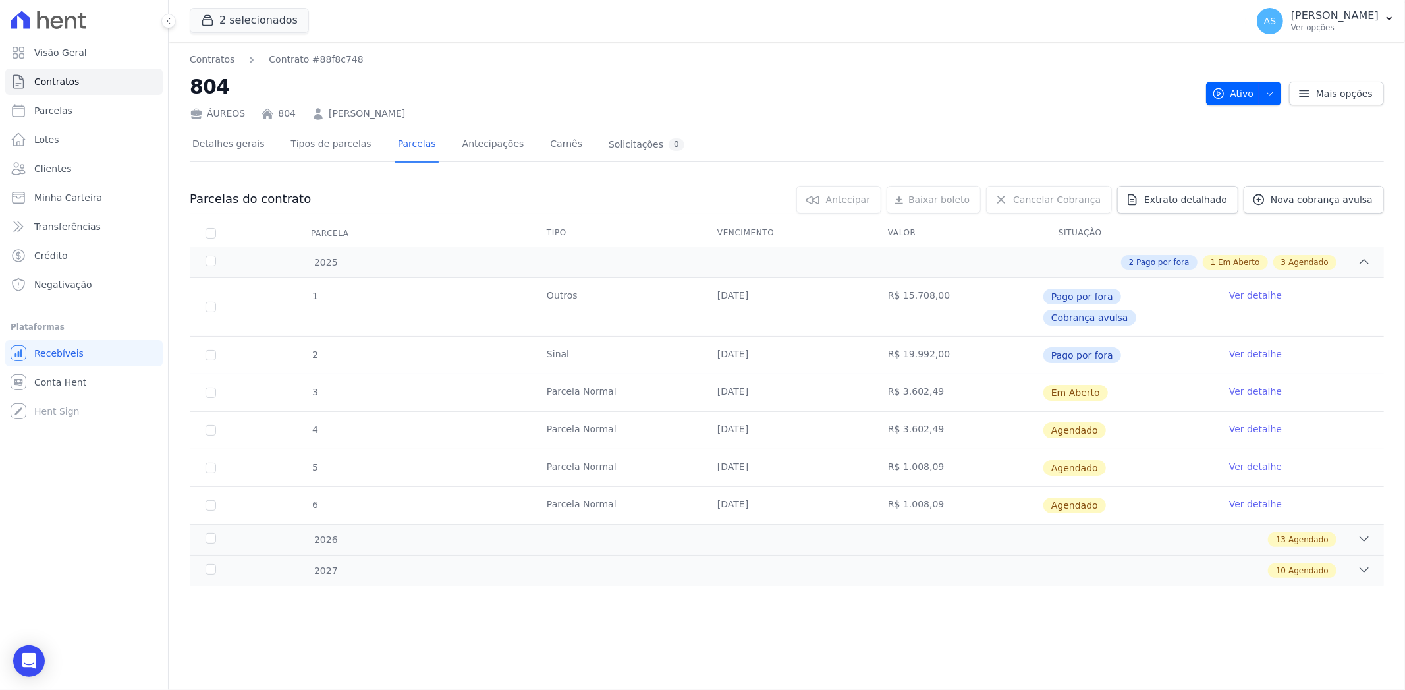
click at [1249, 385] on link "Ver detalhe" at bounding box center [1255, 391] width 53 height 13
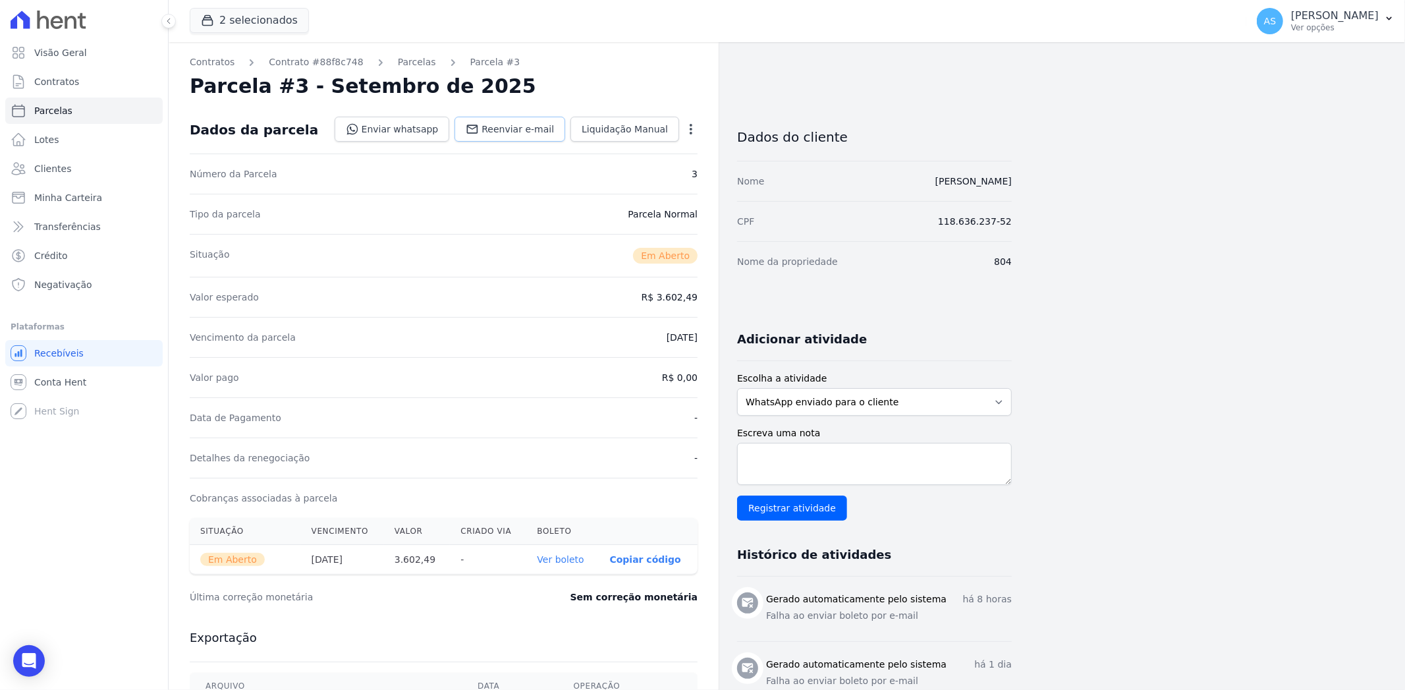
click at [541, 129] on span "Reenviar e-mail" at bounding box center [517, 128] width 72 height 13
click at [398, 65] on link "Parcelas" at bounding box center [417, 62] width 38 height 14
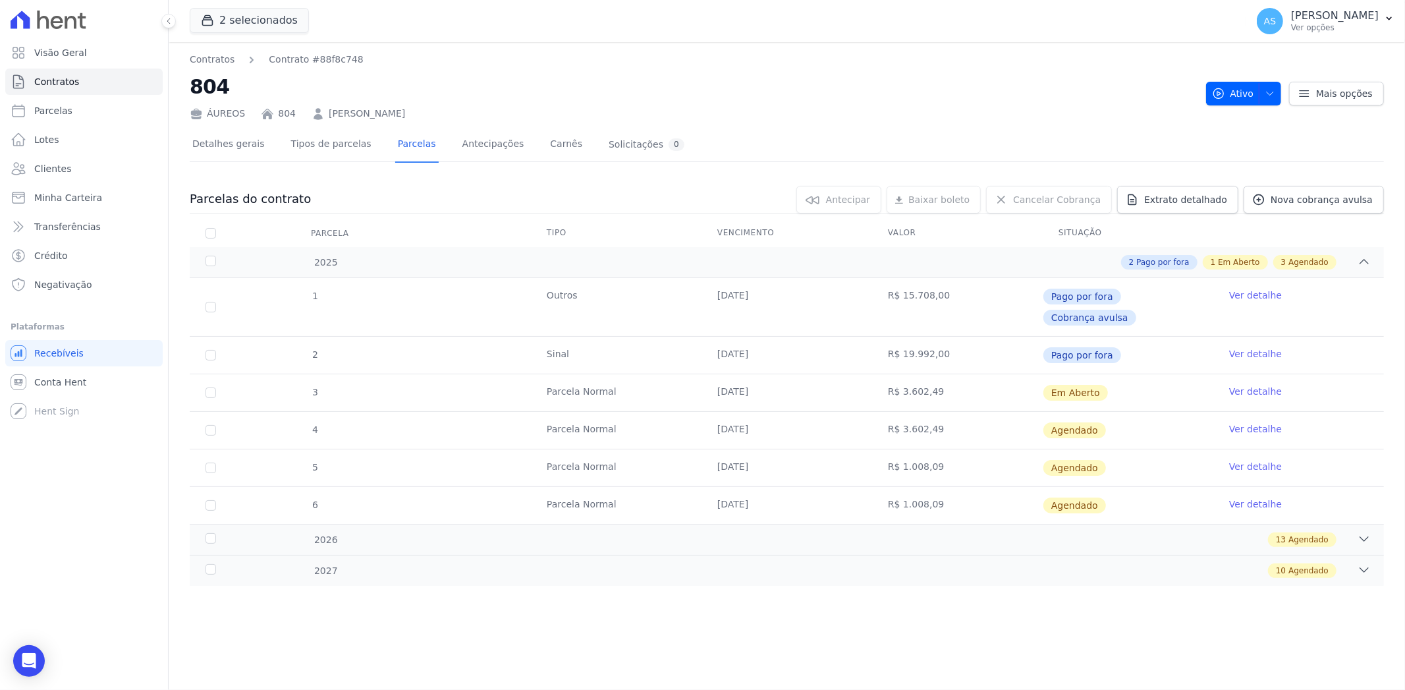
click at [403, 117] on link "Bruna Gonçalves da Silva" at bounding box center [367, 114] width 76 height 14
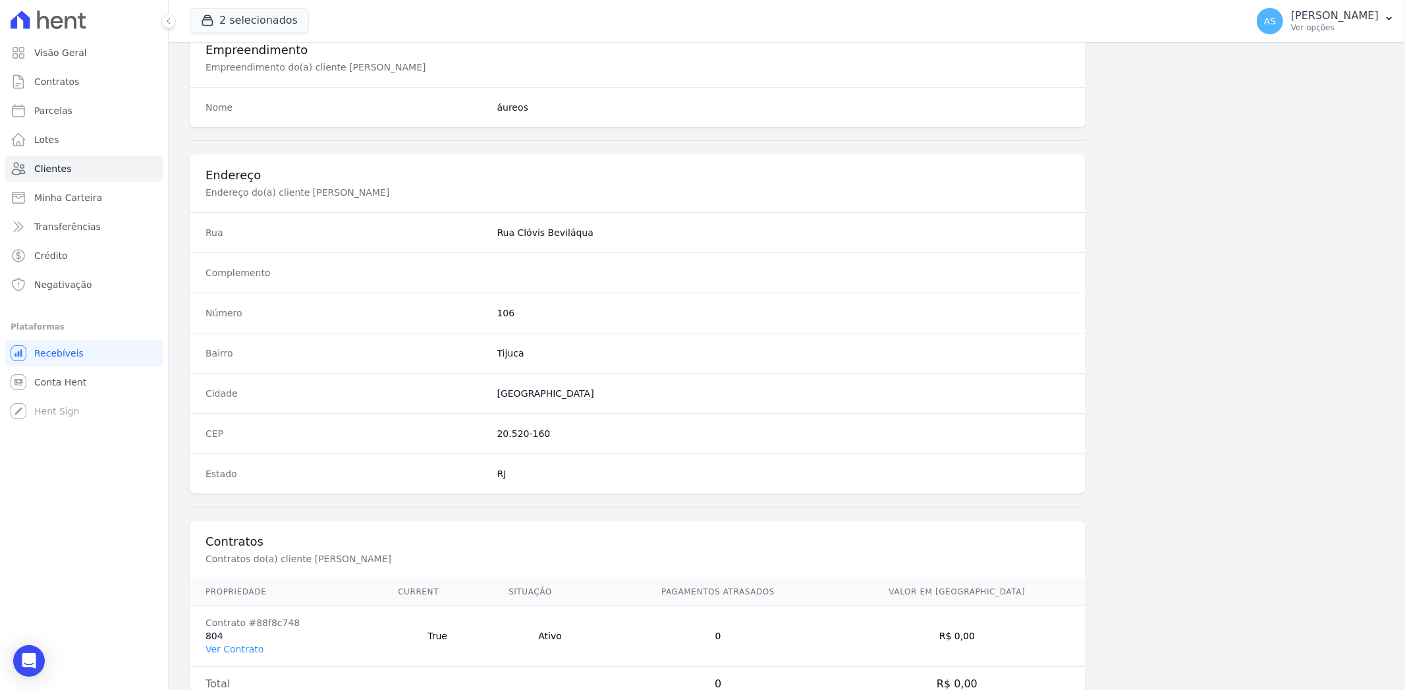
scroll to position [544, 0]
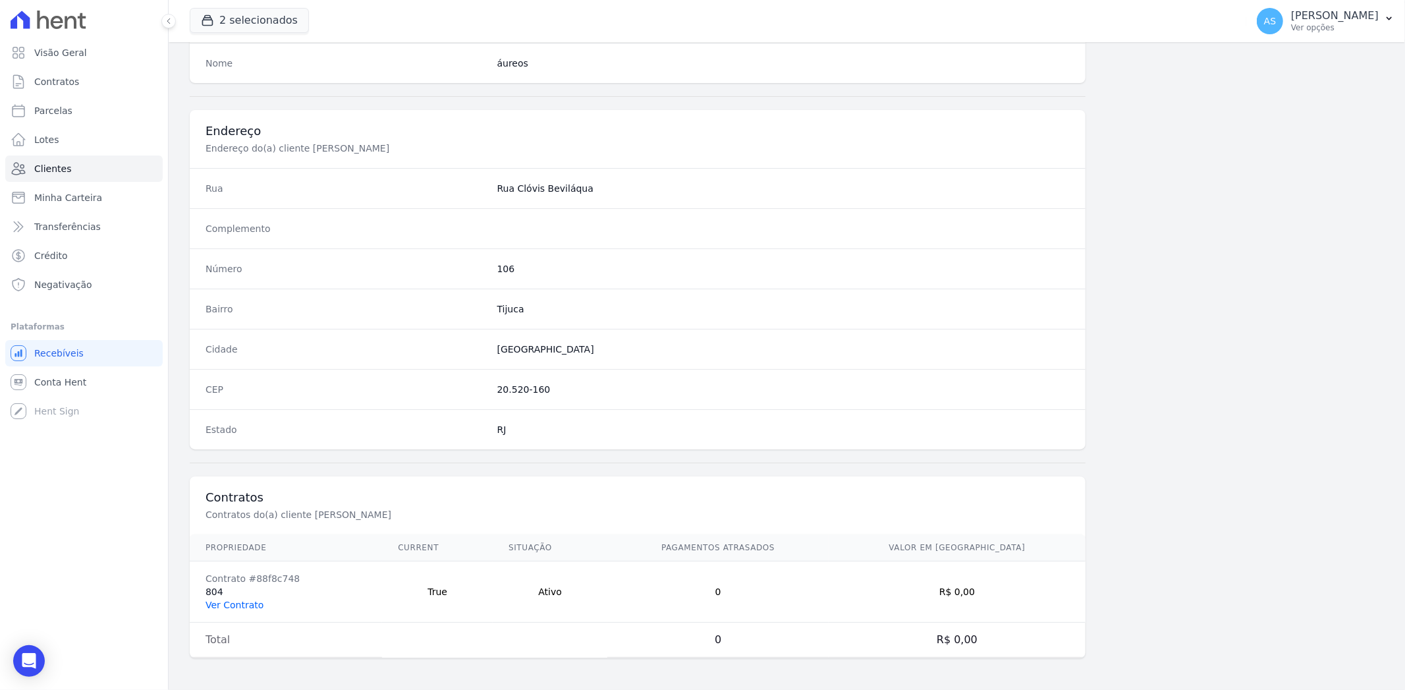
click at [220, 603] on link "Ver Contrato" at bounding box center [234, 604] width 58 height 11
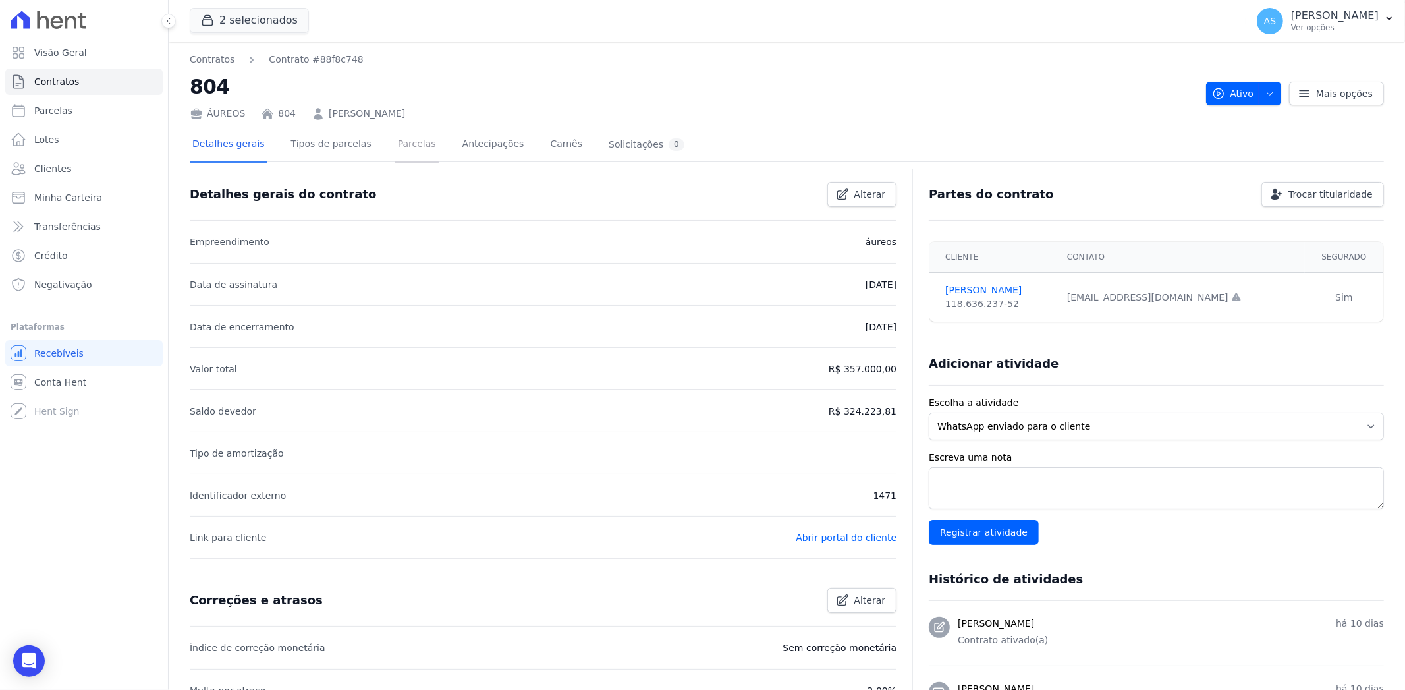
click at [399, 144] on link "Parcelas" at bounding box center [416, 145] width 43 height 35
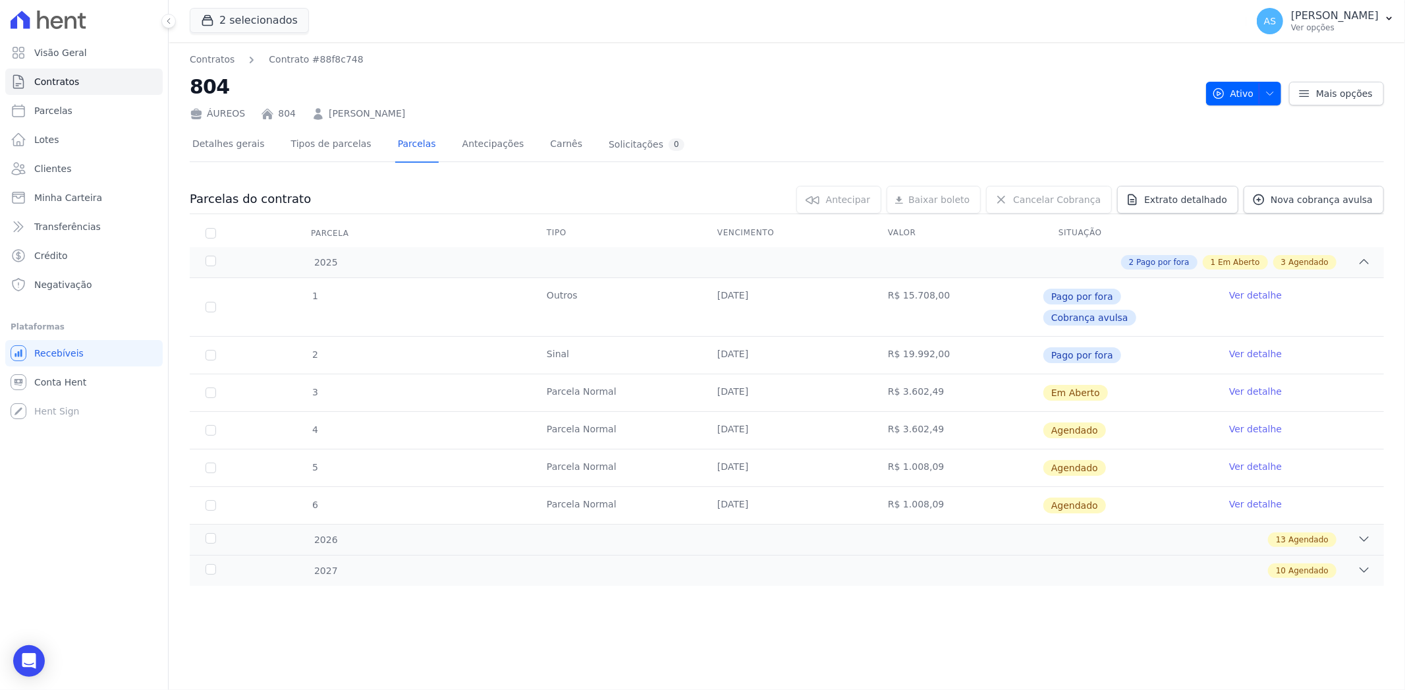
click at [1242, 385] on link "Ver detalhe" at bounding box center [1255, 391] width 53 height 13
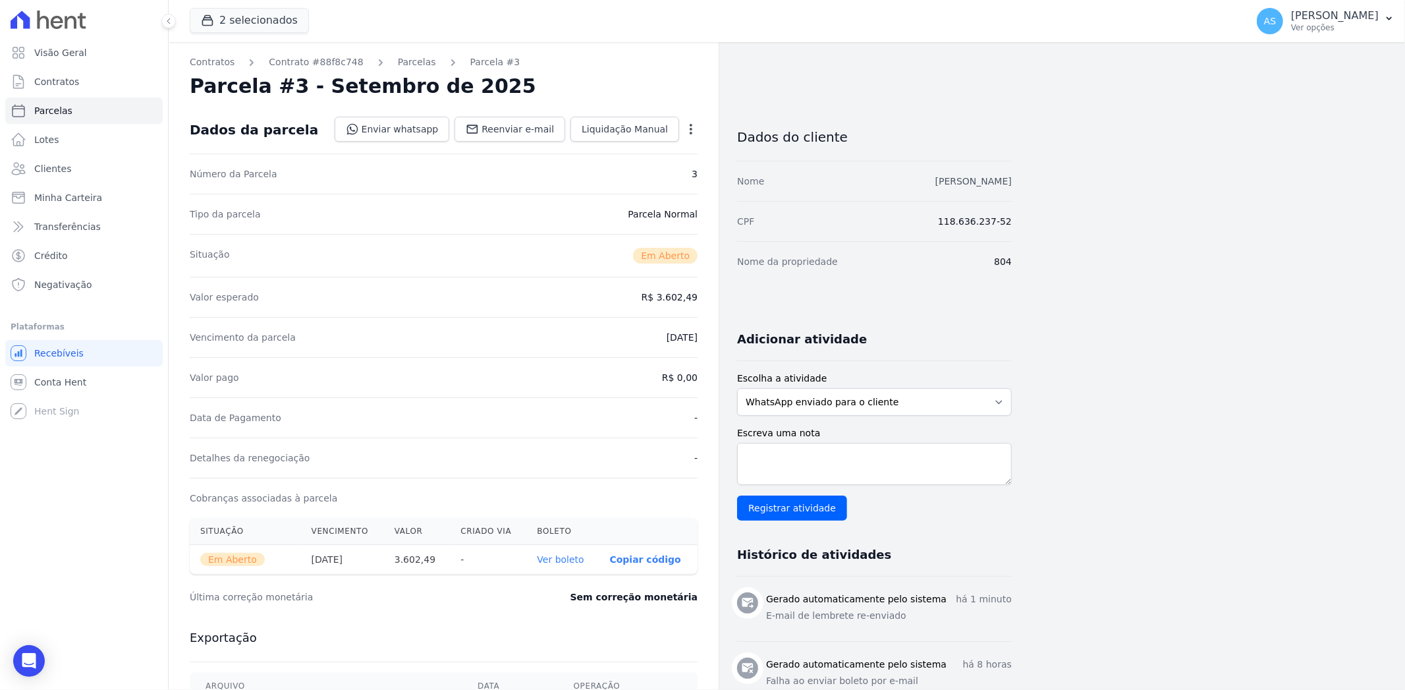
click at [970, 182] on link "Bruna Gonçalves da Silva" at bounding box center [973, 181] width 76 height 11
